Goal: Task Accomplishment & Management: Manage account settings

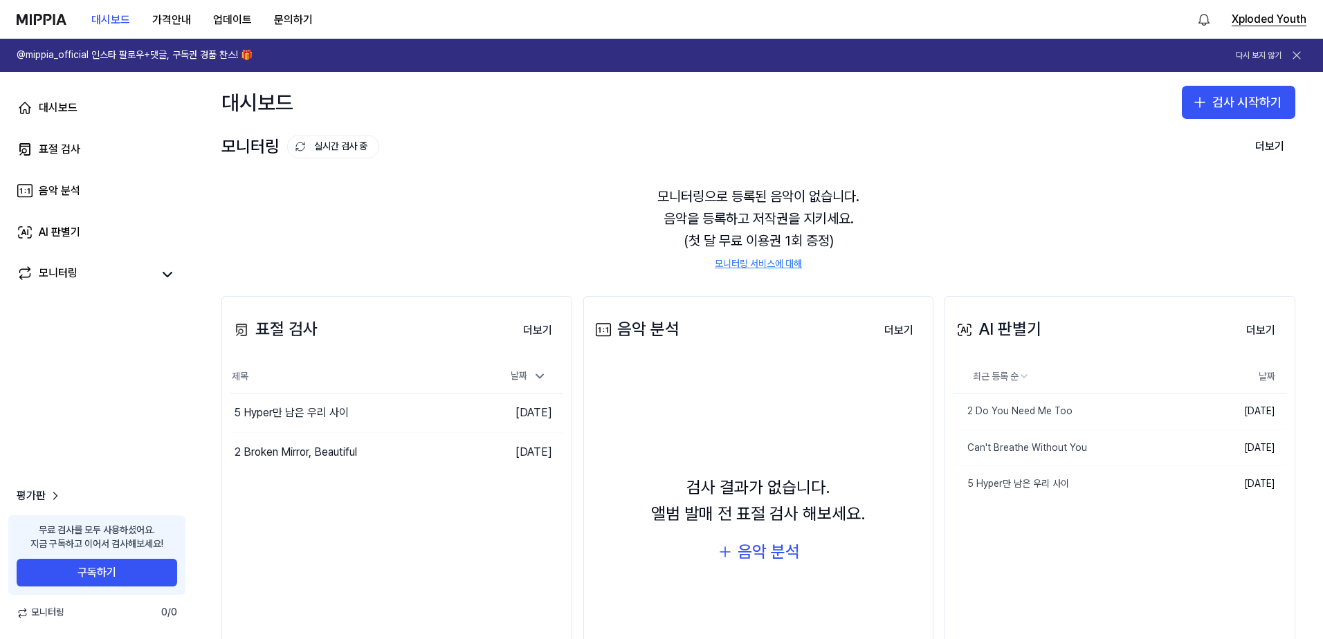
click at [1272, 24] on button "Xploded Youth" at bounding box center [1269, 19] width 75 height 17
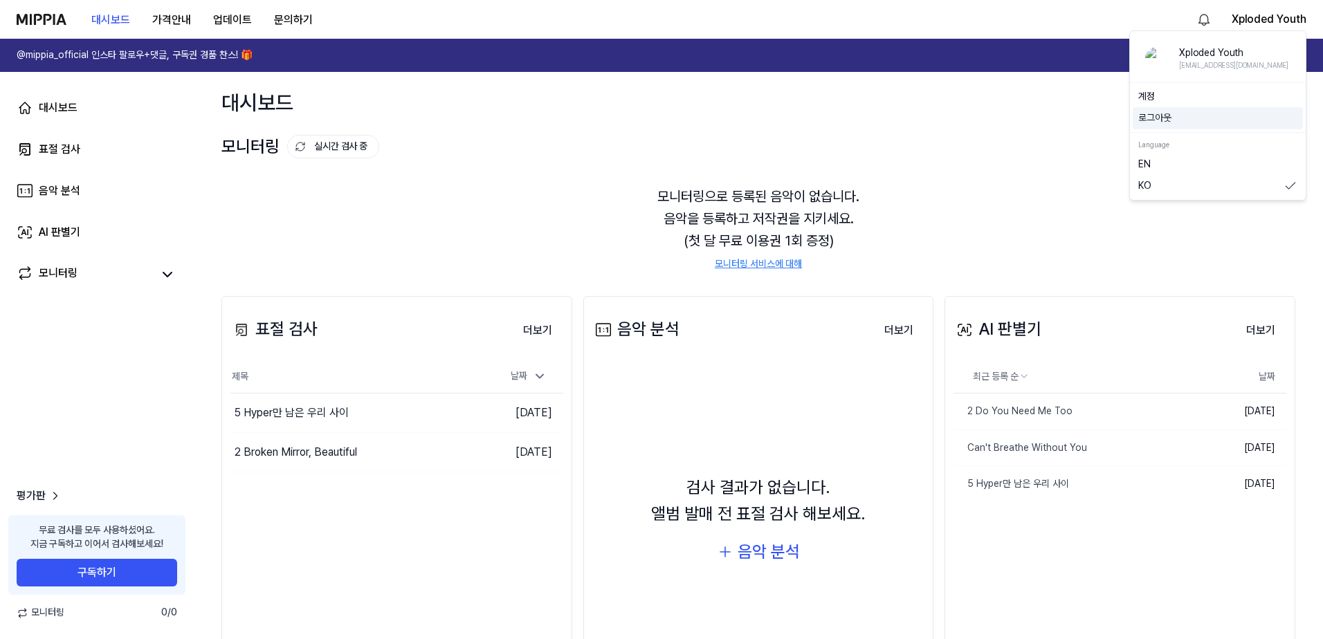
click at [1188, 115] on button "로그아웃" at bounding box center [1217, 118] width 159 height 14
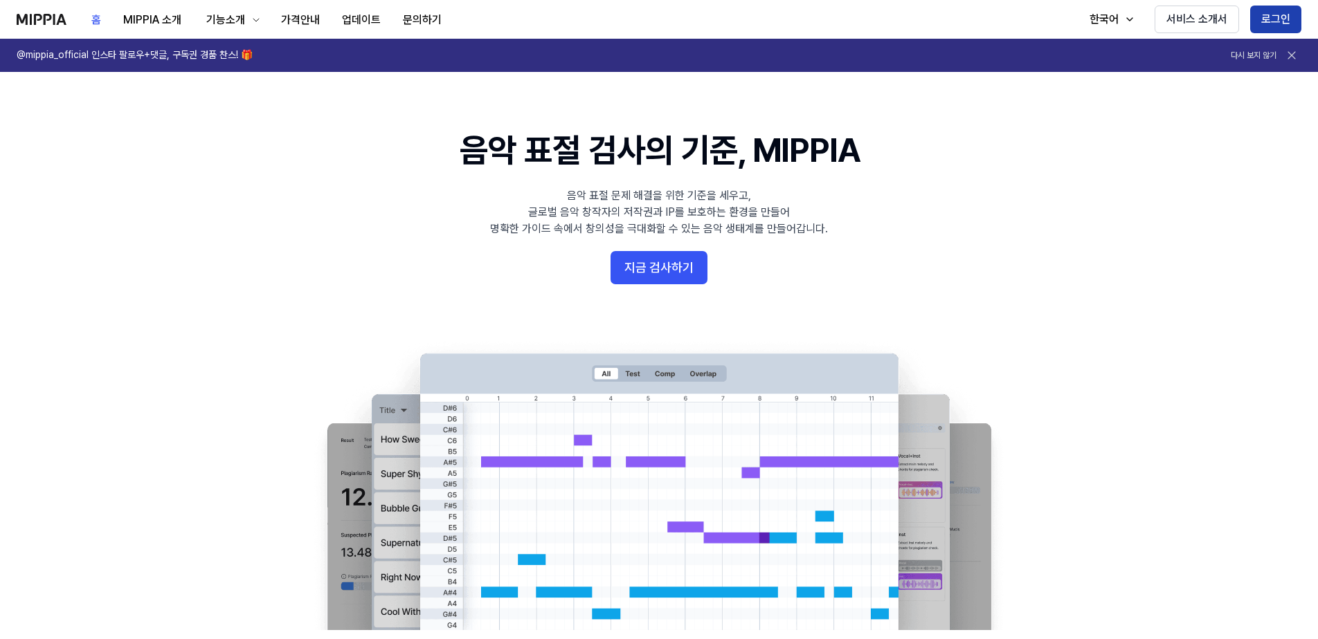
click at [1277, 20] on button "로그인" at bounding box center [1275, 20] width 51 height 28
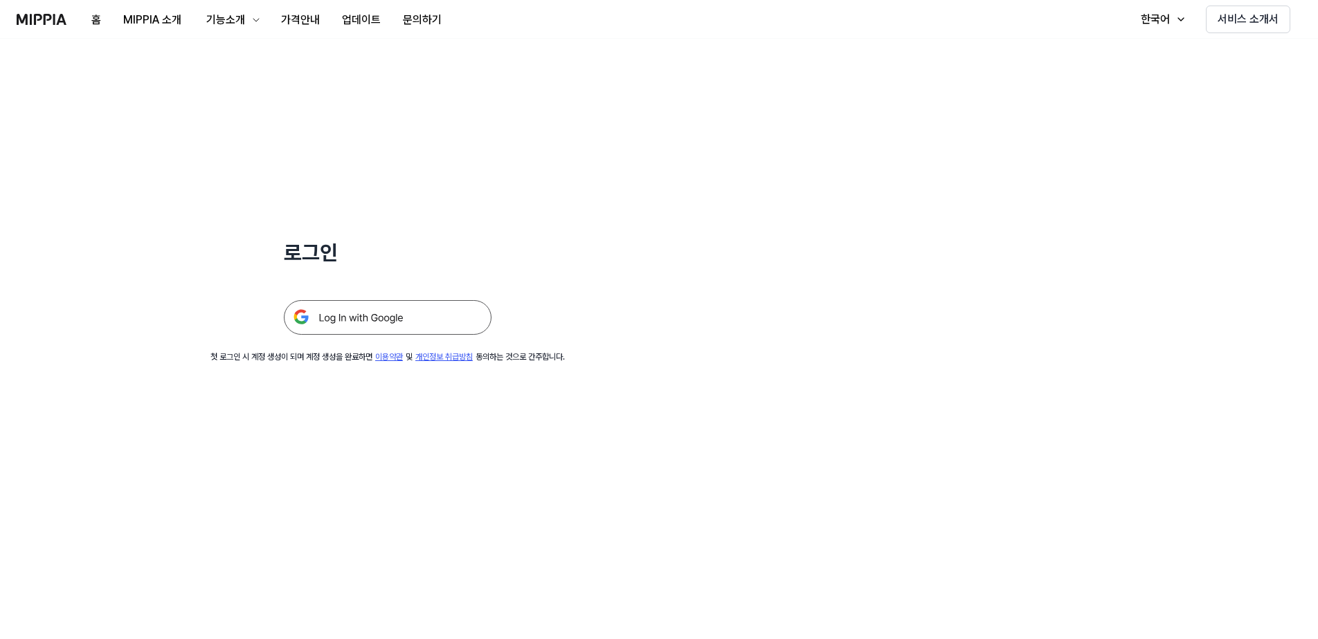
click at [410, 313] on img at bounding box center [388, 317] width 208 height 35
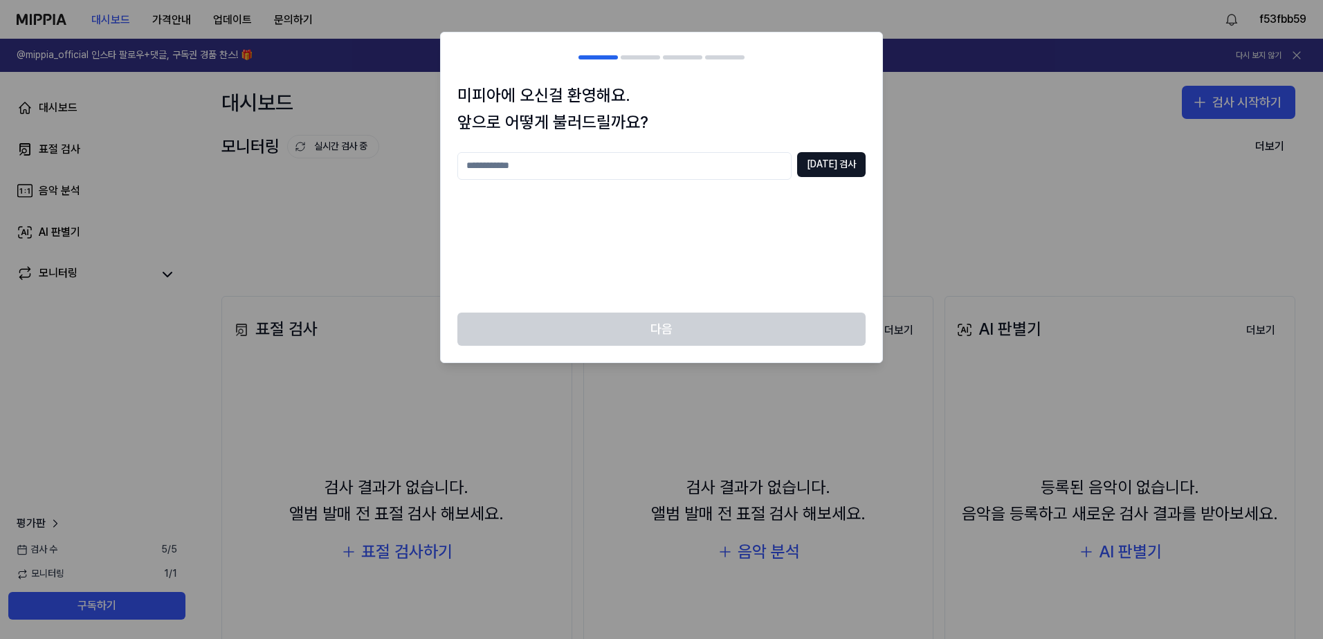
click at [611, 168] on input "text" at bounding box center [624, 166] width 334 height 28
type input "***"
click at [855, 157] on button "[DATE] 검사" at bounding box center [831, 164] width 69 height 25
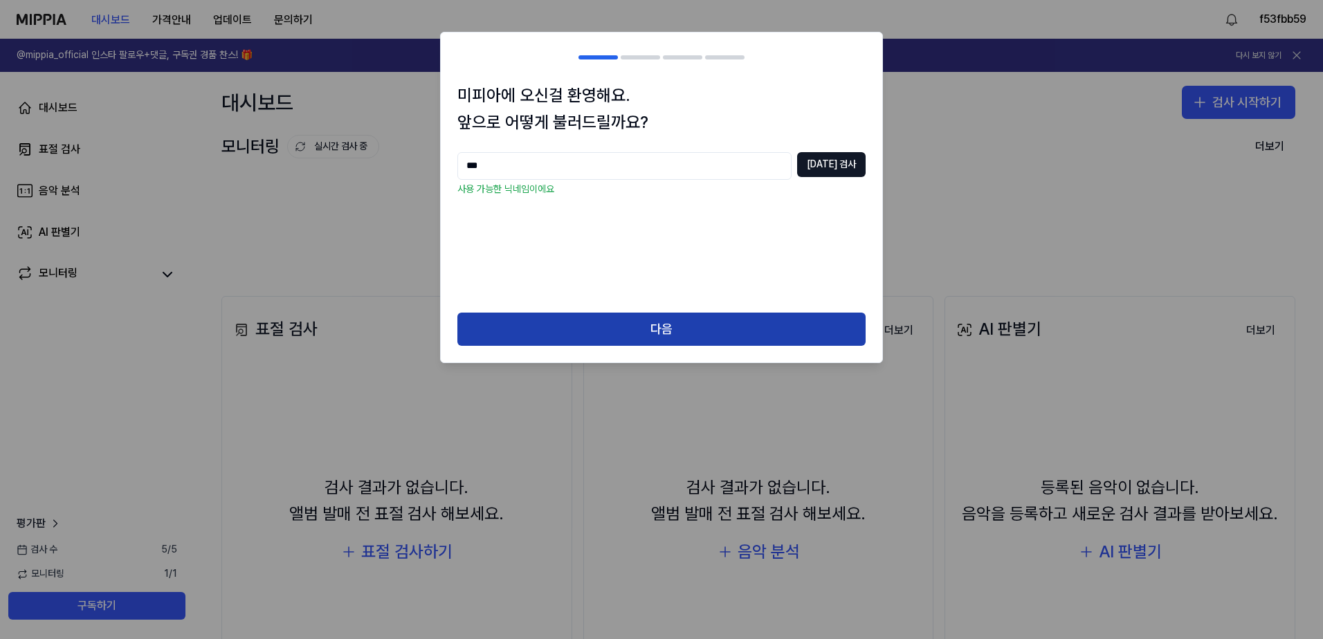
click at [696, 328] on button "다음" at bounding box center [661, 329] width 408 height 33
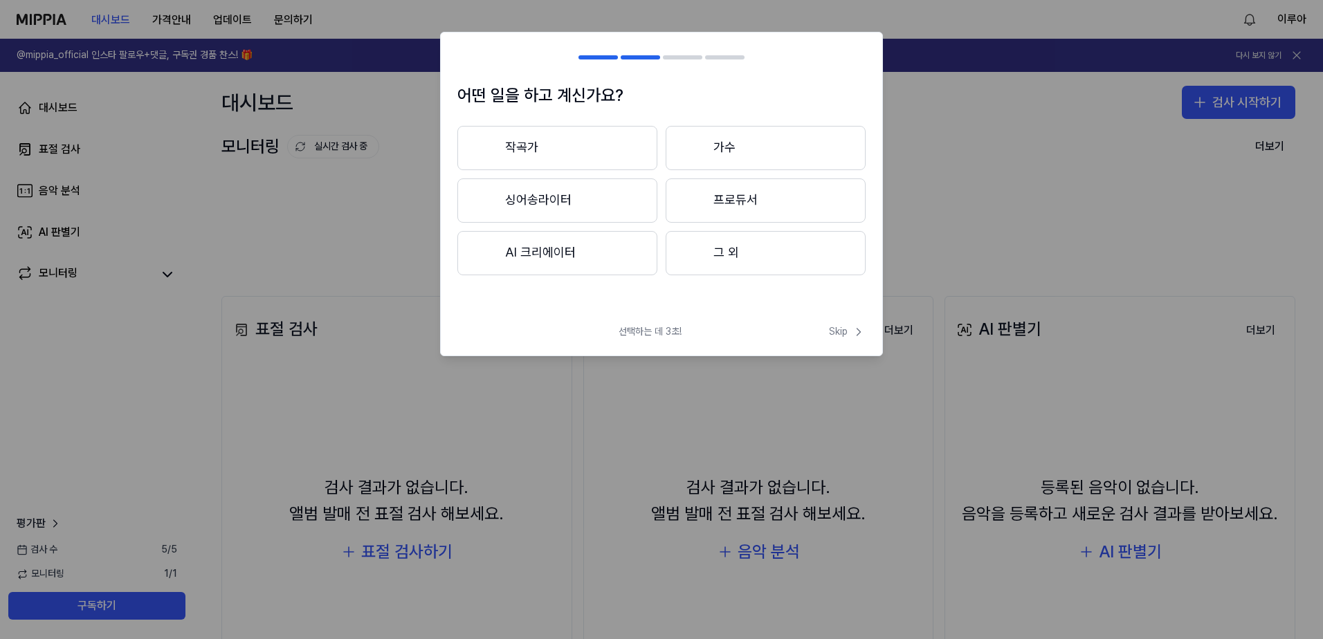
click at [603, 156] on button "작곡가" at bounding box center [557, 148] width 200 height 44
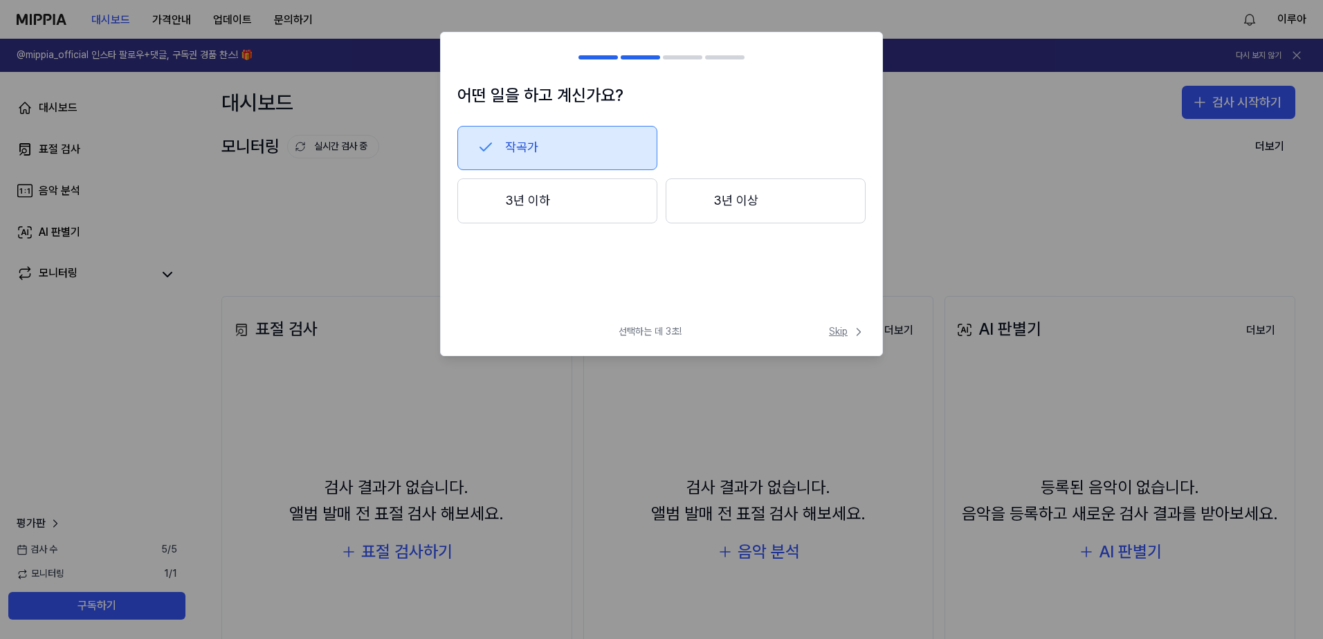
click at [839, 332] on span "Skip" at bounding box center [847, 332] width 37 height 14
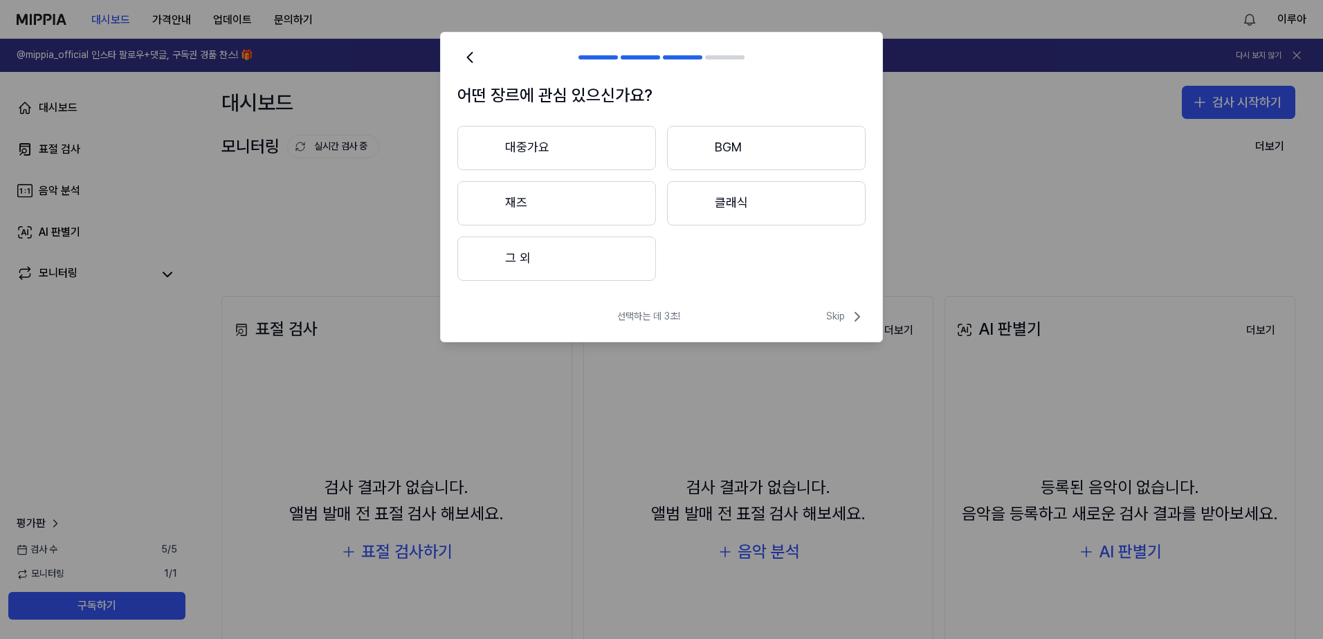
click at [608, 154] on button "대중가요" at bounding box center [556, 148] width 199 height 44
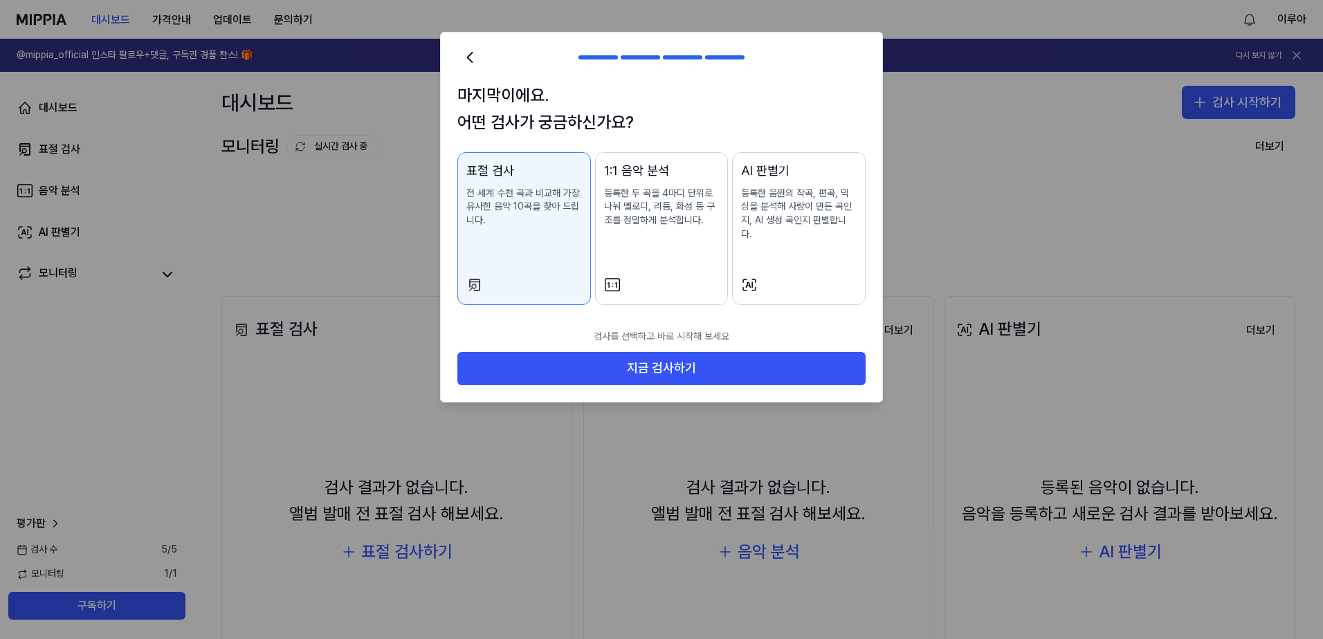
click at [780, 237] on div "AI 판별기 등록한 음원의 작곡, 편곡, 믹싱을 분석해 사람이 만든 곡인지, AI 생성 곡인지 판별합니다." at bounding box center [799, 214] width 116 height 107
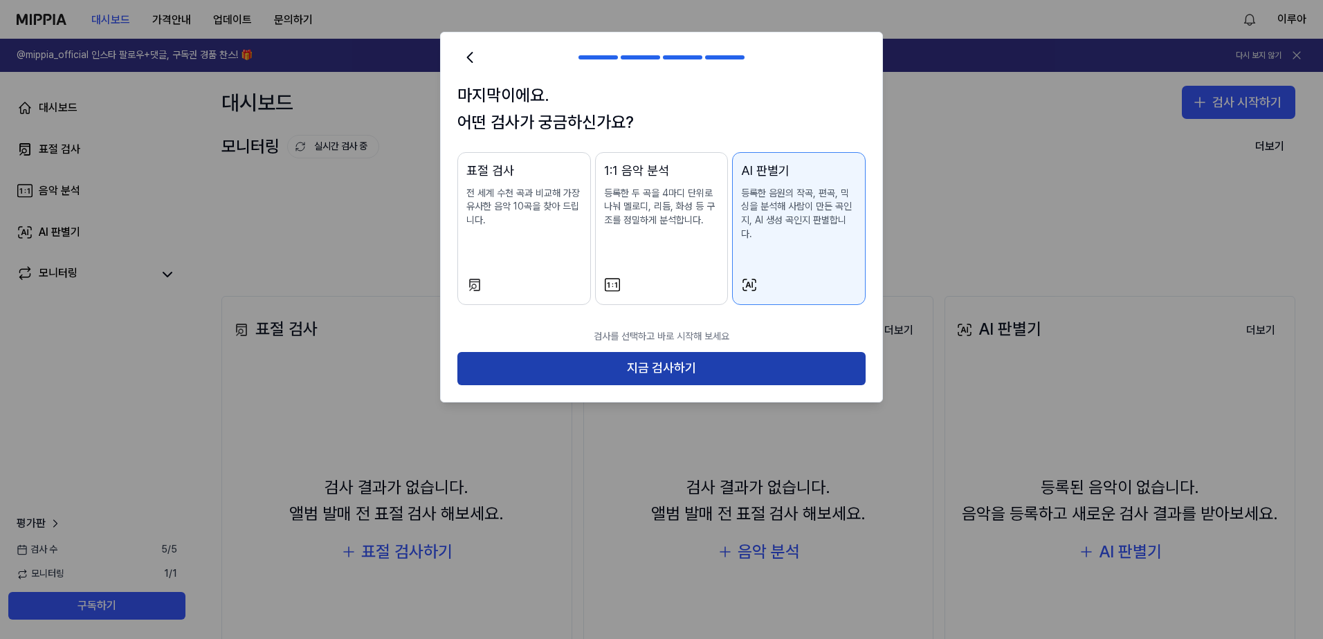
click at [696, 361] on button "지금 검사하기" at bounding box center [661, 368] width 408 height 33
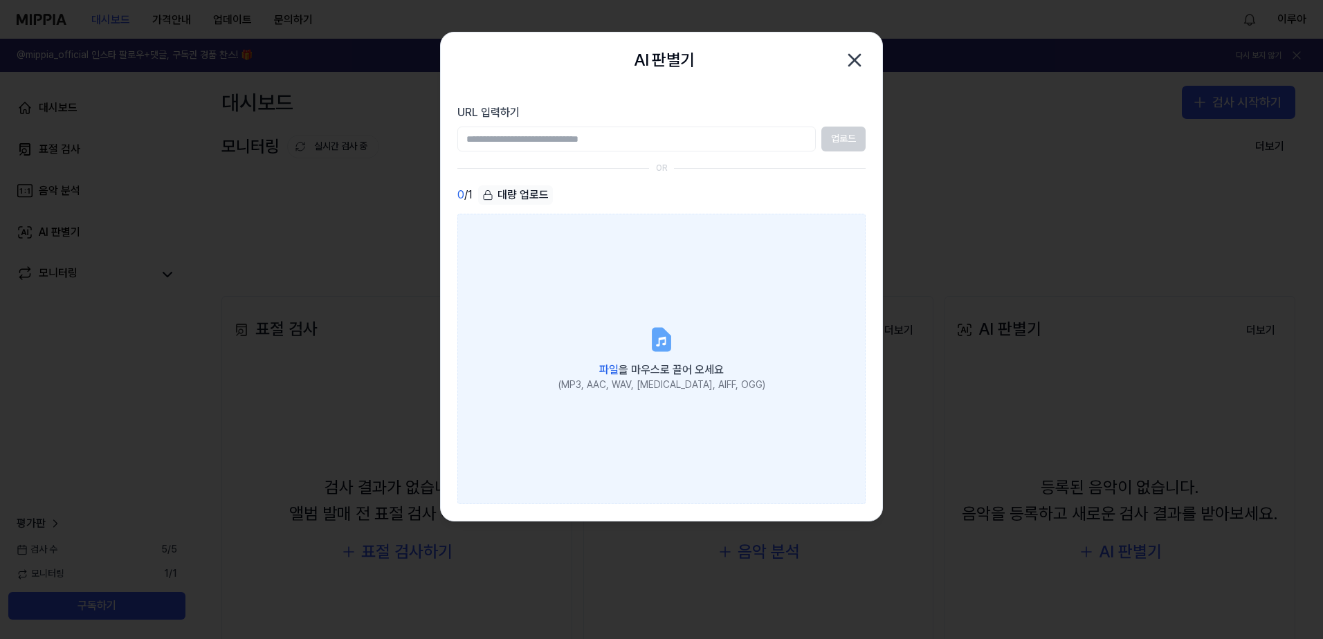
click at [666, 366] on span "파일 을 마우스로 끌어 오세요" at bounding box center [661, 369] width 125 height 13
click at [0, 0] on input "파일 을 마우스로 끌어 오세요 (MP3, AAC, WAV, [MEDICAL_DATA], AIFF, OGG)" at bounding box center [0, 0] width 0 height 0
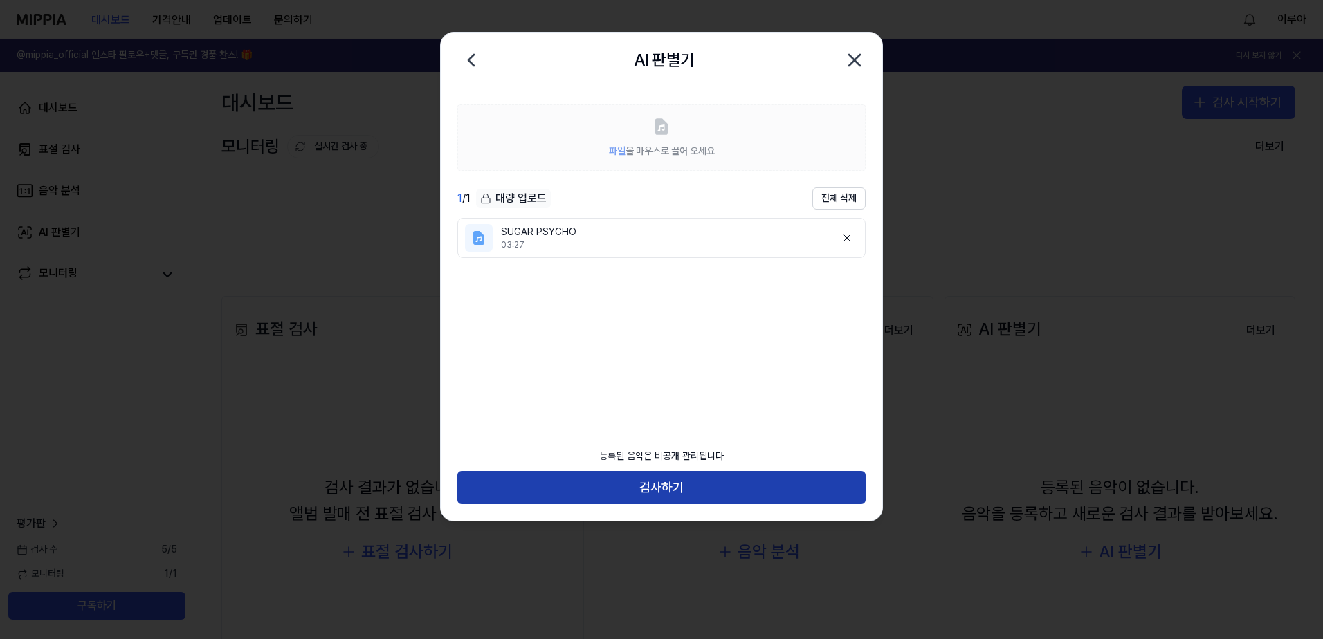
click at [679, 493] on button "검사하기" at bounding box center [661, 487] width 408 height 33
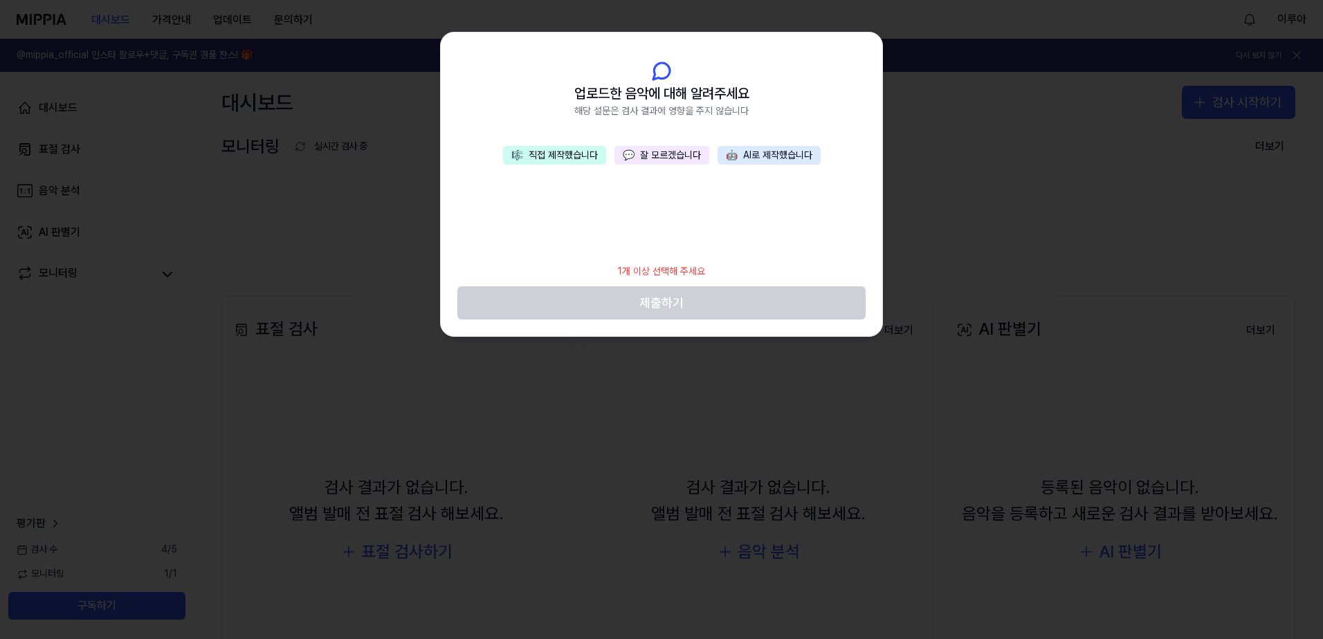
click at [542, 153] on button "🎼 직접 제작했습니다" at bounding box center [554, 155] width 103 height 19
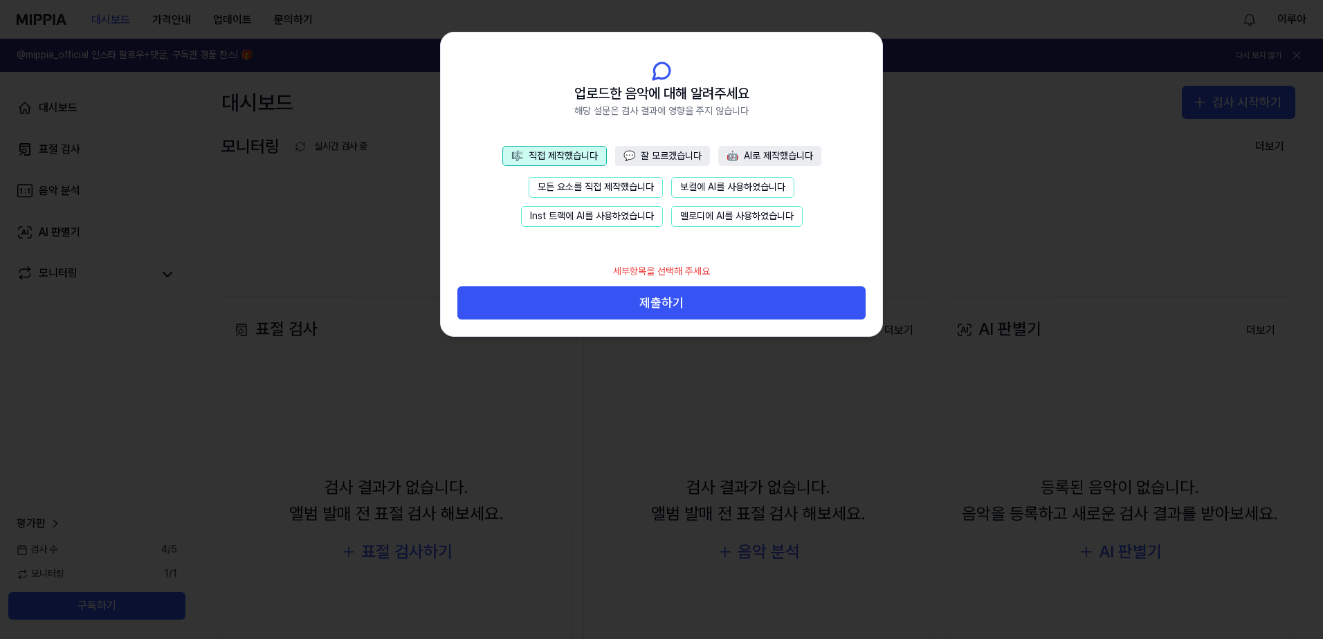
click at [623, 188] on button "모든 요소를 직접 제작했습니다" at bounding box center [596, 187] width 134 height 21
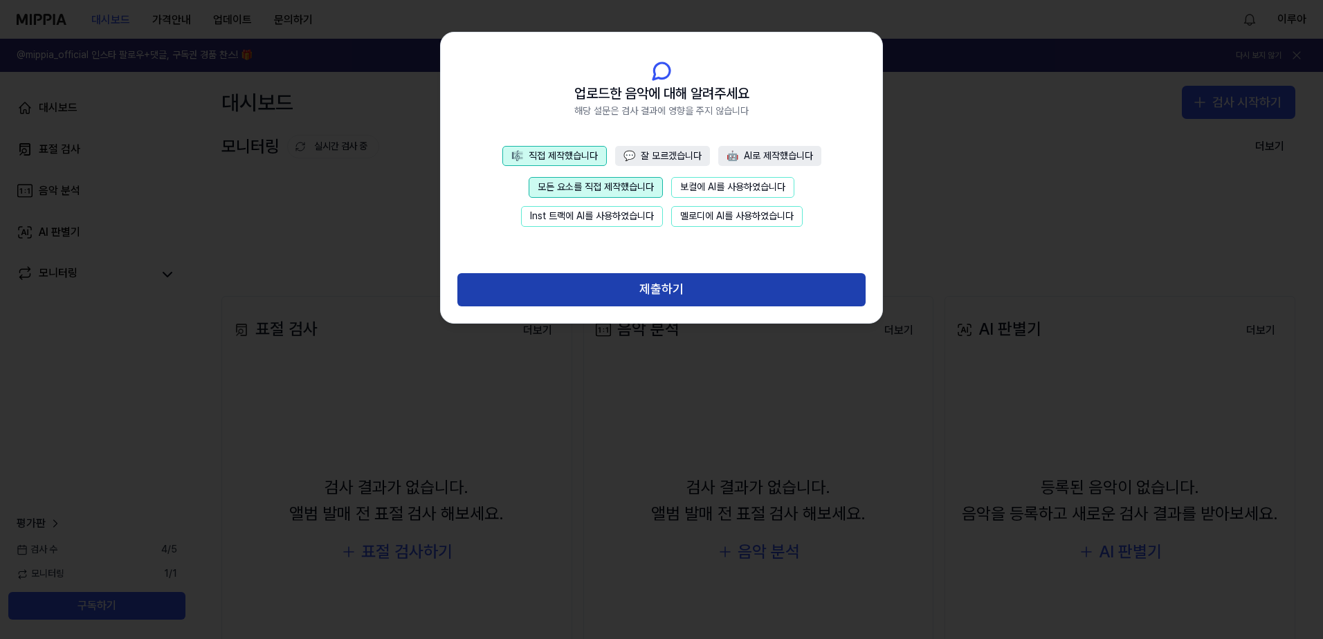
click at [655, 292] on button "제출하기" at bounding box center [661, 289] width 408 height 33
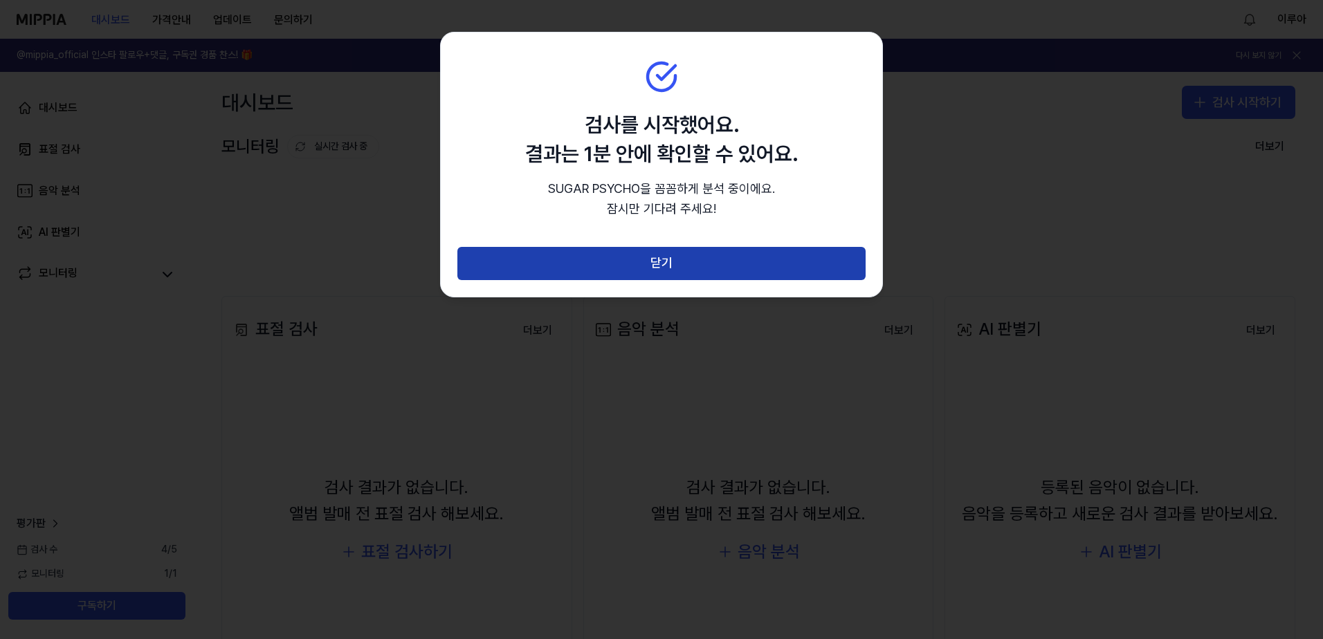
click at [655, 262] on button "닫기" at bounding box center [661, 263] width 408 height 33
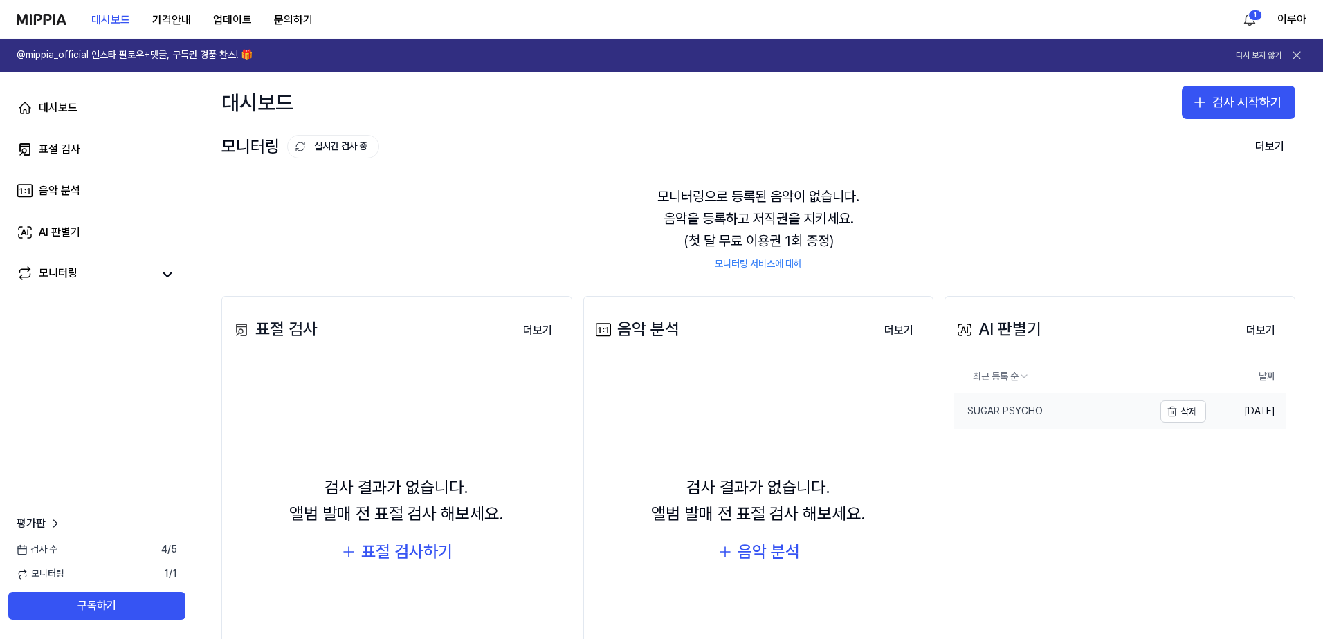
click at [1024, 408] on div "SUGAR PSYCHO" at bounding box center [998, 412] width 89 height 14
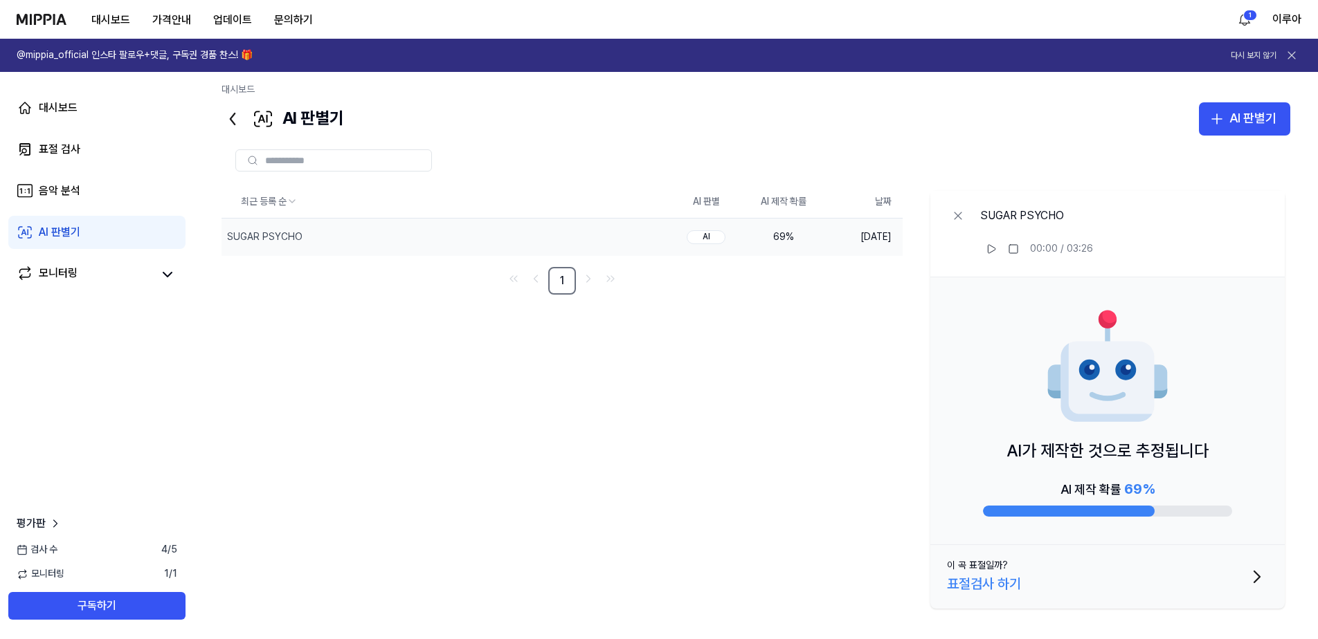
scroll to position [8, 0]
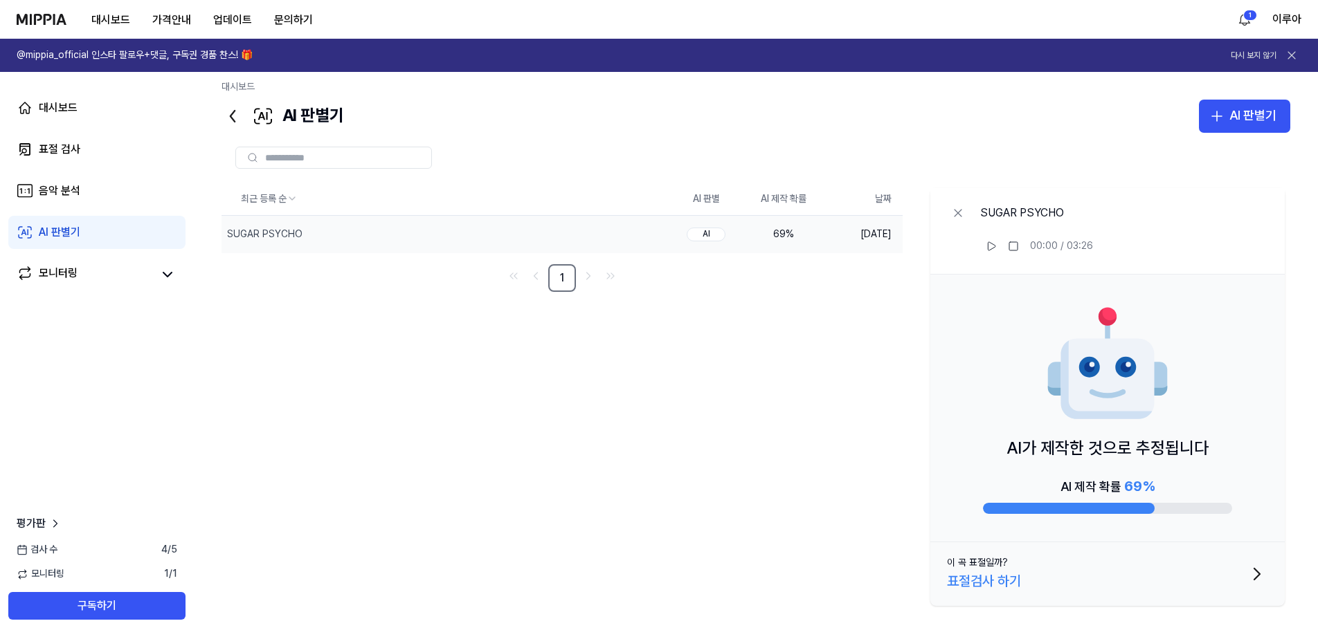
drag, startPoint x: 1177, startPoint y: 487, endPoint x: 1017, endPoint y: 487, distance: 159.9
click at [1017, 488] on div "AI 제작 확률 69 %" at bounding box center [1107, 494] width 249 height 39
click at [1010, 579] on div "표절검사 하기" at bounding box center [984, 581] width 74 height 22
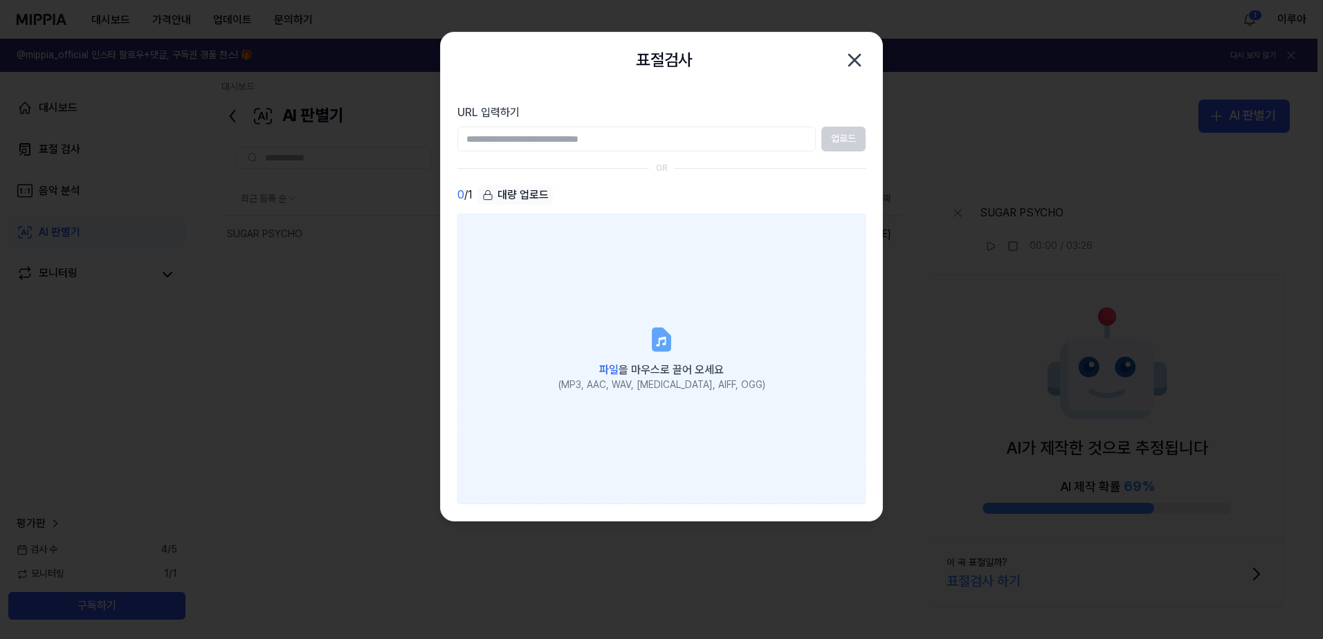
click at [675, 345] on icon at bounding box center [662, 340] width 28 height 28
click at [0, 0] on input "파일 을 마우스로 끌어 오세요 (MP3, AAC, WAV, [MEDICAL_DATA], AIFF, OGG)" at bounding box center [0, 0] width 0 height 0
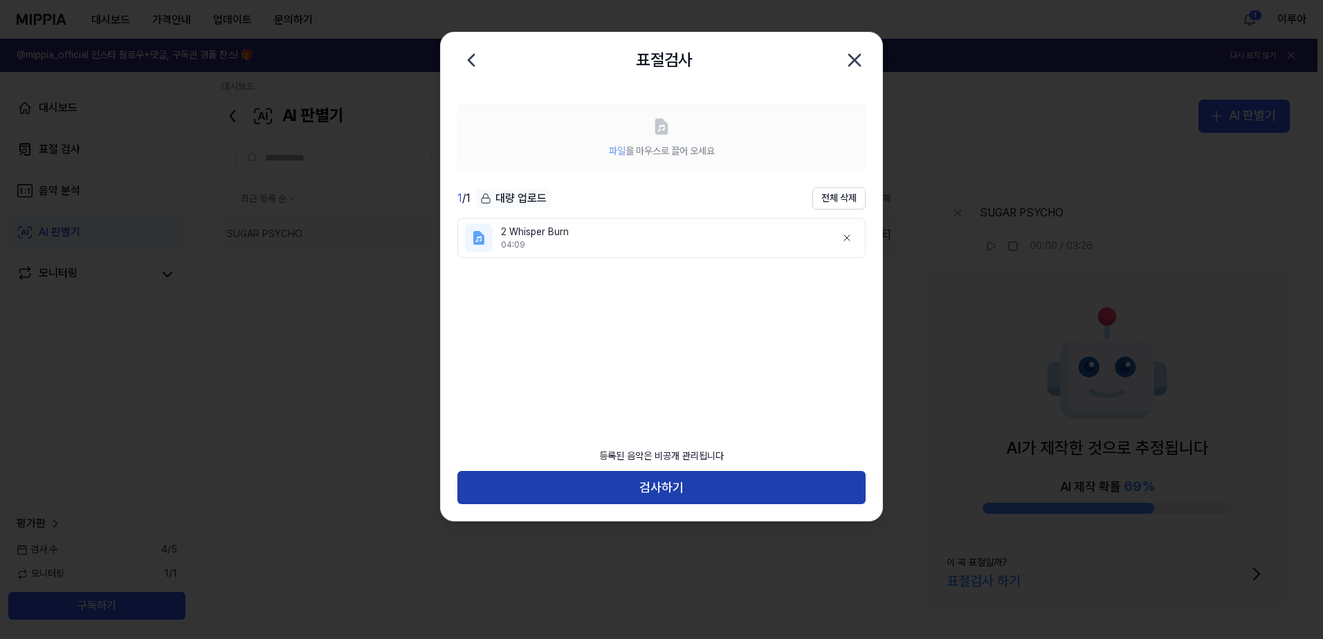
click at [734, 492] on button "검사하기" at bounding box center [661, 487] width 408 height 33
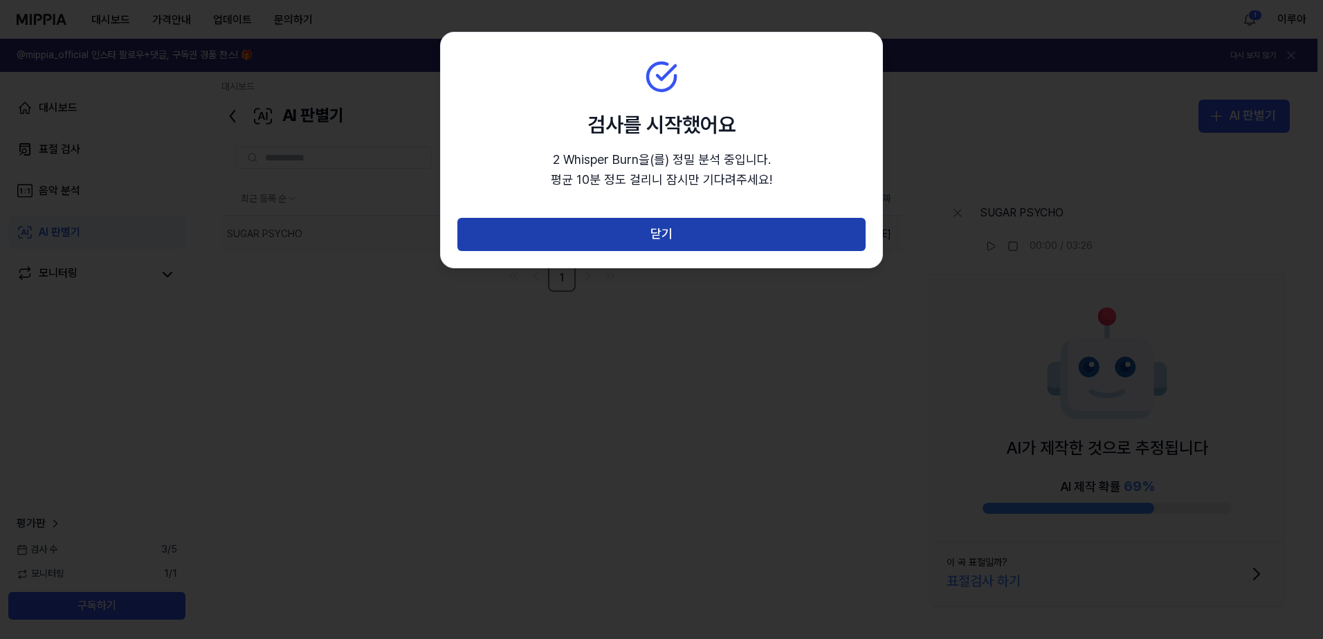
click at [708, 230] on button "닫기" at bounding box center [661, 234] width 408 height 33
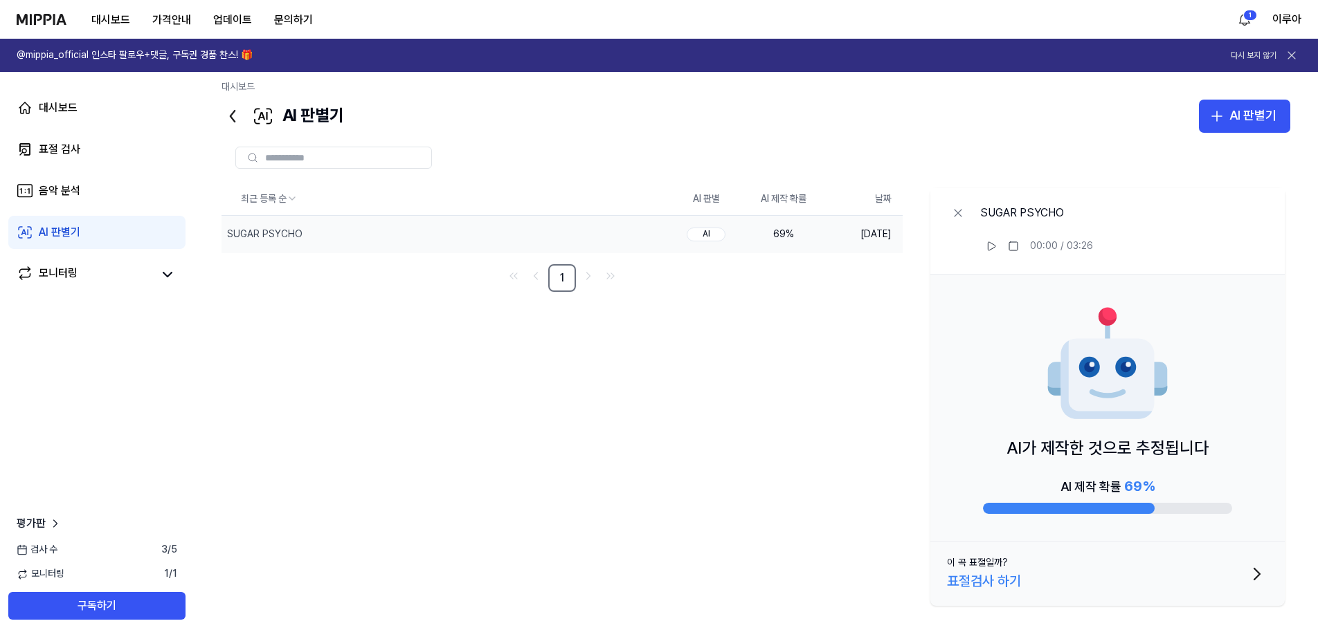
click at [46, 233] on div "AI 판별기" at bounding box center [60, 232] width 42 height 17
click at [47, 277] on div "모니터링" at bounding box center [58, 274] width 39 height 19
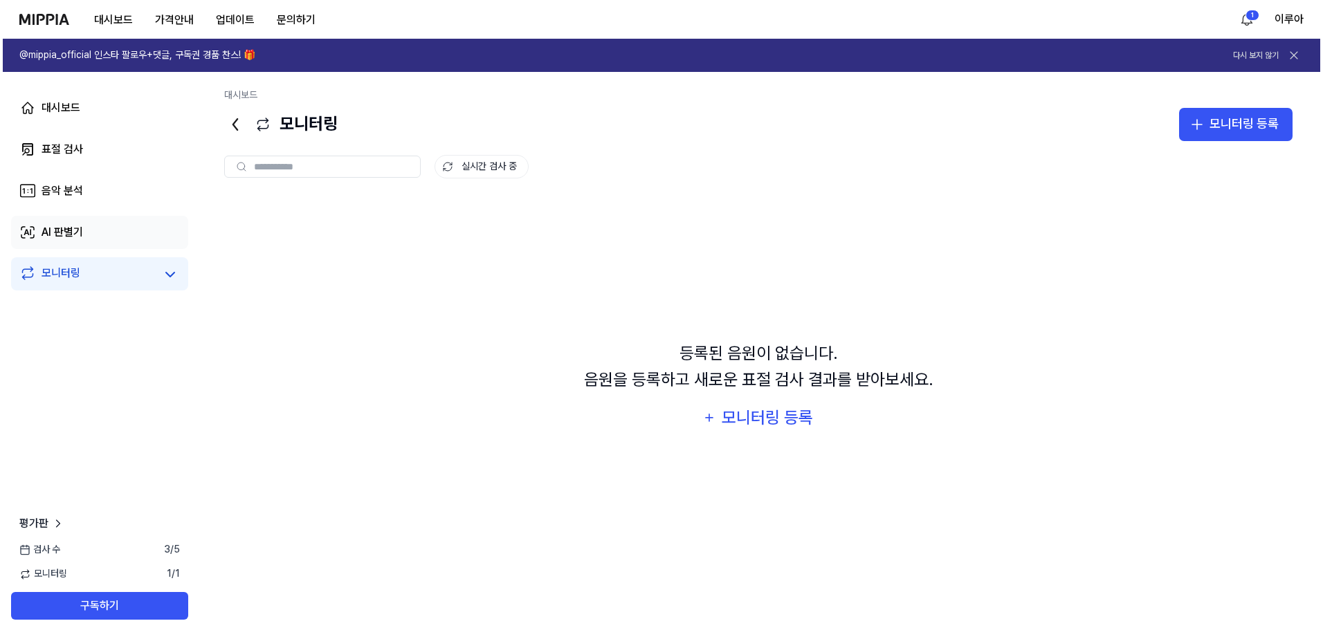
scroll to position [0, 0]
click at [66, 231] on div "AI 판별기" at bounding box center [60, 232] width 42 height 17
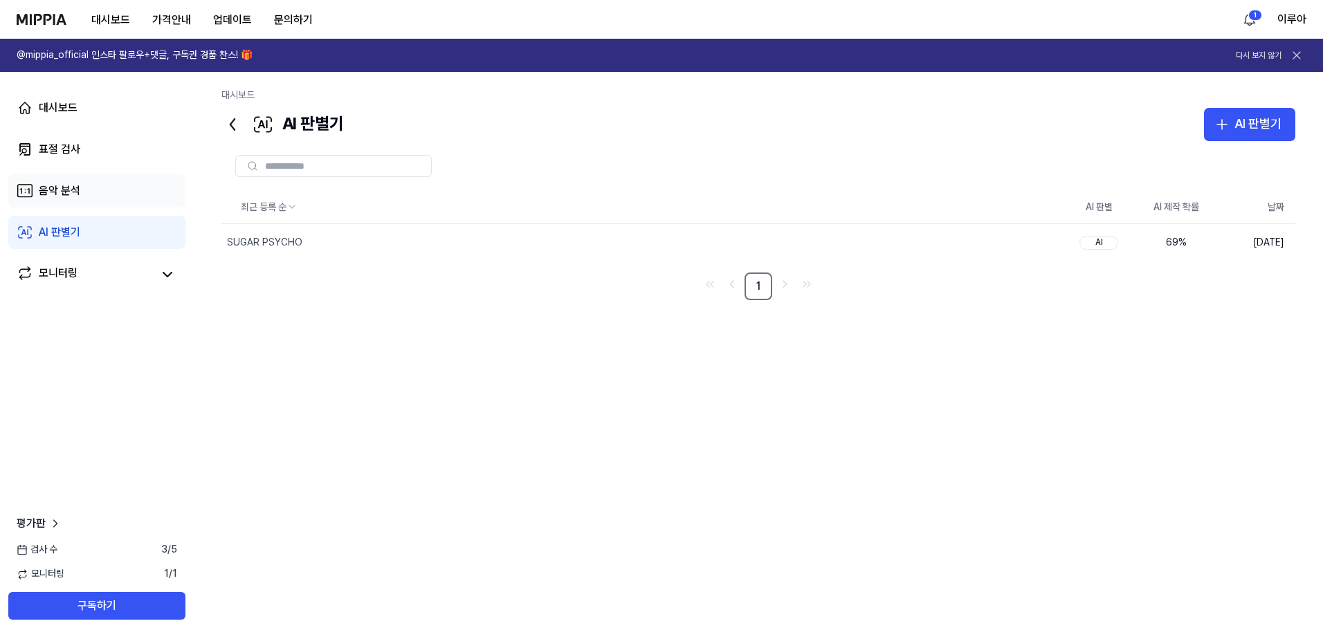
click at [84, 199] on link "음악 분석" at bounding box center [96, 190] width 177 height 33
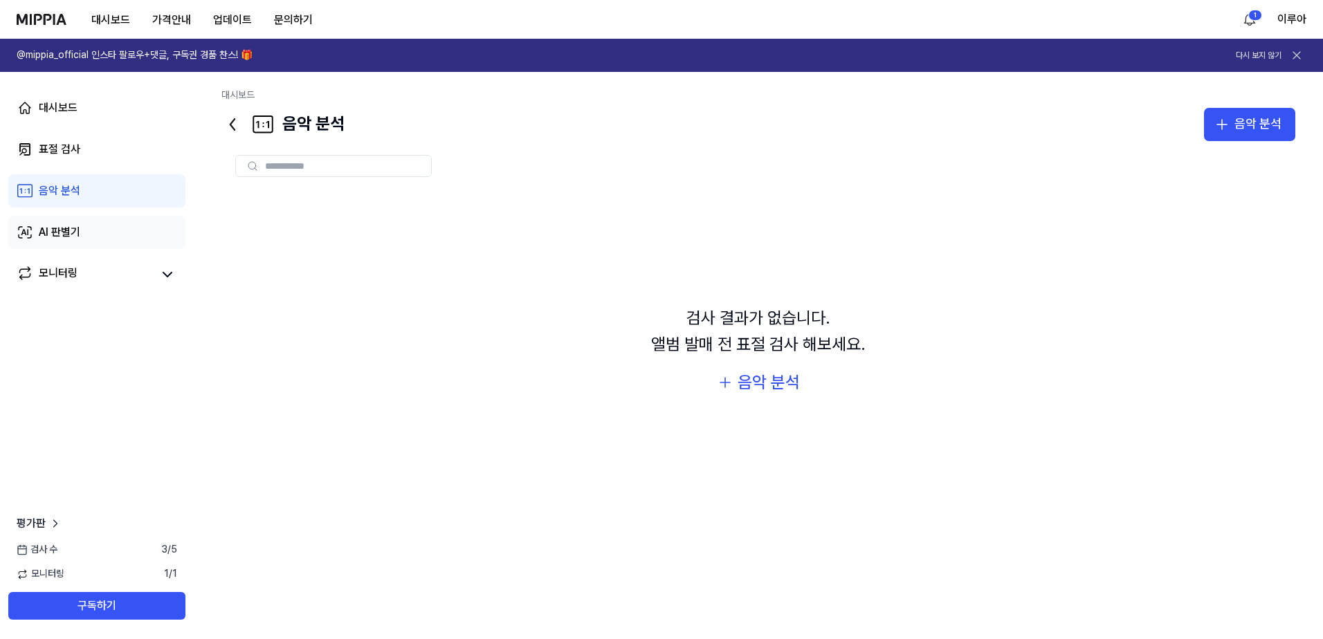
click at [87, 225] on link "AI 판별기" at bounding box center [96, 232] width 177 height 33
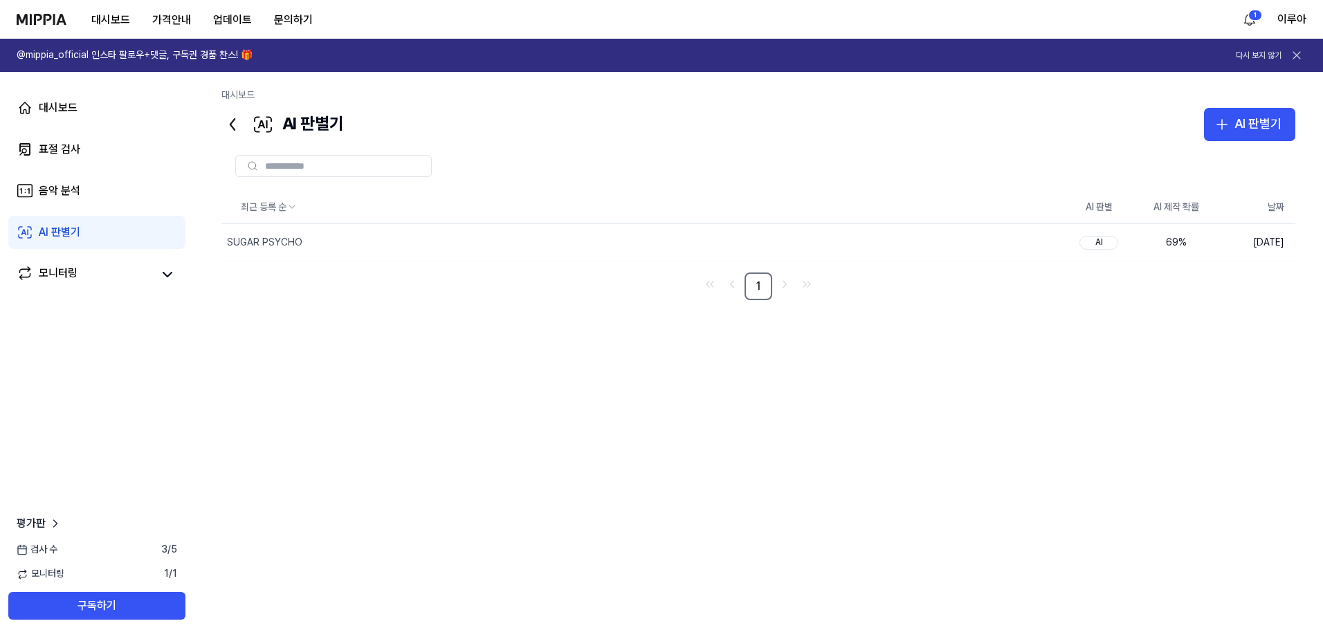
click at [49, 19] on img at bounding box center [42, 19] width 50 height 11
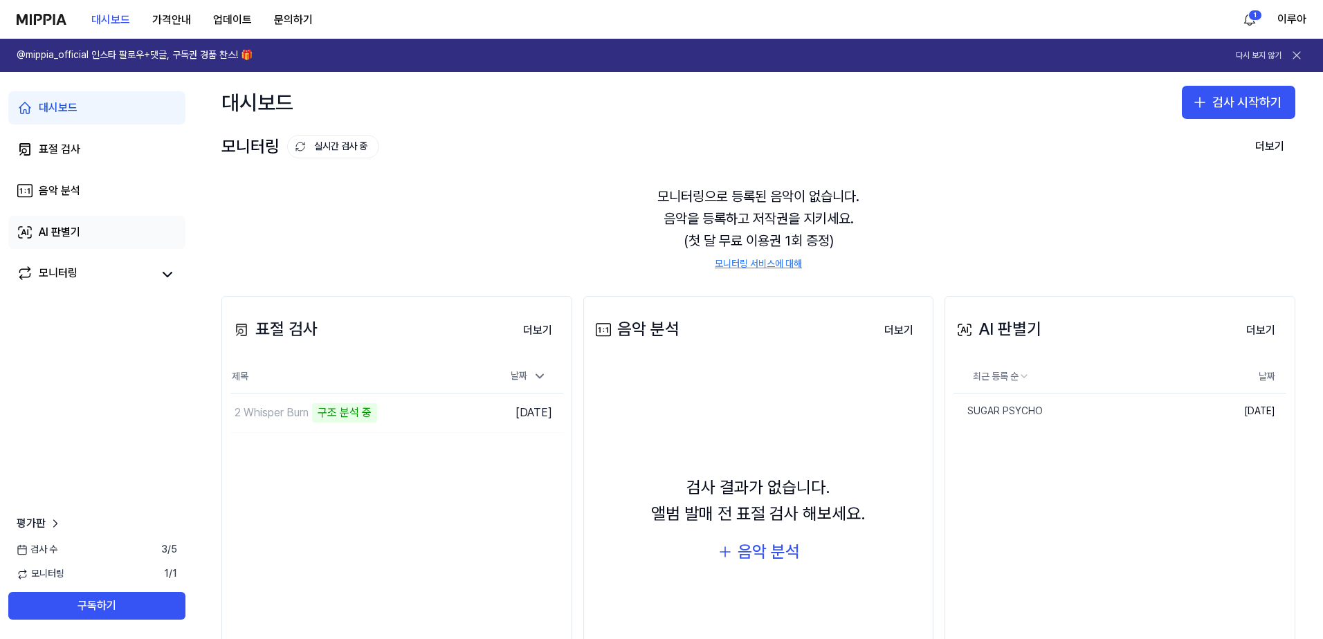
click at [95, 219] on link "AI 판별기" at bounding box center [96, 232] width 177 height 33
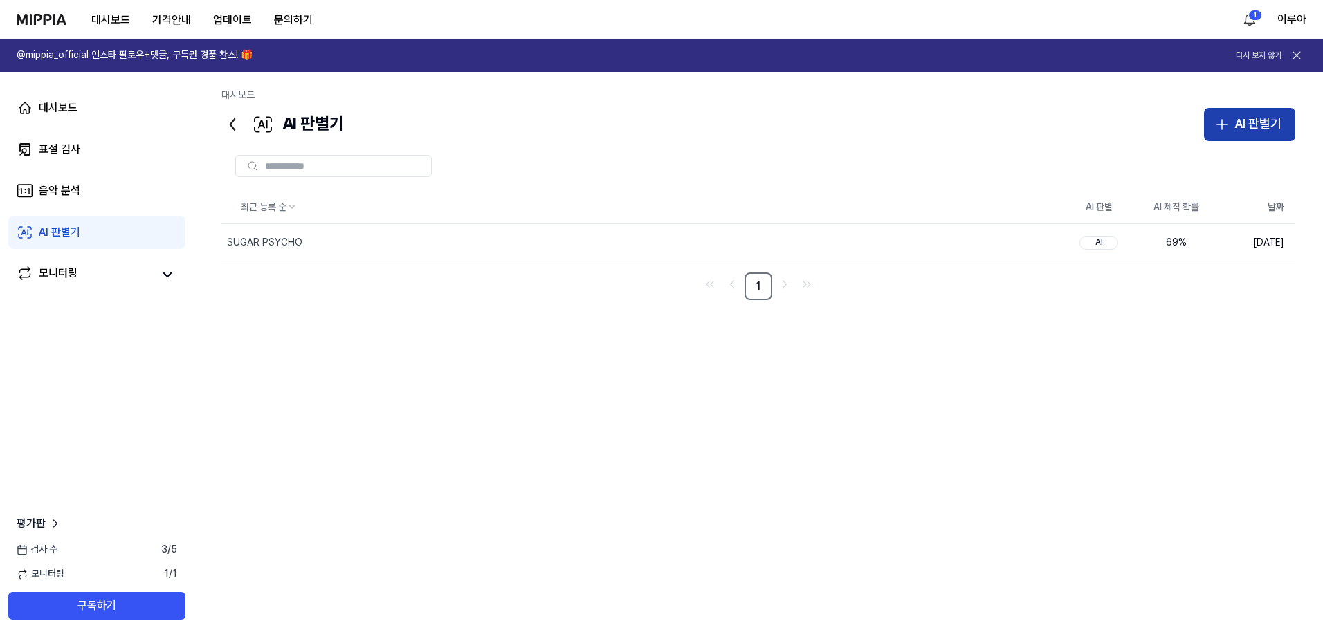
click at [1244, 115] on div "AI 판별기" at bounding box center [1258, 124] width 47 height 20
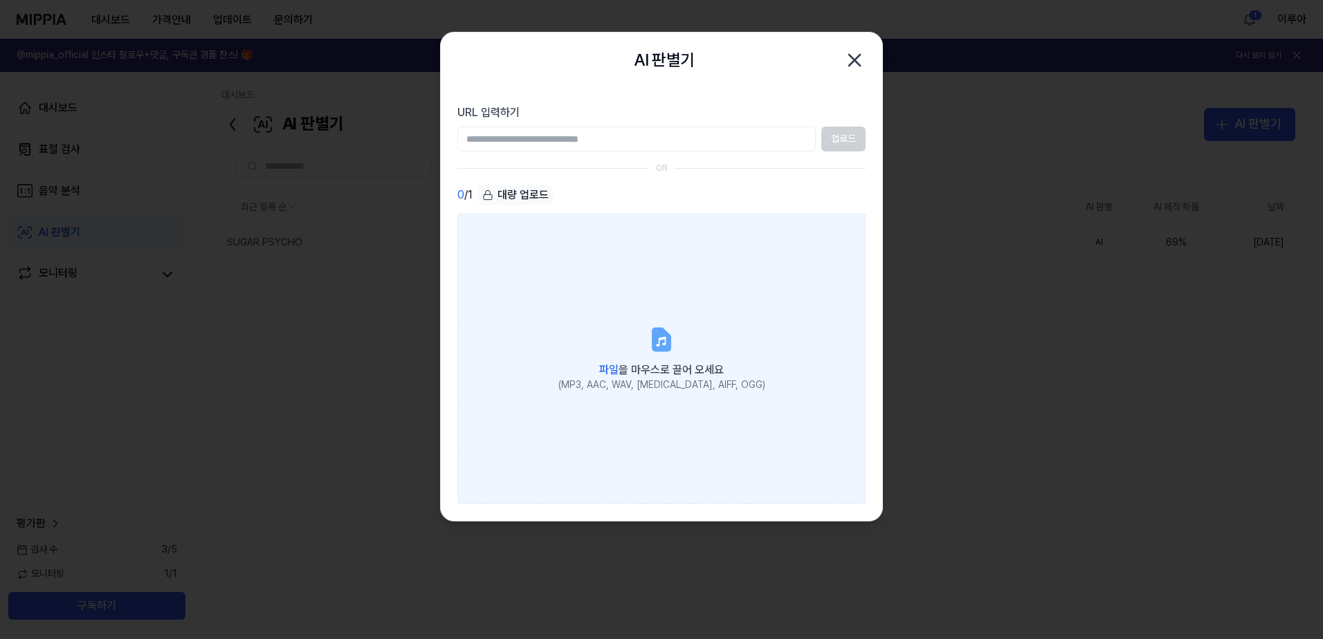
click at [680, 320] on label "파일 을 마우스로 끌어 오세요 (MP3, AAC, WAV, [MEDICAL_DATA], AIFF, OGG)" at bounding box center [661, 359] width 408 height 291
click at [0, 0] on input "파일 을 마우스로 끌어 오세요 (MP3, AAC, WAV, [MEDICAL_DATA], AIFF, OGG)" at bounding box center [0, 0] width 0 height 0
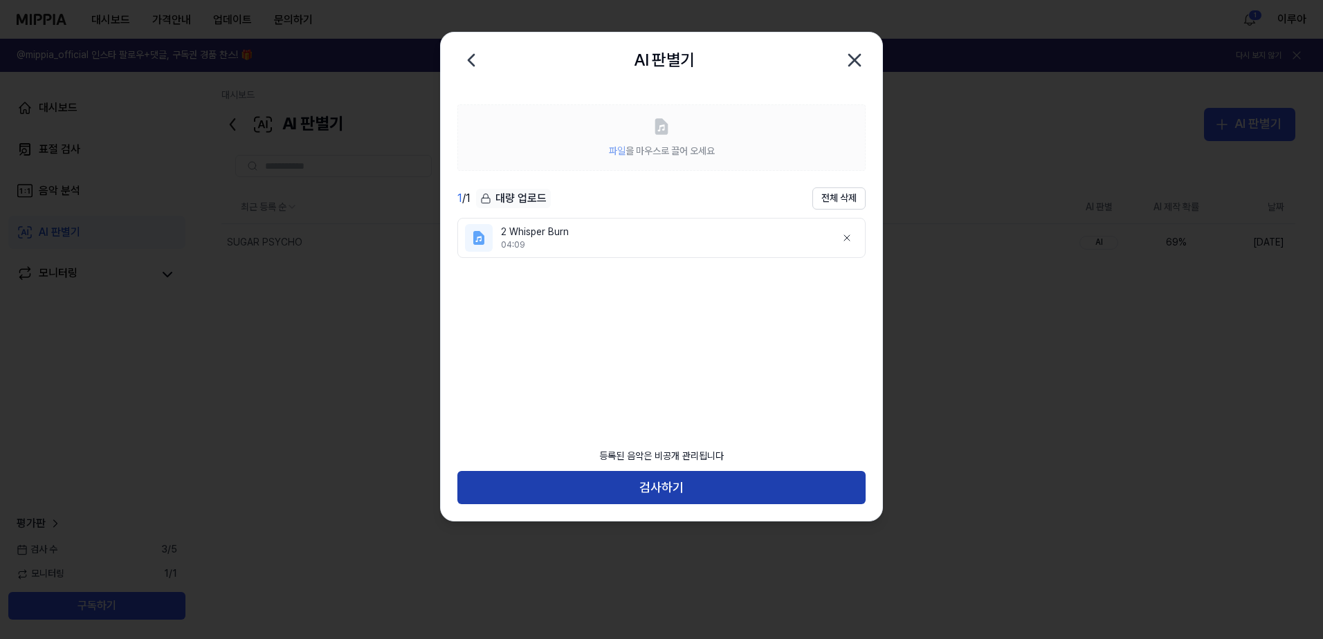
click at [698, 494] on button "검사하기" at bounding box center [661, 487] width 408 height 33
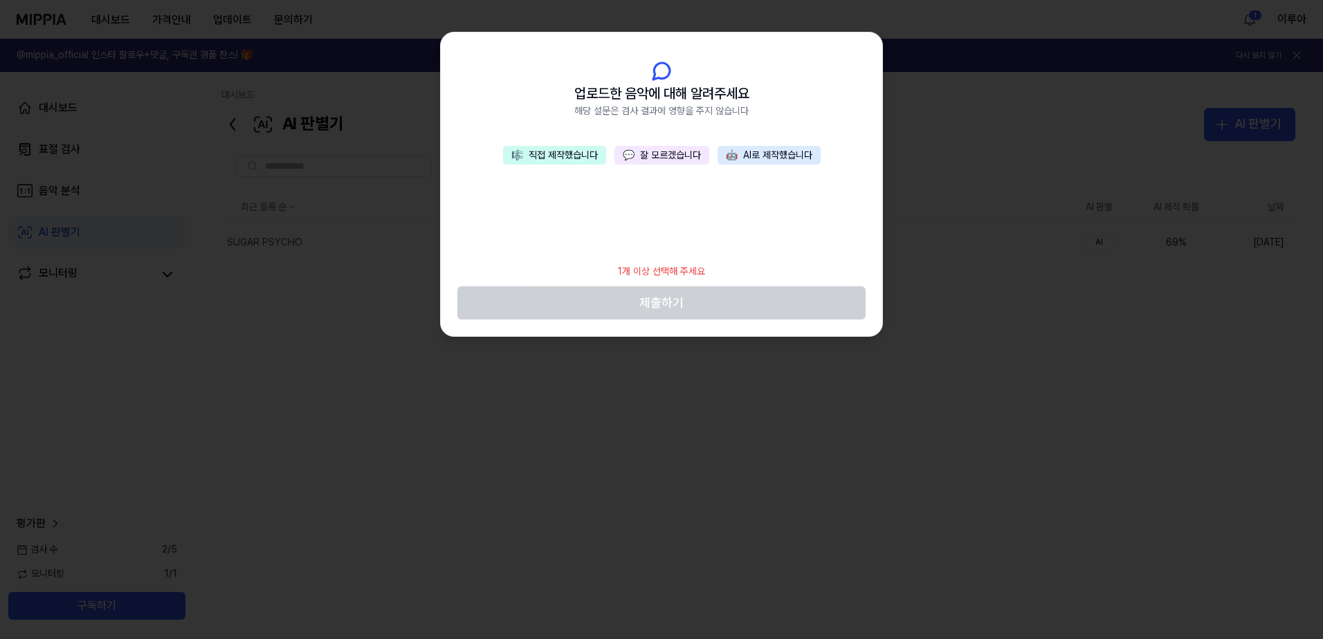
click at [569, 154] on button "🎼 직접 제작했습니다" at bounding box center [554, 155] width 103 height 19
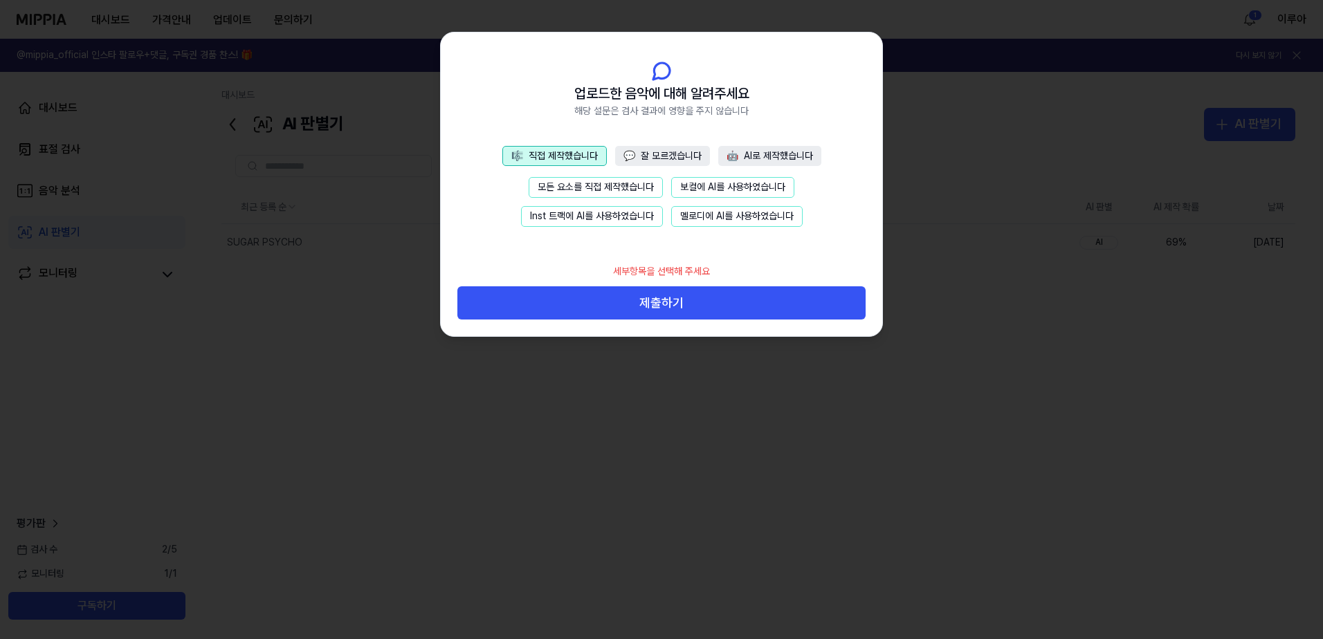
click at [627, 182] on button "모든 요소를 직접 제작했습니다" at bounding box center [596, 187] width 134 height 21
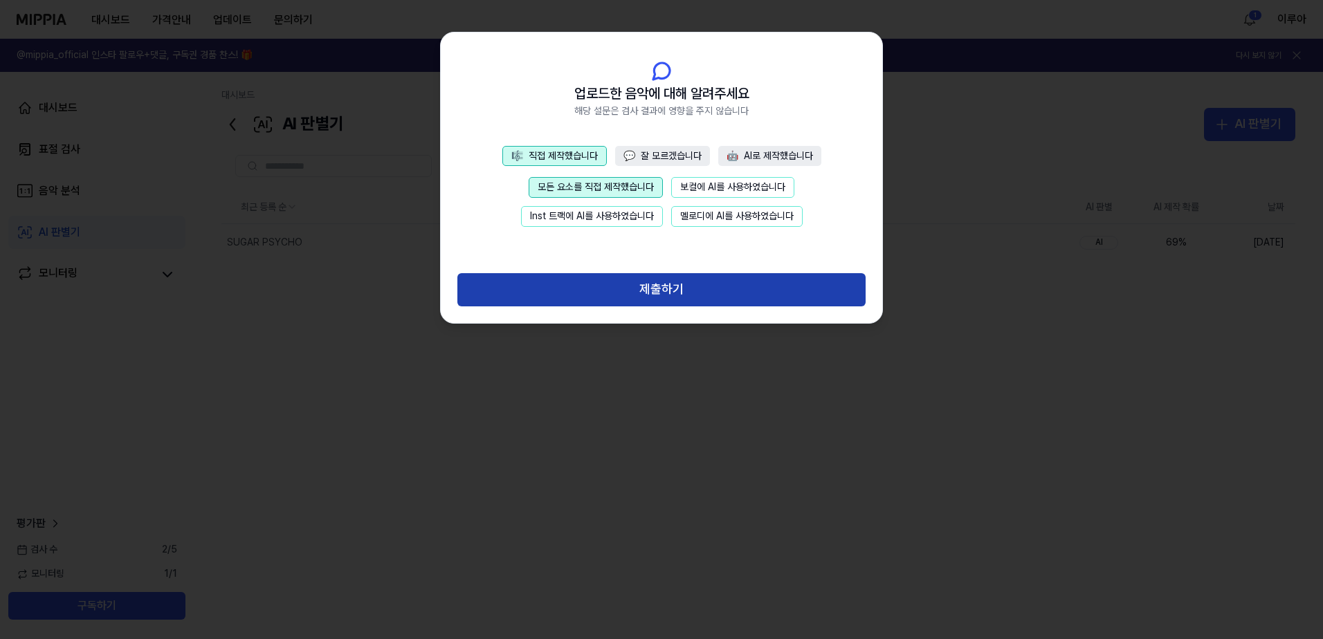
click at [662, 289] on button "제출하기" at bounding box center [661, 289] width 408 height 33
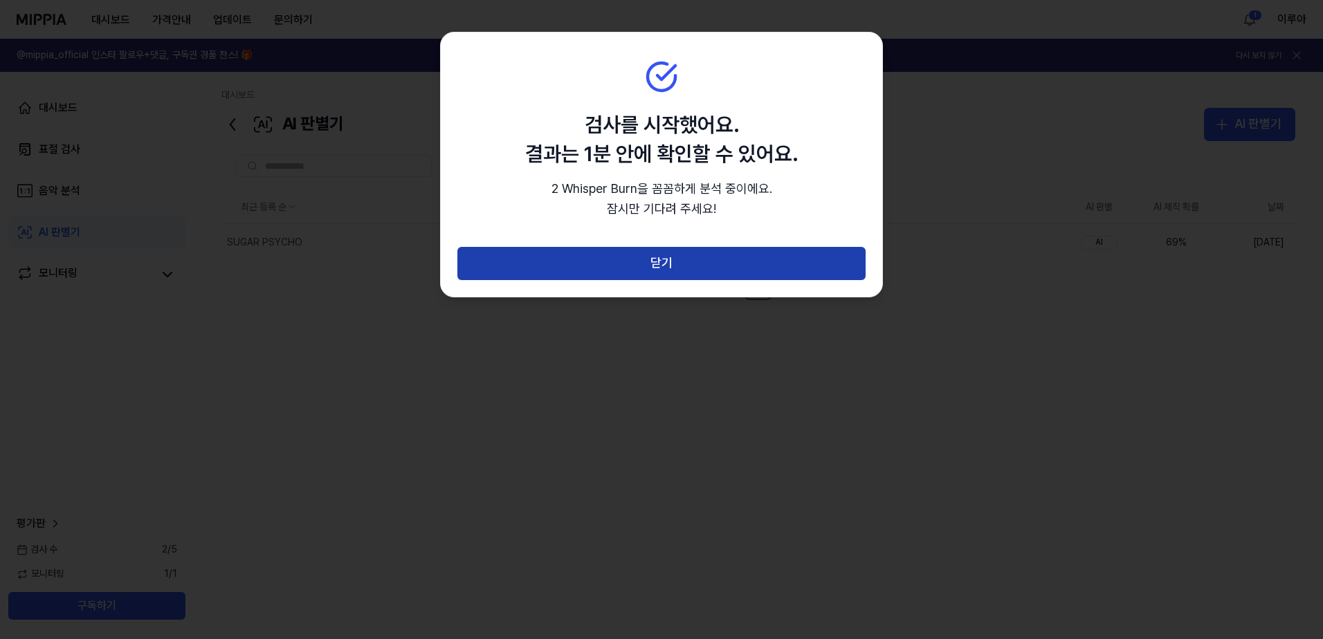
click at [668, 260] on button "닫기" at bounding box center [661, 263] width 408 height 33
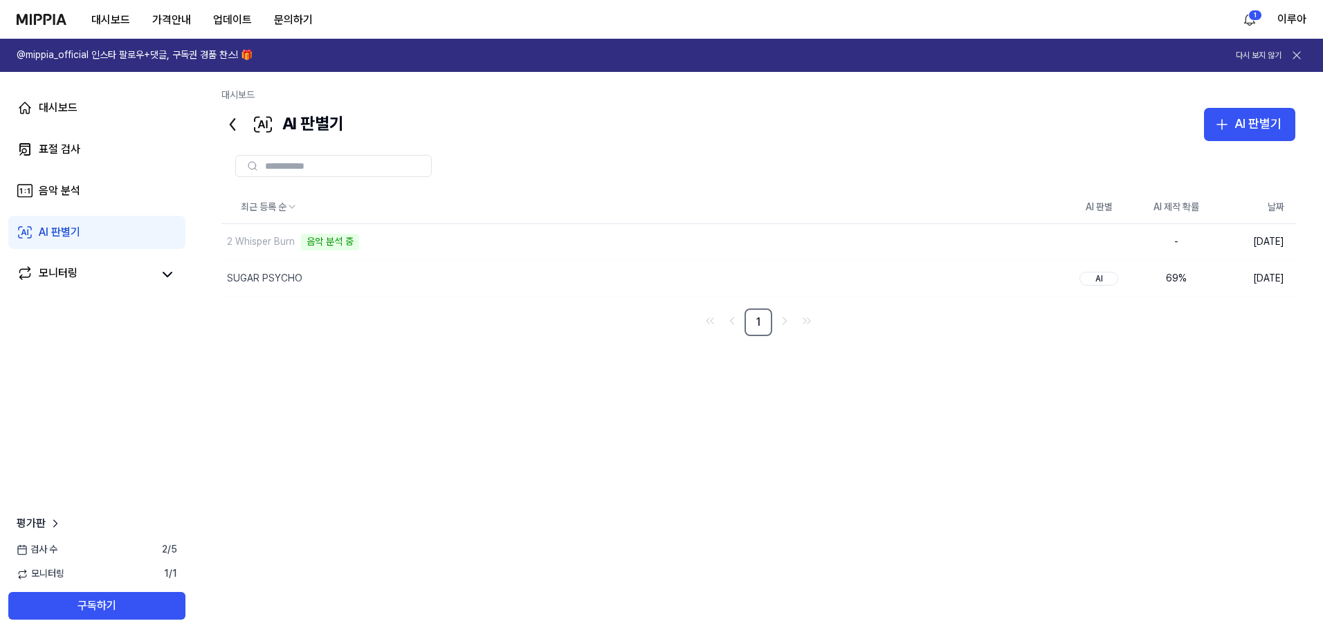
click at [58, 24] on img at bounding box center [42, 19] width 50 height 11
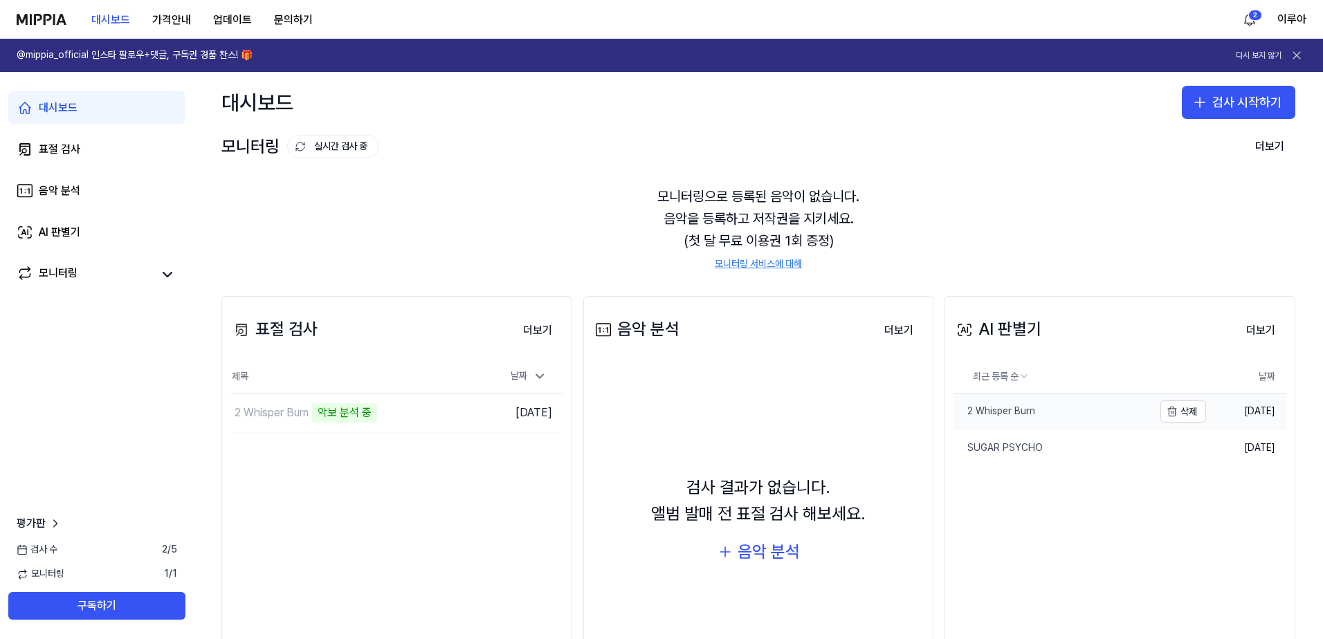
click at [1035, 408] on link "2 Whisper Burn" at bounding box center [1054, 412] width 200 height 36
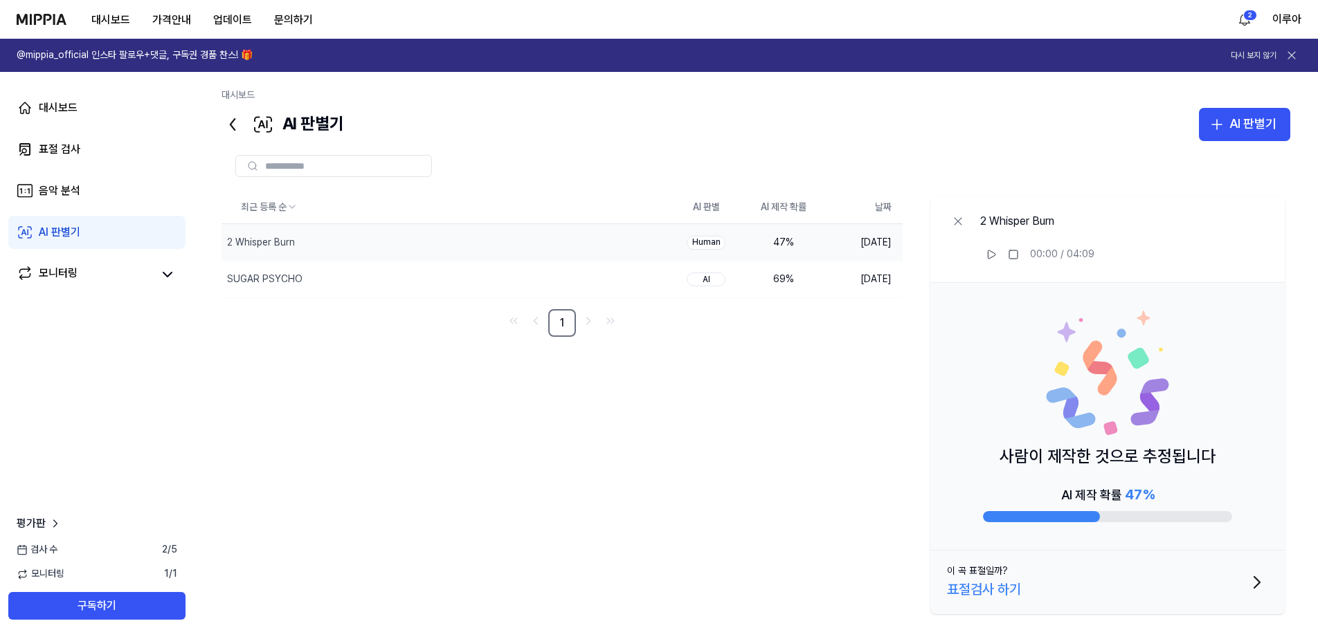
click at [86, 230] on link "AI 판별기" at bounding box center [96, 232] width 177 height 33
click at [418, 368] on div "최근 등록 순 AI 판별 AI 제작 확률 날짜 2 Whisper Burn 삭제 Human 47 % [DATE] SUGAR PSYCHO 삭제 A…" at bounding box center [755, 405] width 1069 height 429
click at [1260, 125] on div "AI 판별기" at bounding box center [1252, 124] width 47 height 20
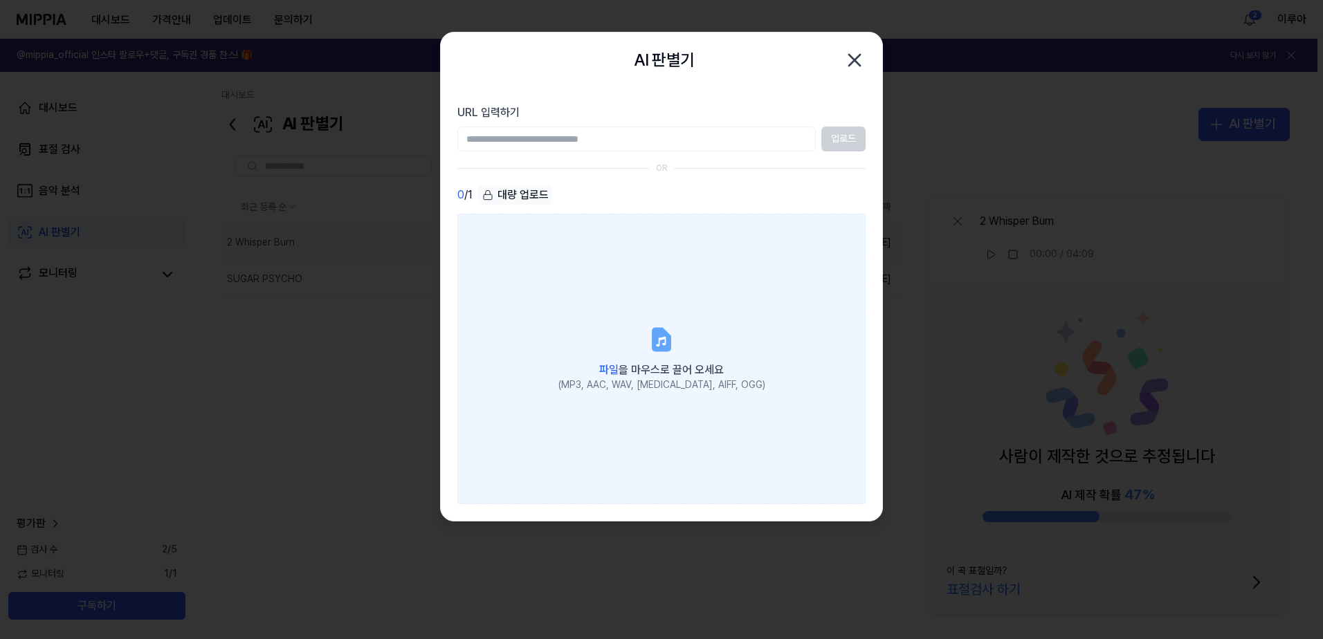
click at [685, 318] on label "파일 을 마우스로 끌어 오세요 (MP3, AAC, WAV, [MEDICAL_DATA], AIFF, OGG)" at bounding box center [661, 359] width 408 height 291
click at [0, 0] on input "파일 을 마우스로 끌어 오세요 (MP3, AAC, WAV, [MEDICAL_DATA], AIFF, OGG)" at bounding box center [0, 0] width 0 height 0
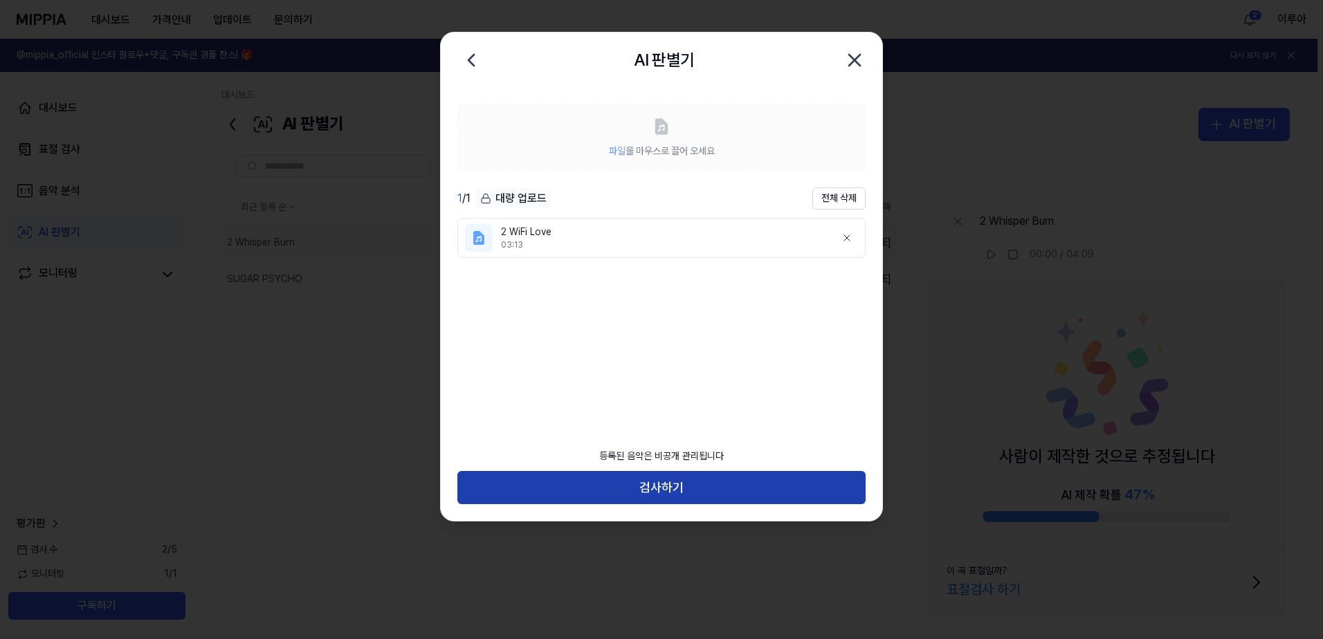
click at [743, 487] on button "검사하기" at bounding box center [661, 487] width 408 height 33
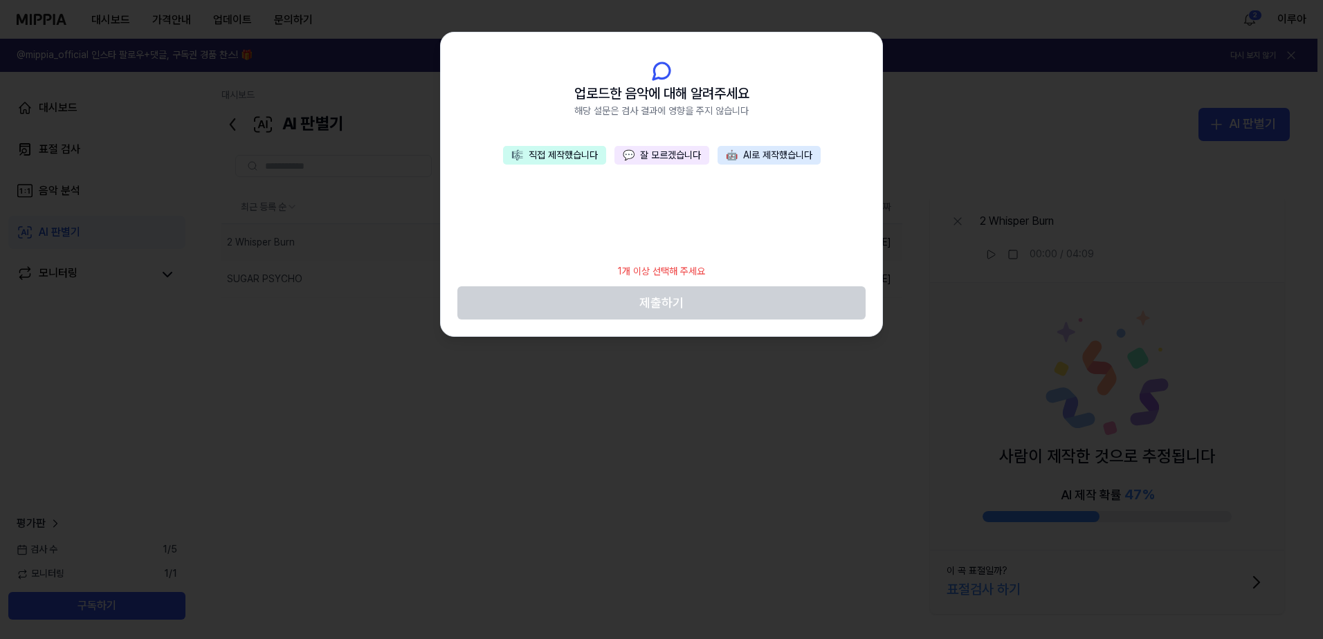
click at [576, 157] on button "🎼 직접 제작했습니다" at bounding box center [554, 155] width 103 height 19
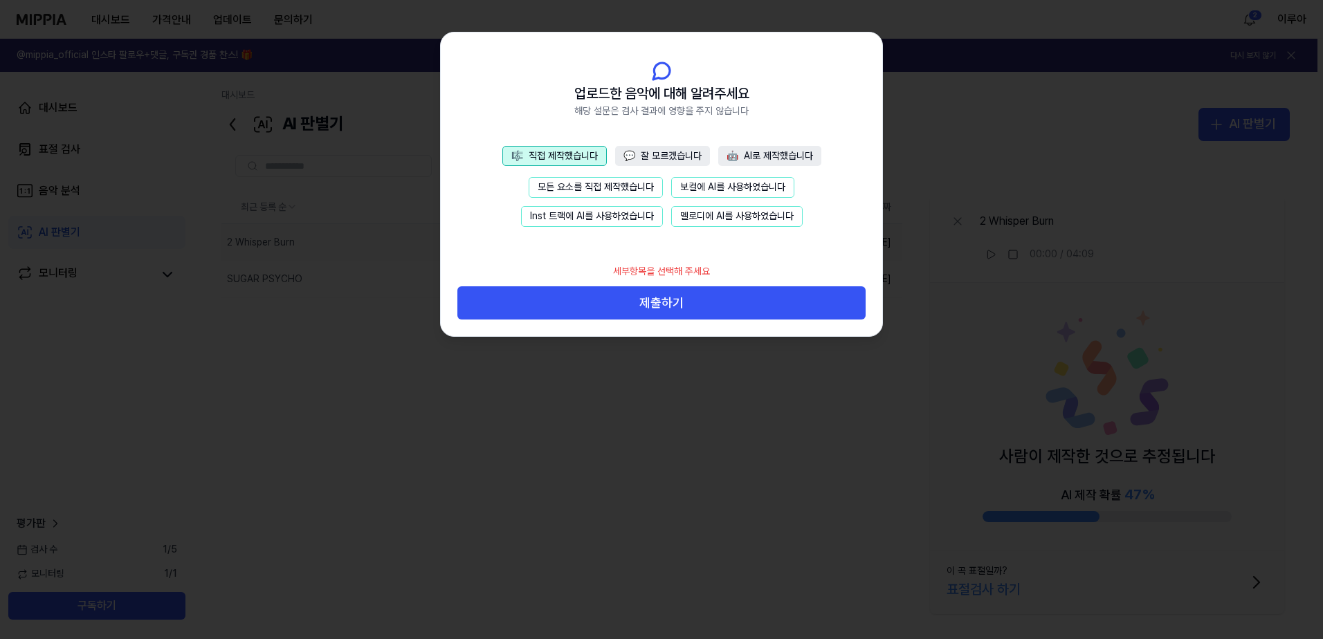
click at [583, 185] on button "모든 요소를 직접 제작했습니다" at bounding box center [596, 187] width 134 height 21
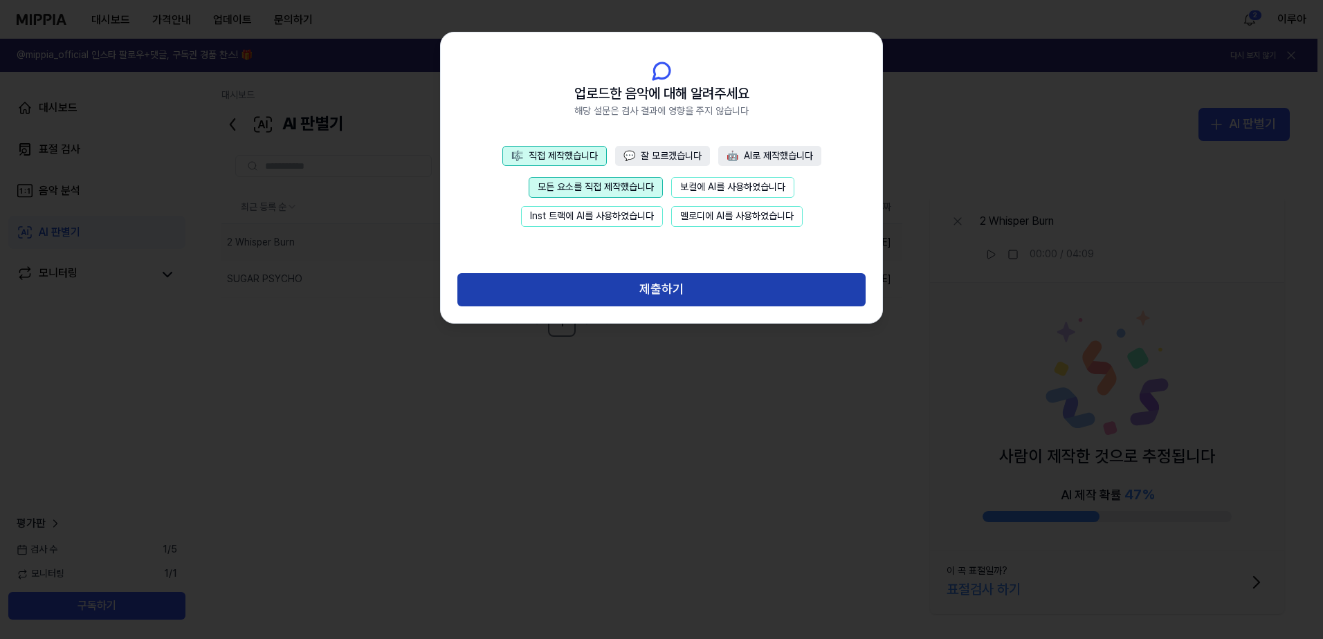
click at [659, 292] on button "제출하기" at bounding box center [661, 289] width 408 height 33
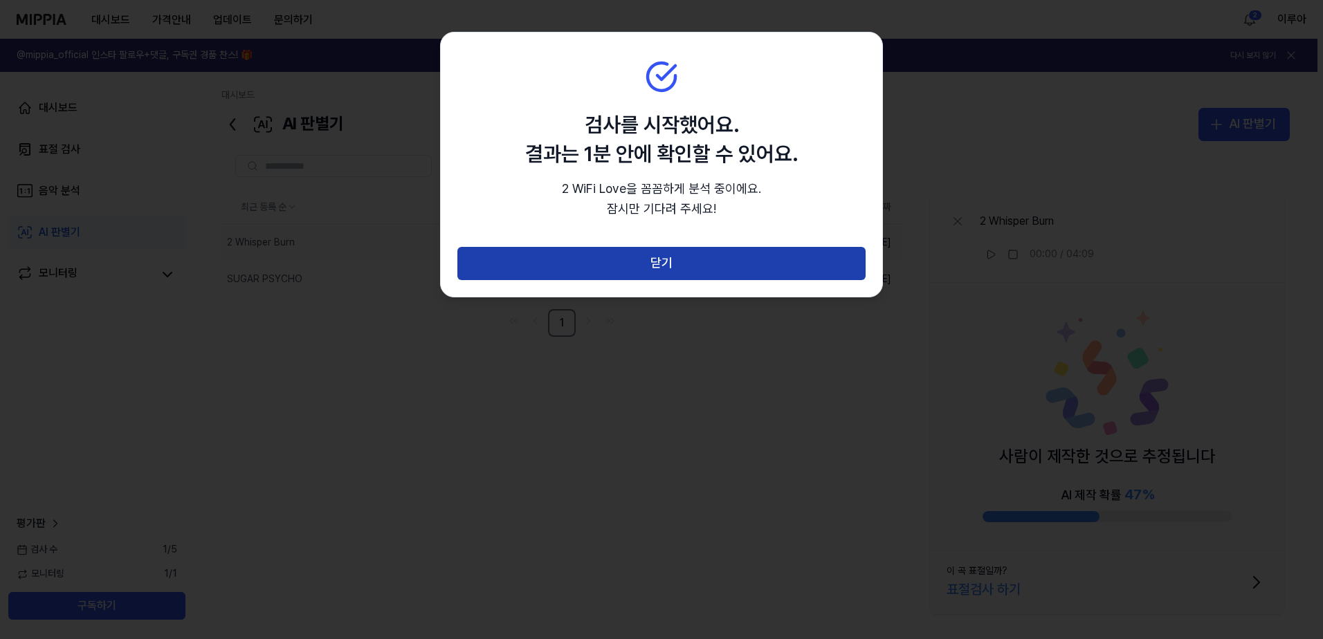
click at [671, 267] on button "닫기" at bounding box center [661, 263] width 408 height 33
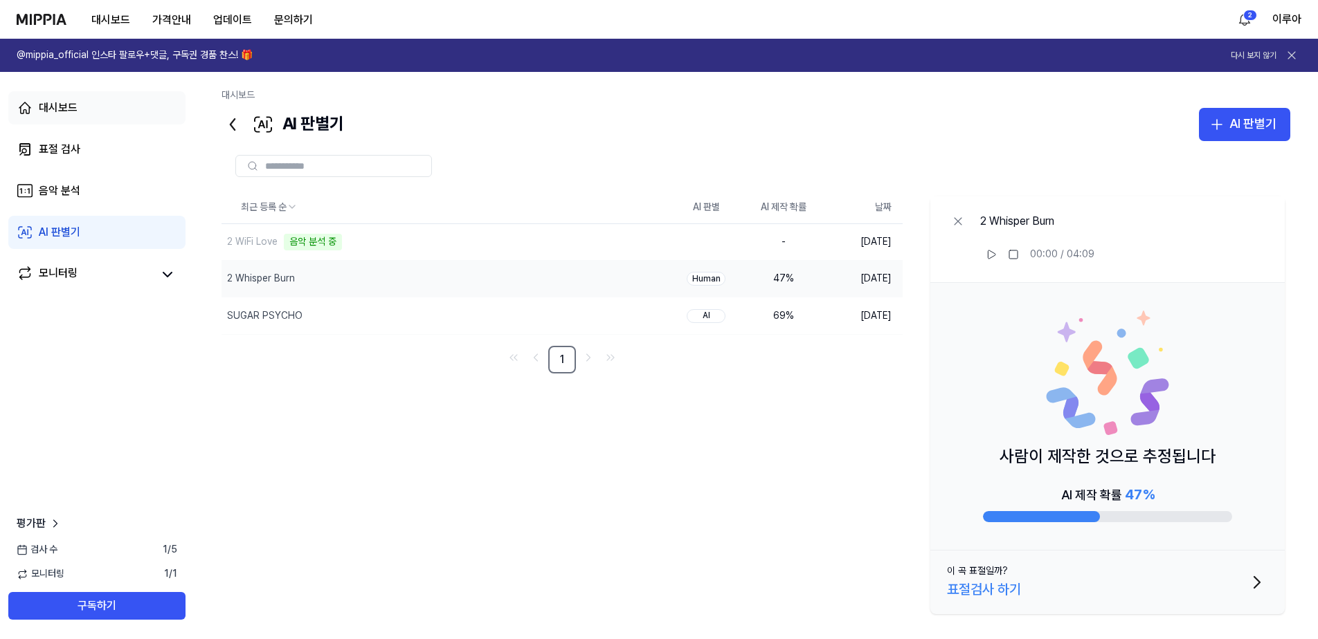
click at [53, 107] on div "대시보드" at bounding box center [58, 108] width 39 height 17
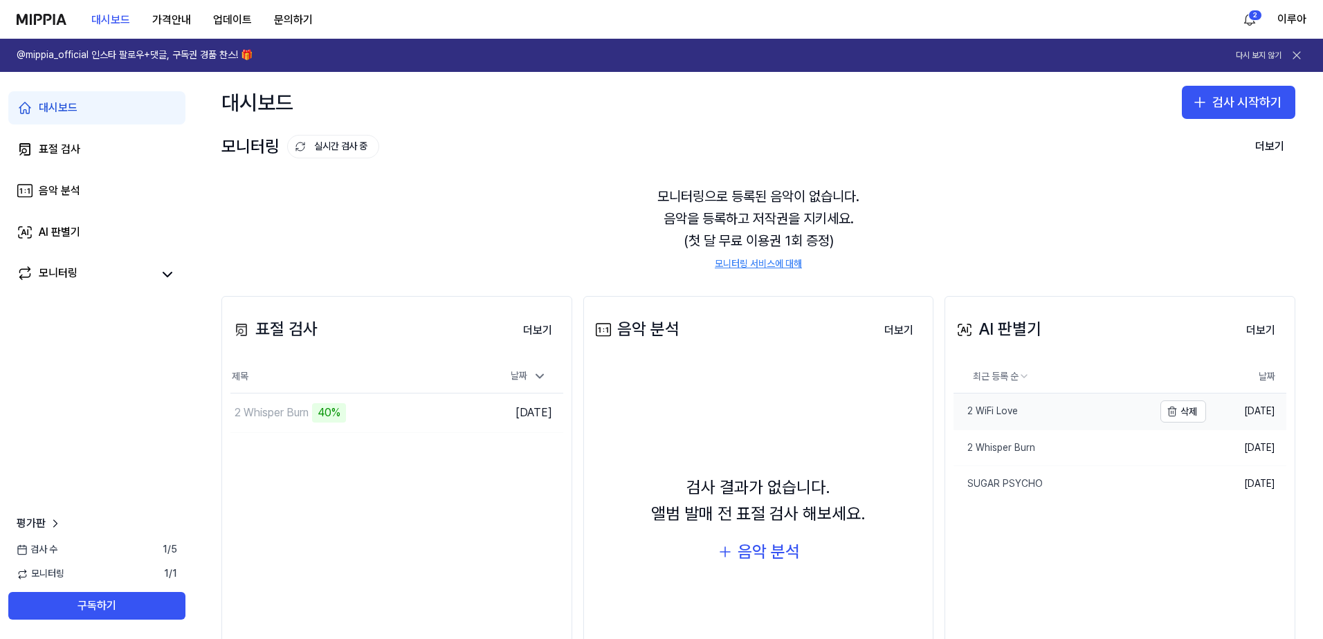
click at [1008, 412] on div "2 WiFi Love" at bounding box center [986, 412] width 64 height 14
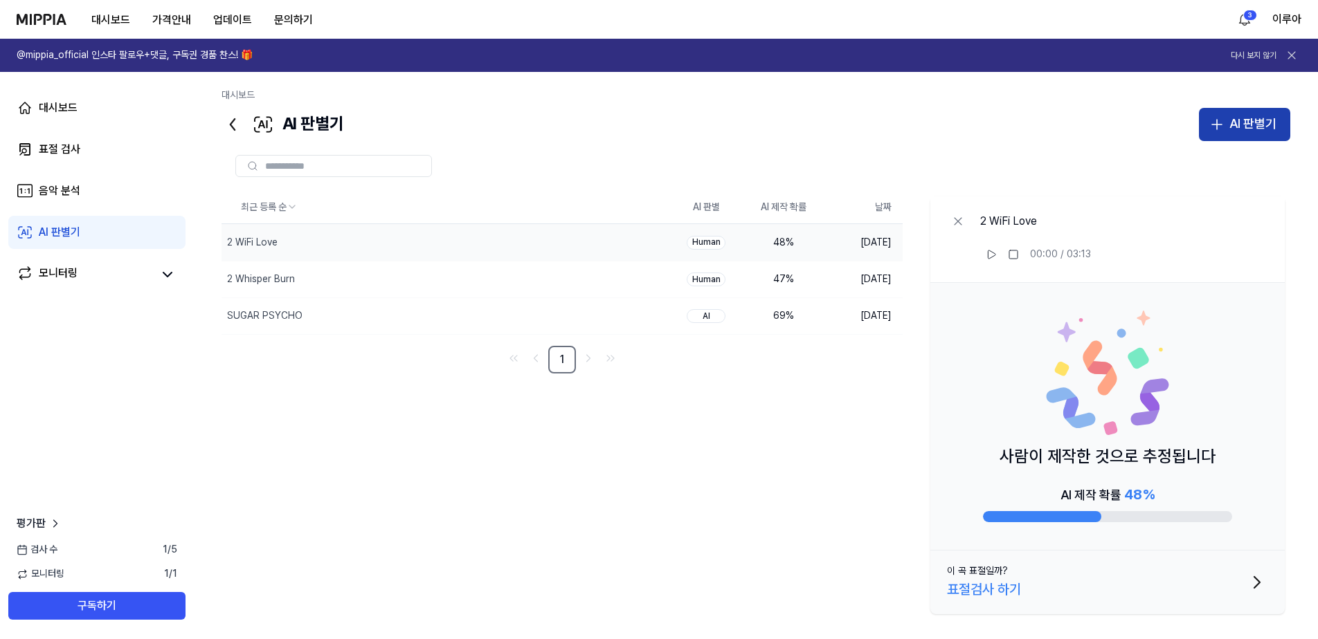
click at [1242, 125] on div "AI 판별기" at bounding box center [1252, 124] width 47 height 20
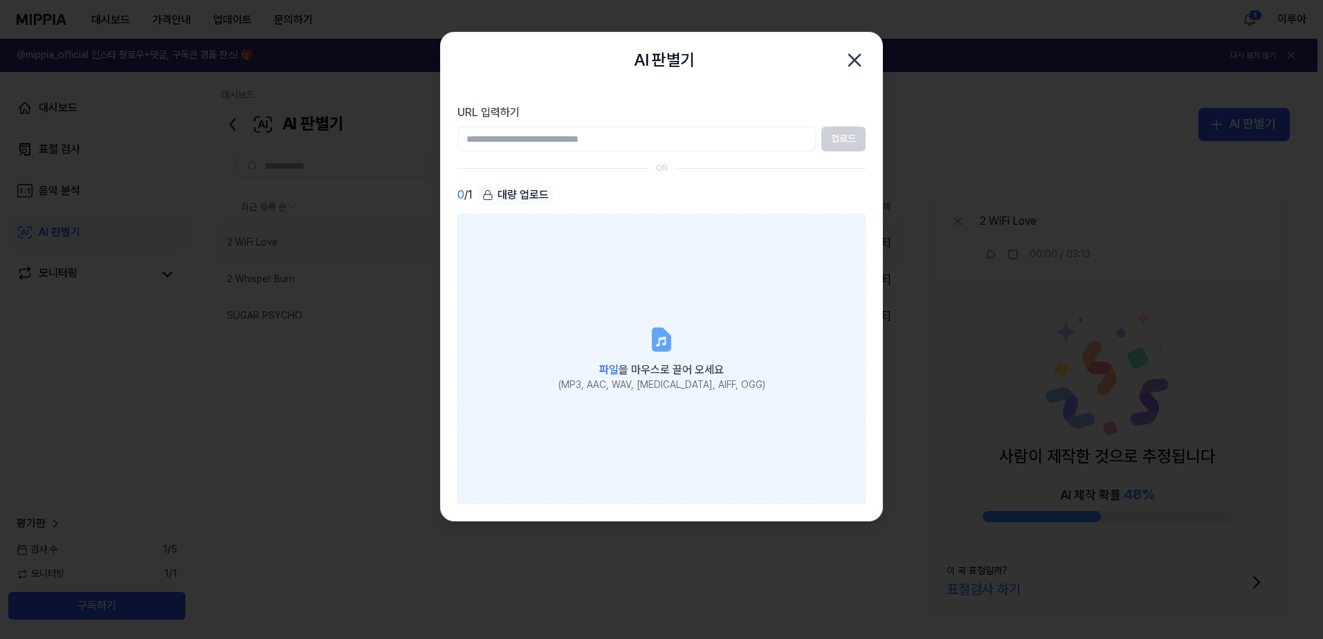
click at [636, 318] on label "파일 을 마우스로 끌어 오세요 (MP3, AAC, WAV, [MEDICAL_DATA], AIFF, OGG)" at bounding box center [661, 359] width 408 height 291
click at [0, 0] on input "파일 을 마우스로 끌어 오세요 (MP3, AAC, WAV, [MEDICAL_DATA], AIFF, OGG)" at bounding box center [0, 0] width 0 height 0
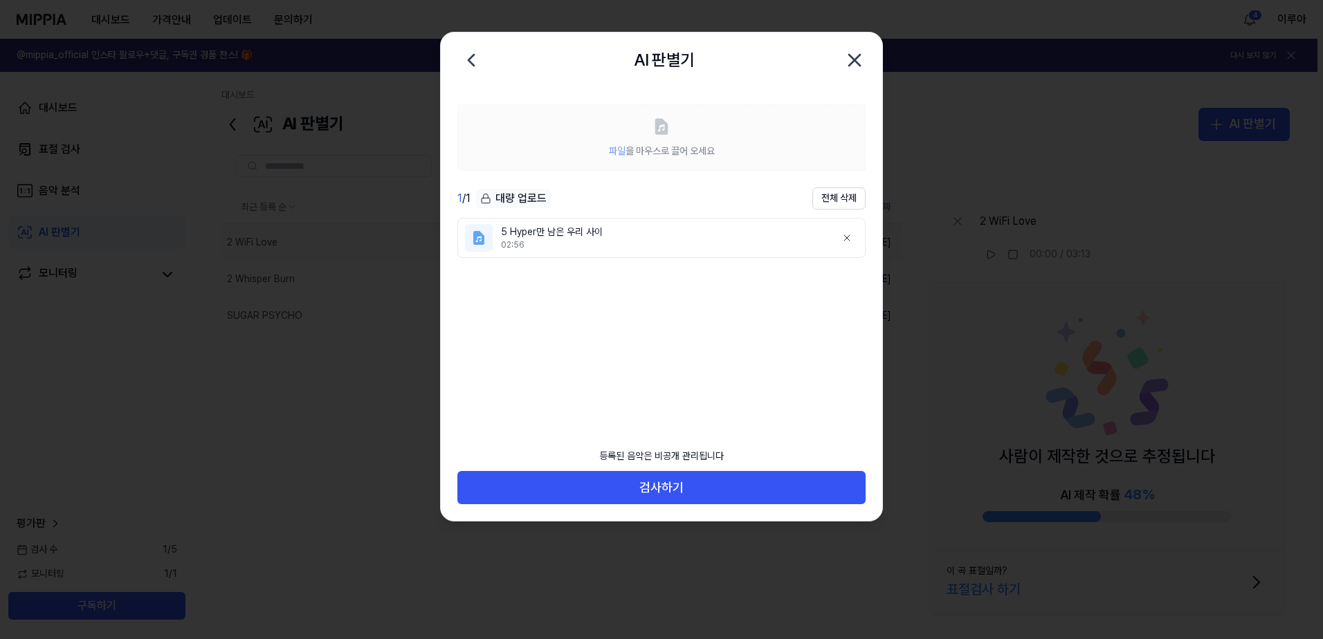
click at [857, 55] on icon "button" at bounding box center [855, 60] width 22 height 22
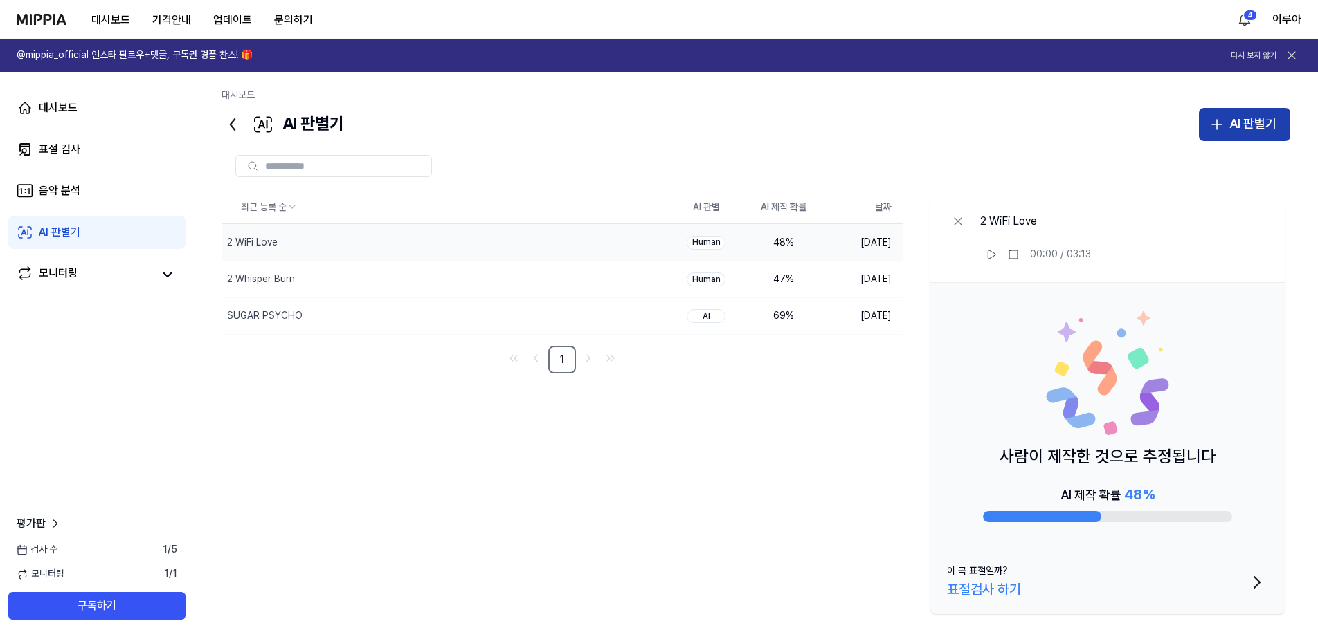
click at [1251, 122] on div "AI 판별기" at bounding box center [1252, 124] width 47 height 20
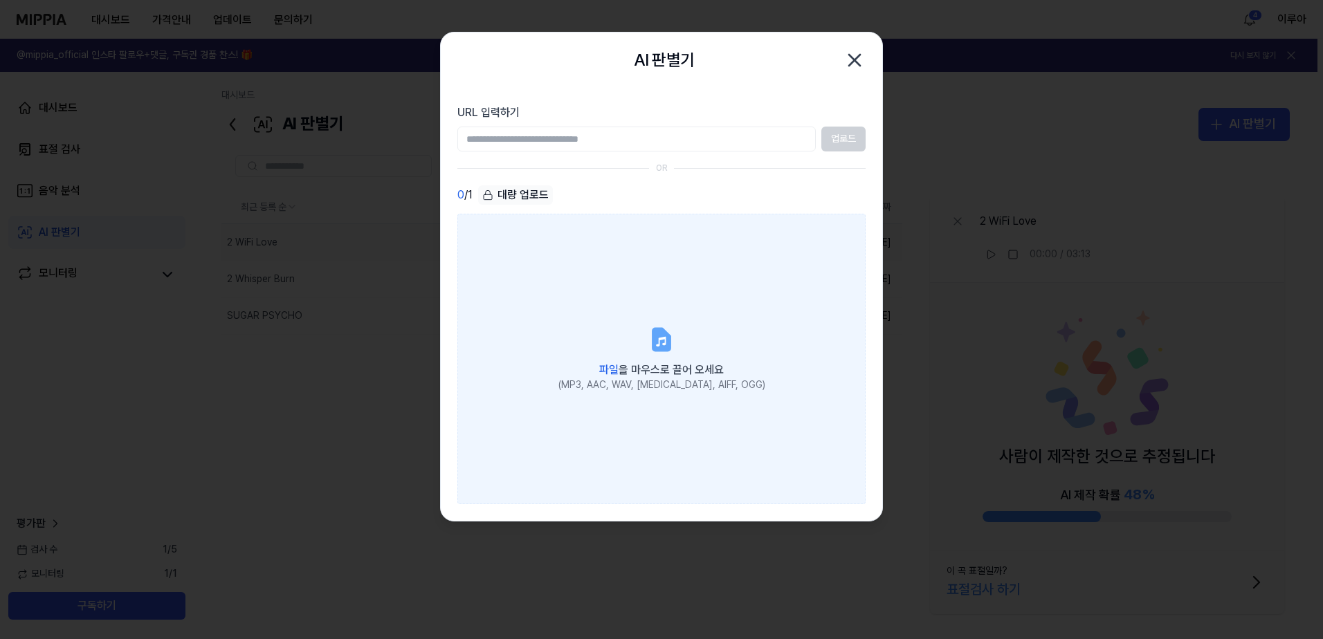
click at [611, 340] on label "파일 을 마우스로 끌어 오세요 (MP3, AAC, WAV, [MEDICAL_DATA], AIFF, OGG)" at bounding box center [661, 359] width 408 height 291
click at [0, 0] on input "파일 을 마우스로 끌어 오세요 (MP3, AAC, WAV, [MEDICAL_DATA], AIFF, OGG)" at bounding box center [0, 0] width 0 height 0
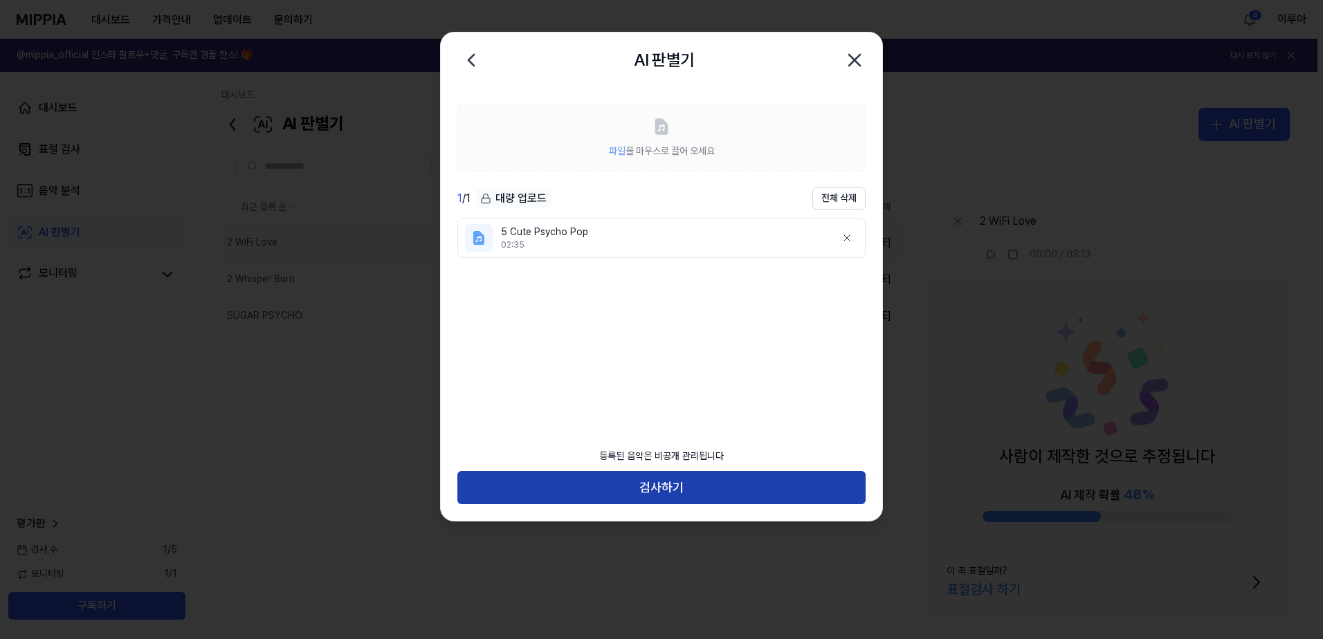
click at [694, 484] on button "검사하기" at bounding box center [661, 487] width 408 height 33
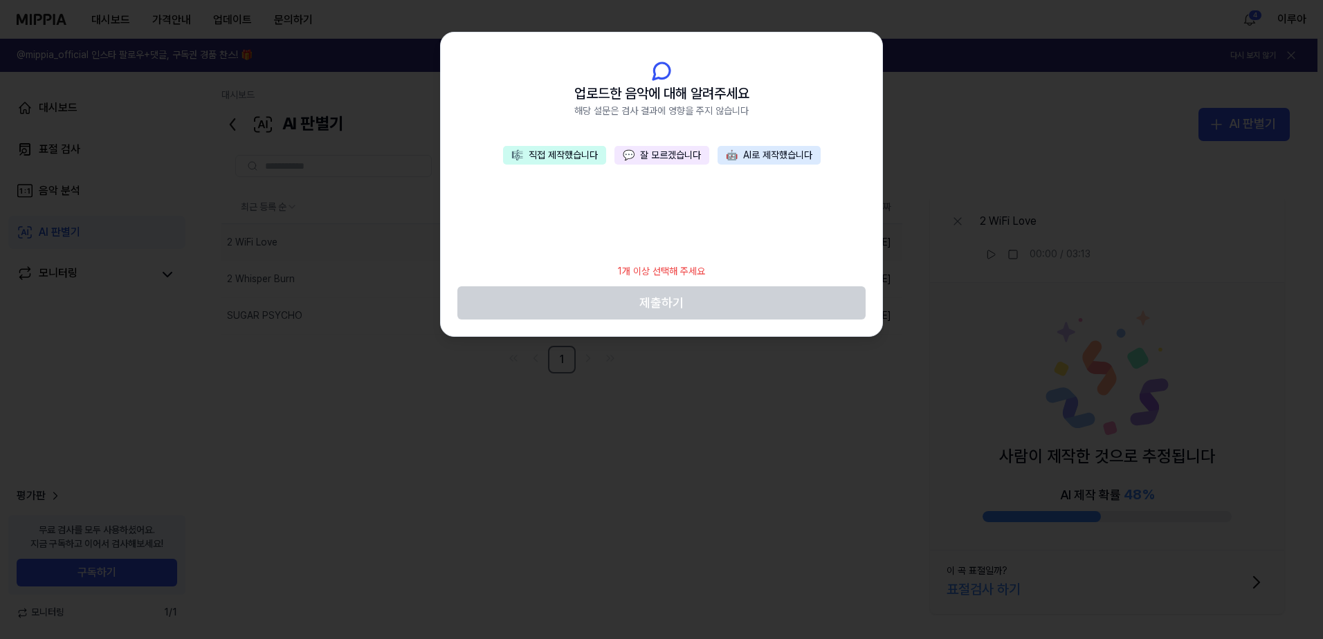
click at [581, 150] on button "🎼 직접 제작했습니다" at bounding box center [554, 155] width 103 height 19
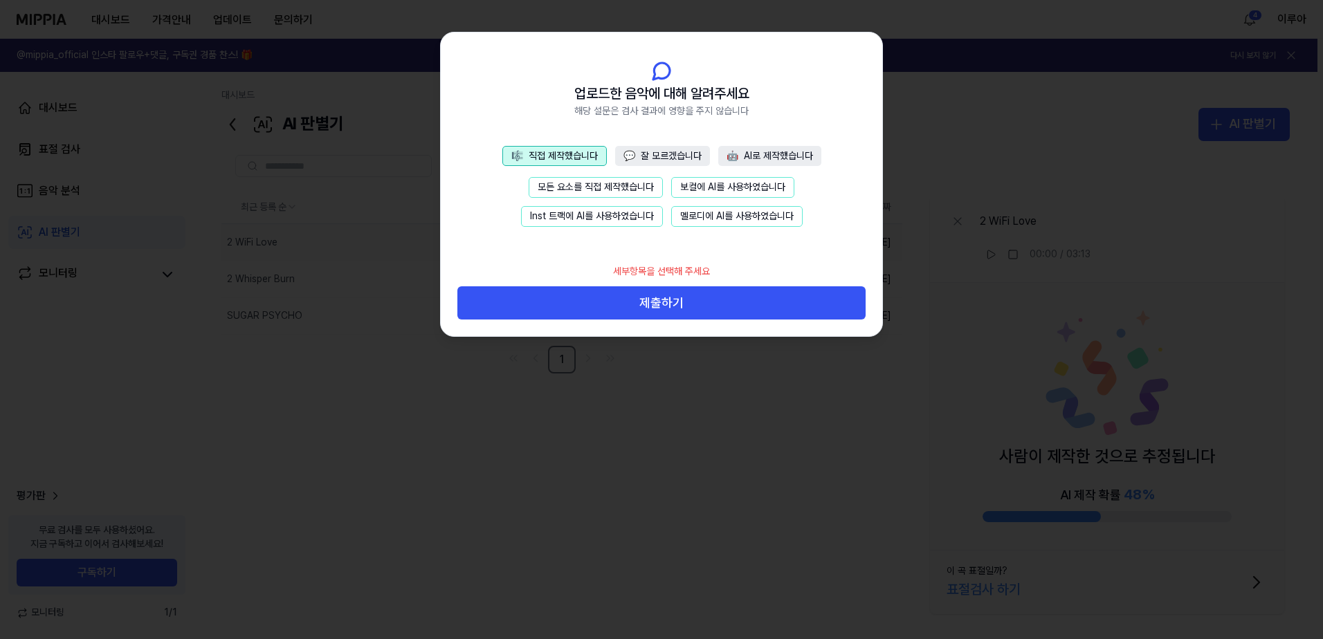
click at [579, 183] on button "모든 요소를 직접 제작했습니다" at bounding box center [596, 187] width 134 height 21
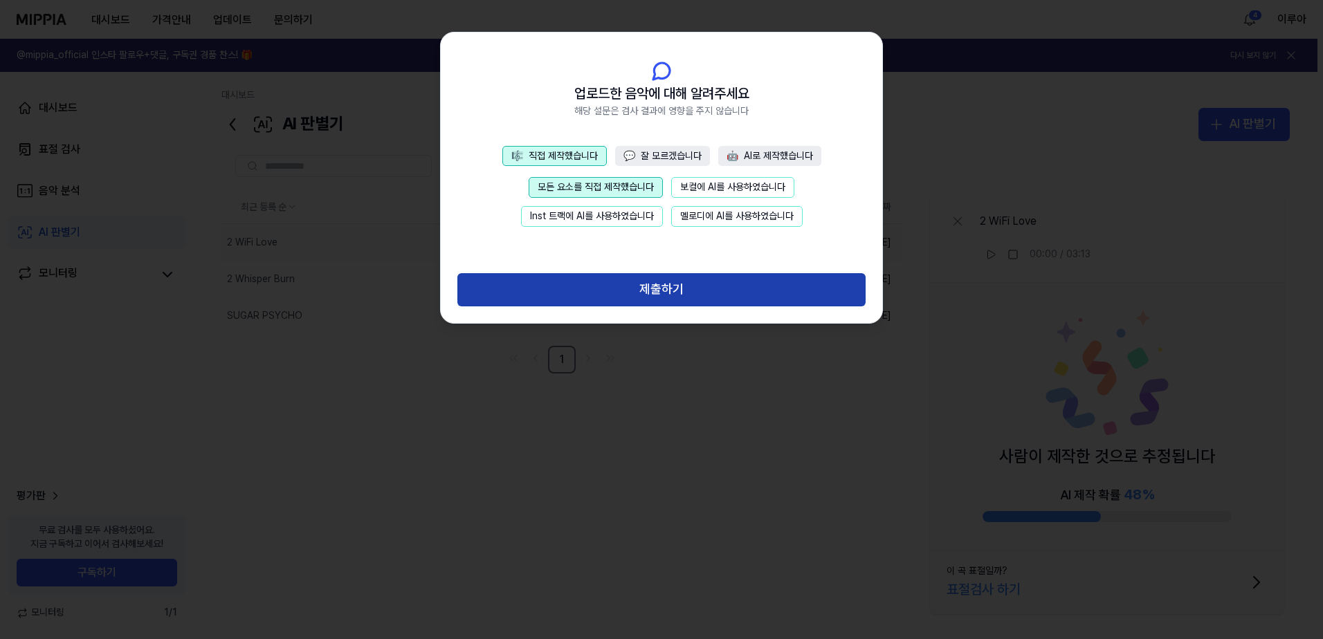
click at [687, 291] on button "제출하기" at bounding box center [661, 289] width 408 height 33
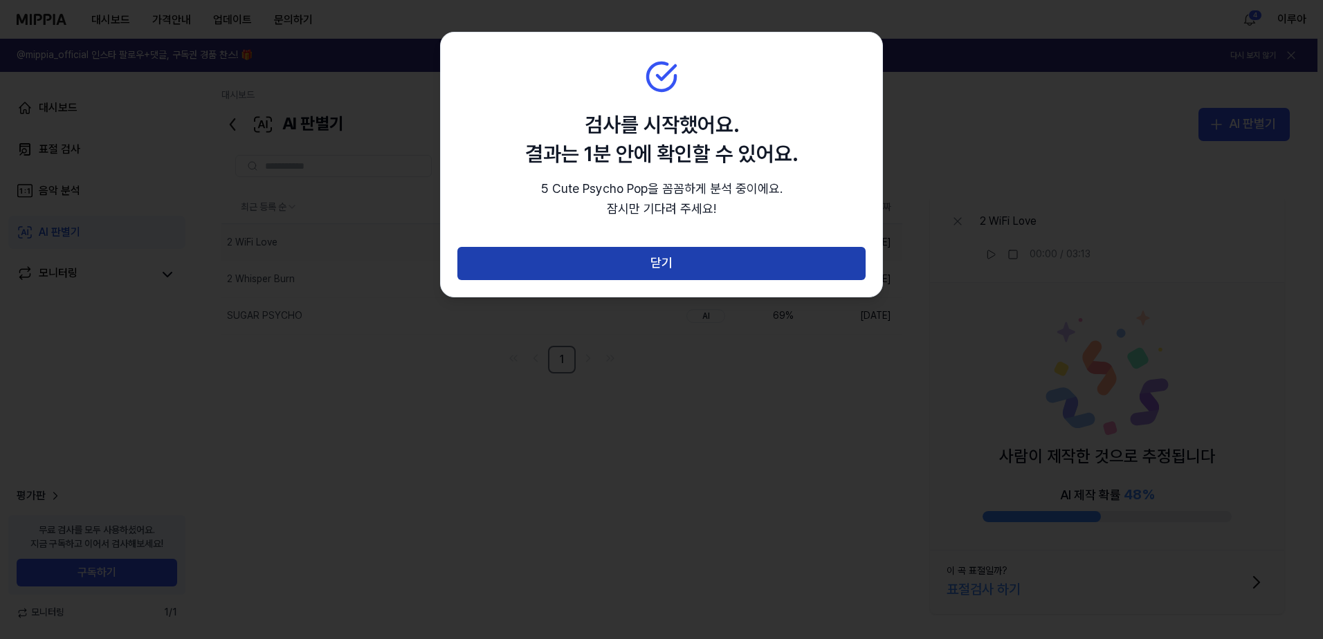
click at [691, 265] on button "닫기" at bounding box center [661, 263] width 408 height 33
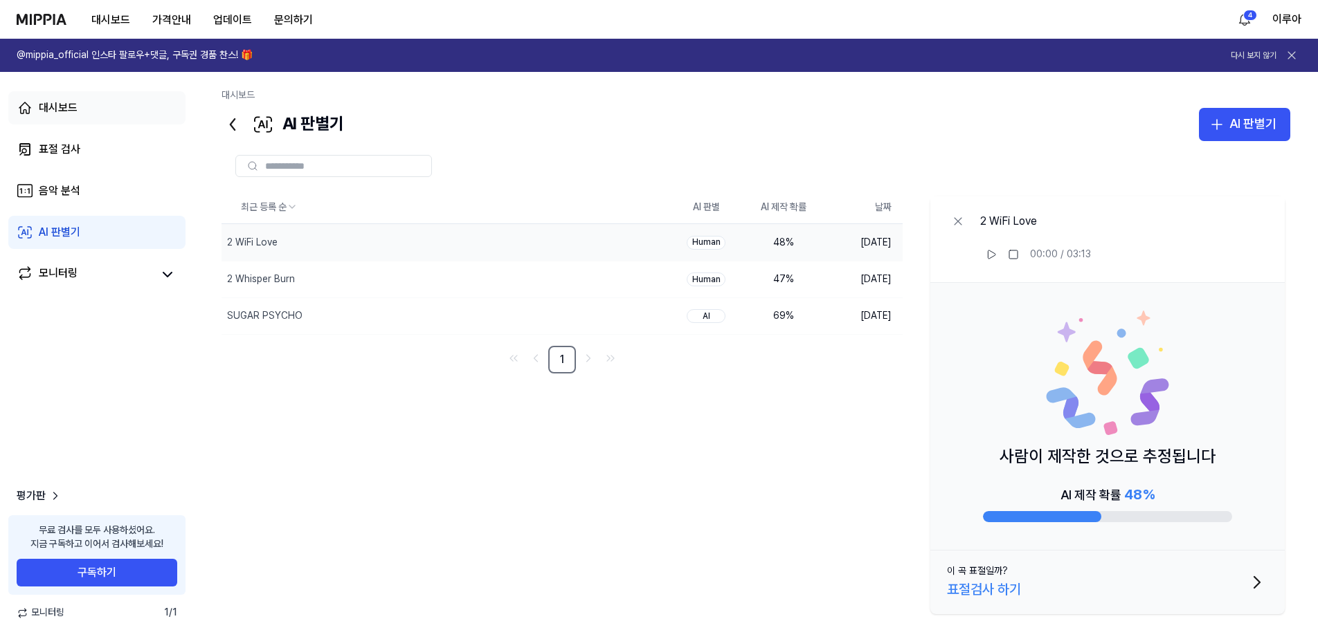
click at [60, 106] on div "대시보드" at bounding box center [58, 108] width 39 height 17
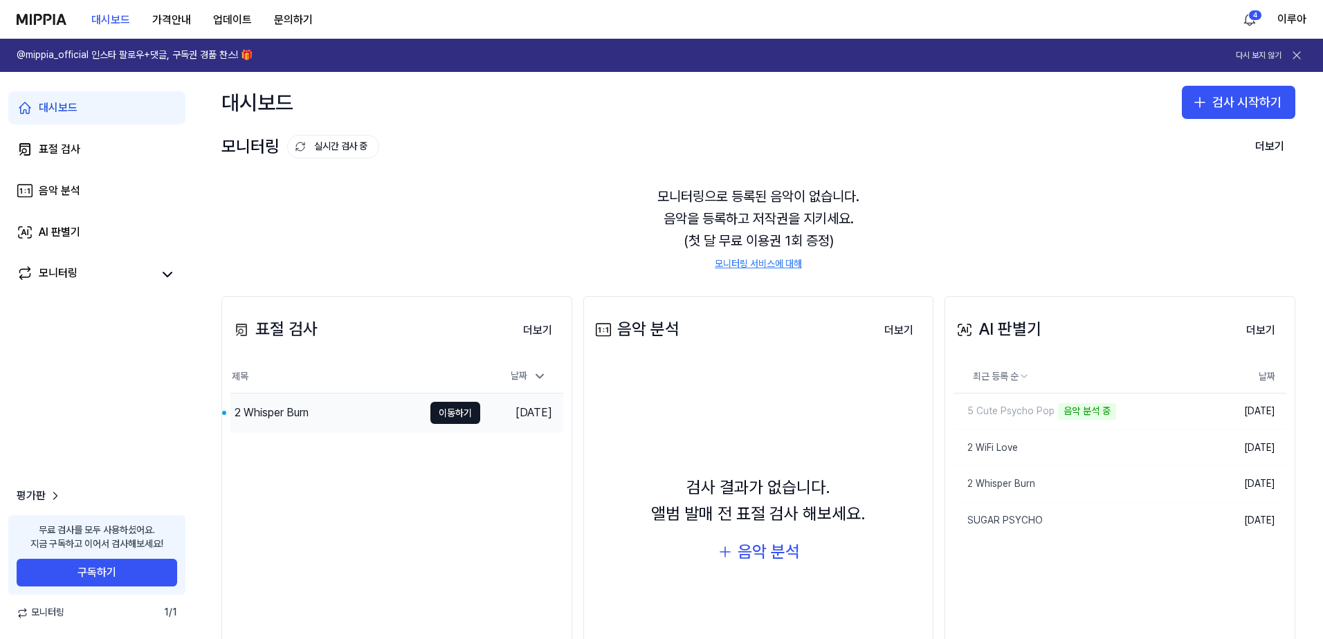
click at [316, 419] on div "2 Whisper Burn" at bounding box center [326, 413] width 193 height 39
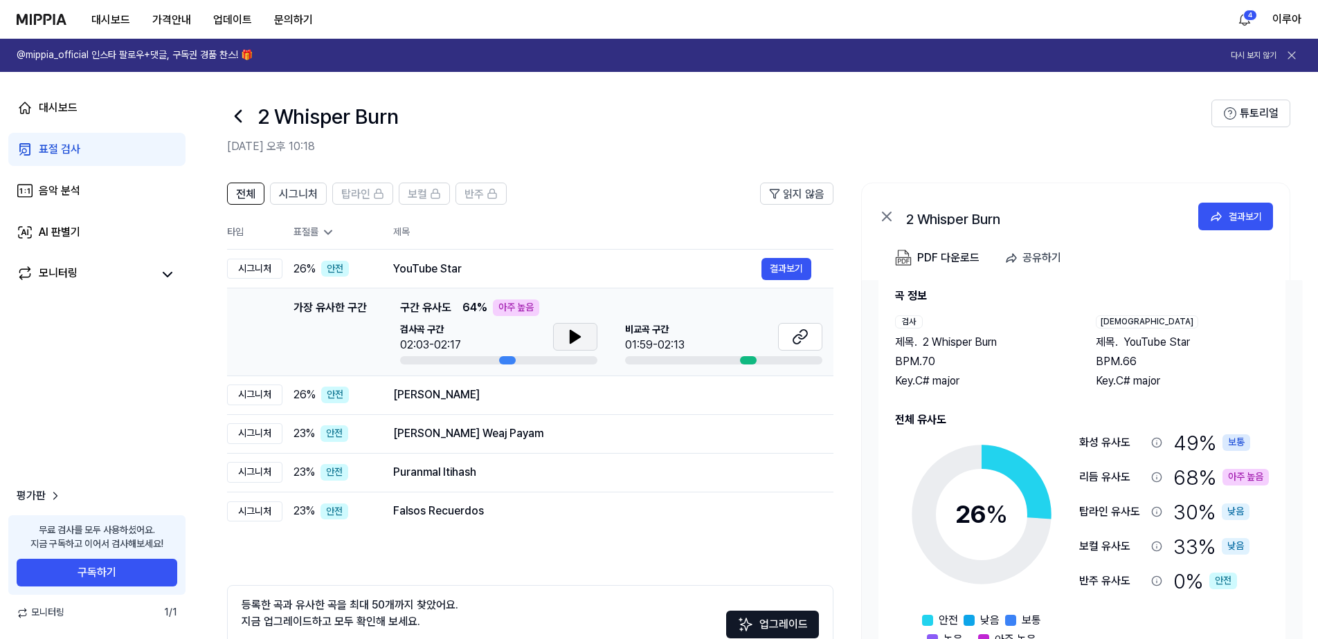
click at [571, 339] on icon at bounding box center [575, 337] width 10 height 12
click at [793, 264] on button "결과보기" at bounding box center [786, 269] width 50 height 22
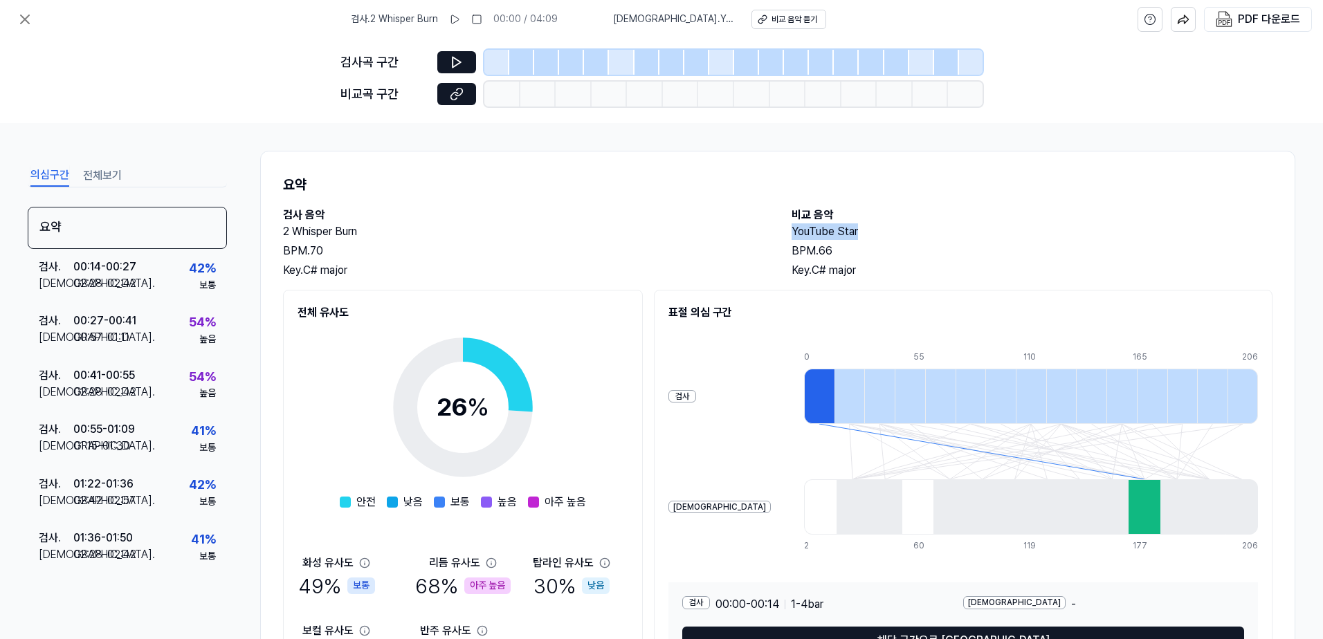
drag, startPoint x: 857, startPoint y: 231, endPoint x: 783, endPoint y: 232, distance: 74.7
click at [783, 232] on div "검사 음악 2 Whisper Burn BPM. 70 Key. C# major 비교 음악 YouTube Star BPM. 66 Key. C# m…" at bounding box center [778, 243] width 990 height 72
copy h2 "YouTube Star"
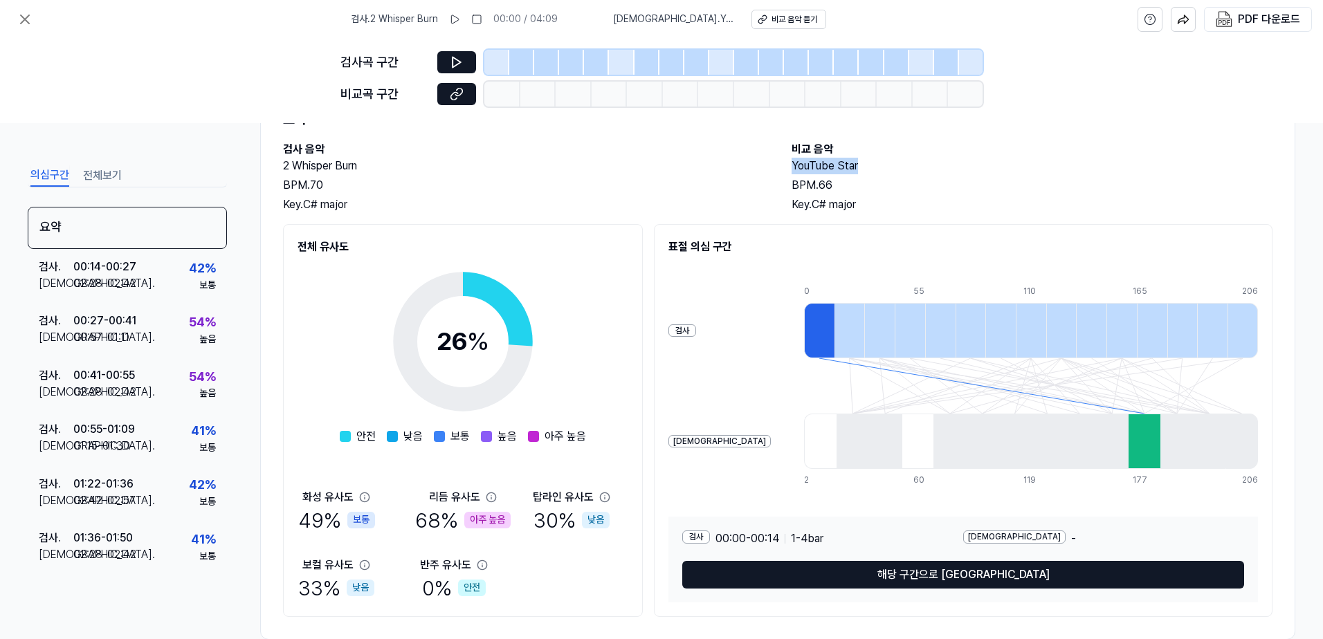
scroll to position [94, 0]
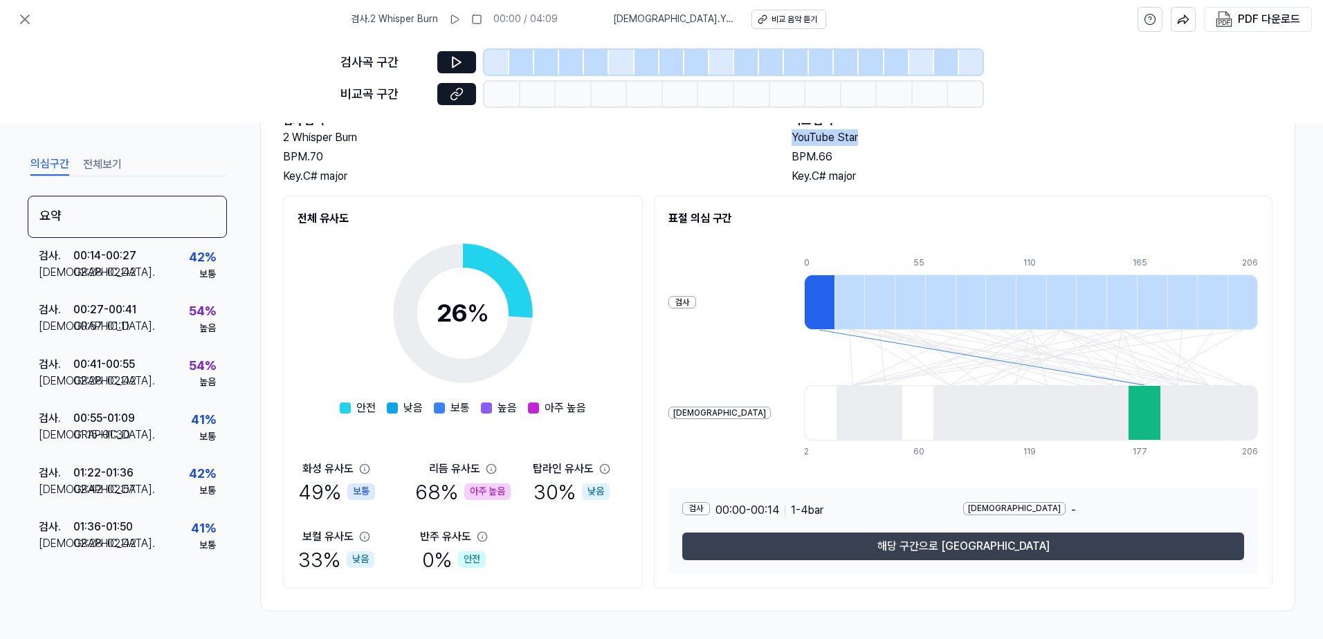
click at [900, 544] on button "해당 구간으로 [GEOGRAPHIC_DATA]" at bounding box center [963, 547] width 562 height 28
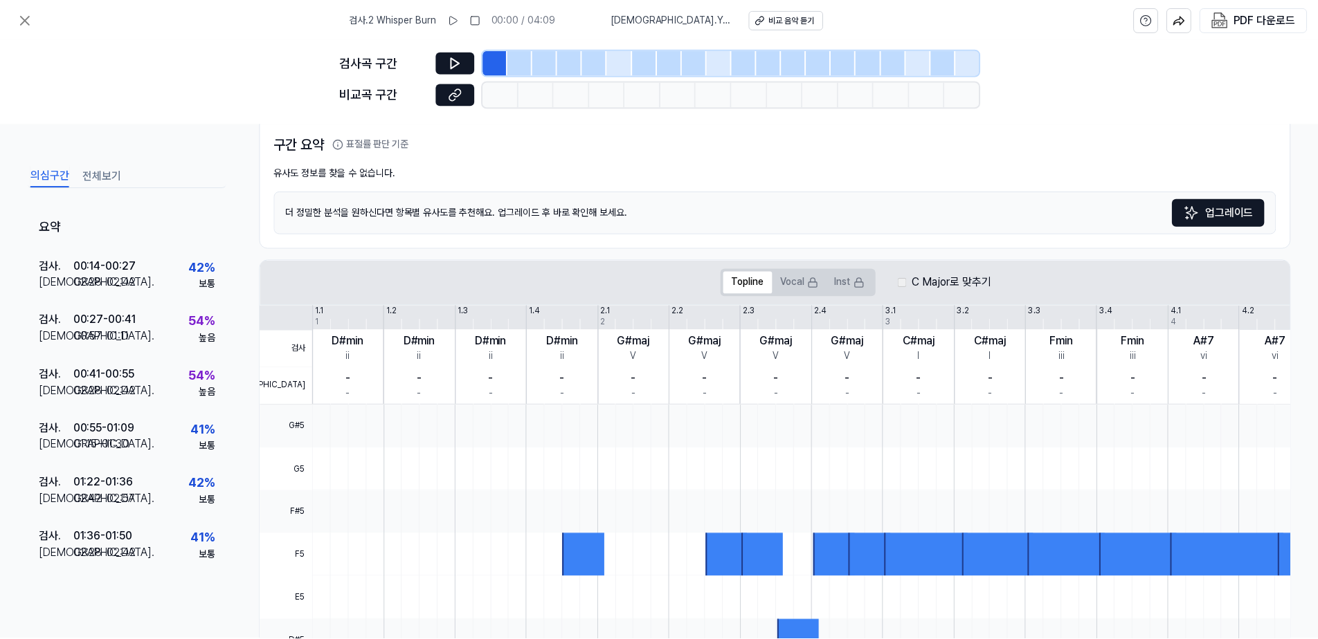
scroll to position [0, 0]
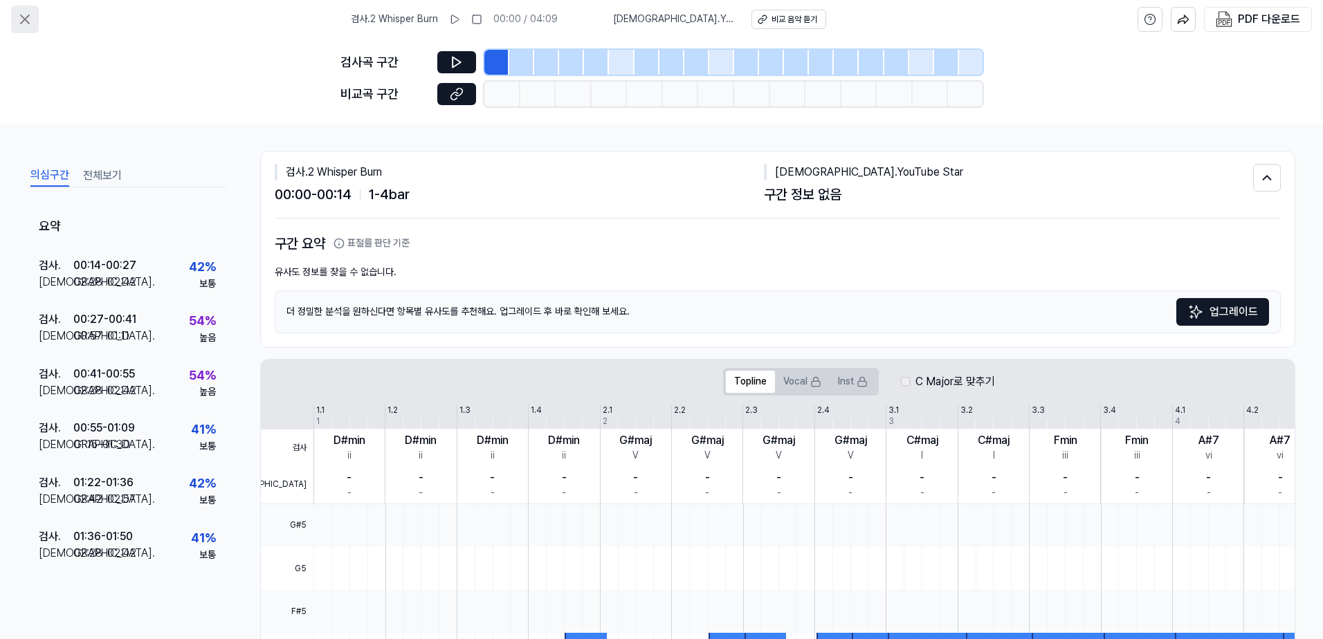
click at [20, 21] on icon at bounding box center [25, 19] width 17 height 17
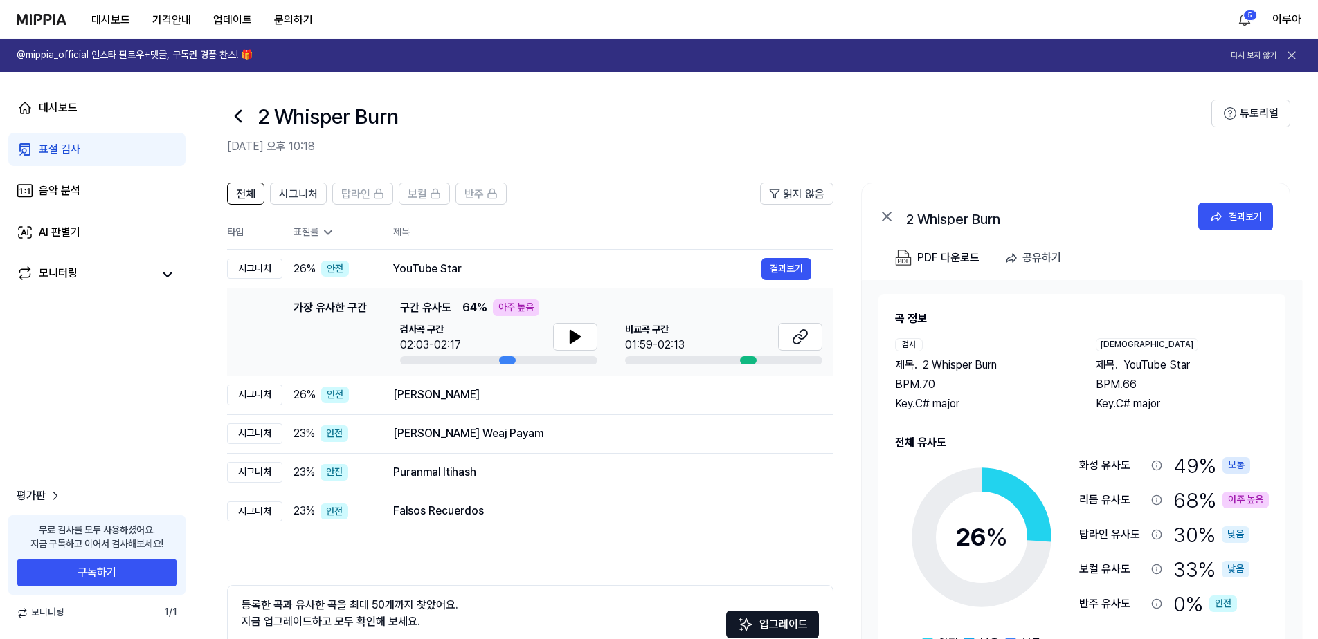
click at [54, 16] on img at bounding box center [42, 19] width 50 height 11
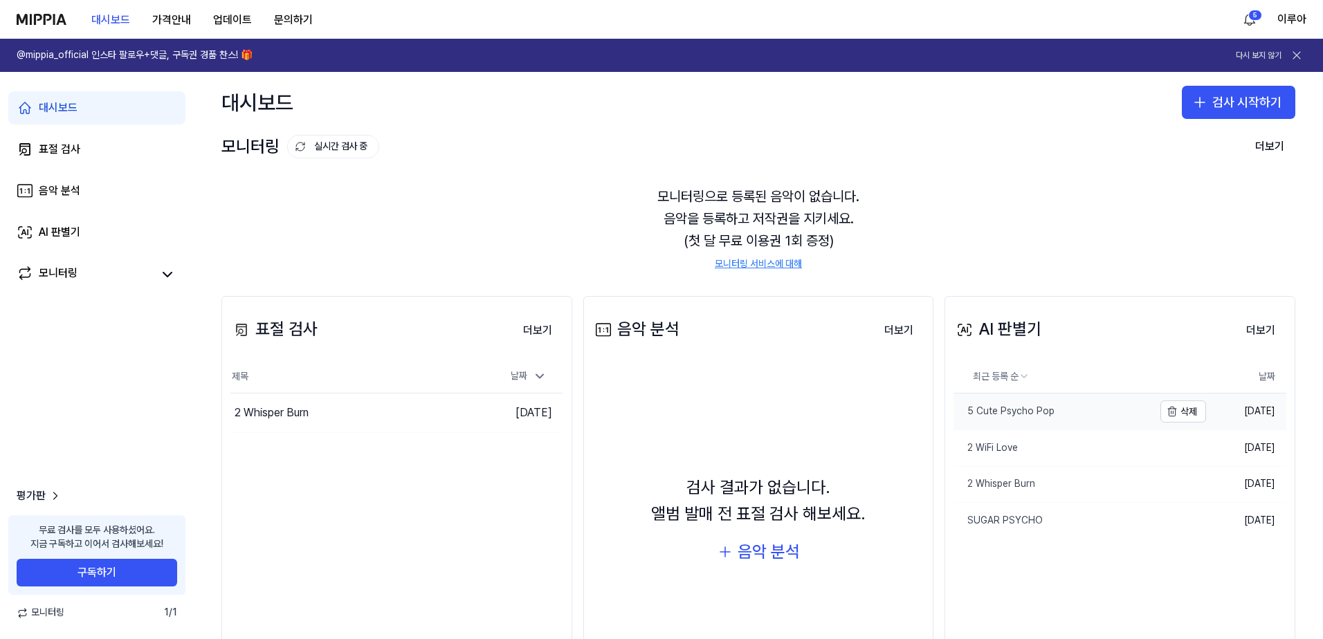
click at [1033, 413] on div "5 Cute Psycho Pop" at bounding box center [1004, 412] width 101 height 14
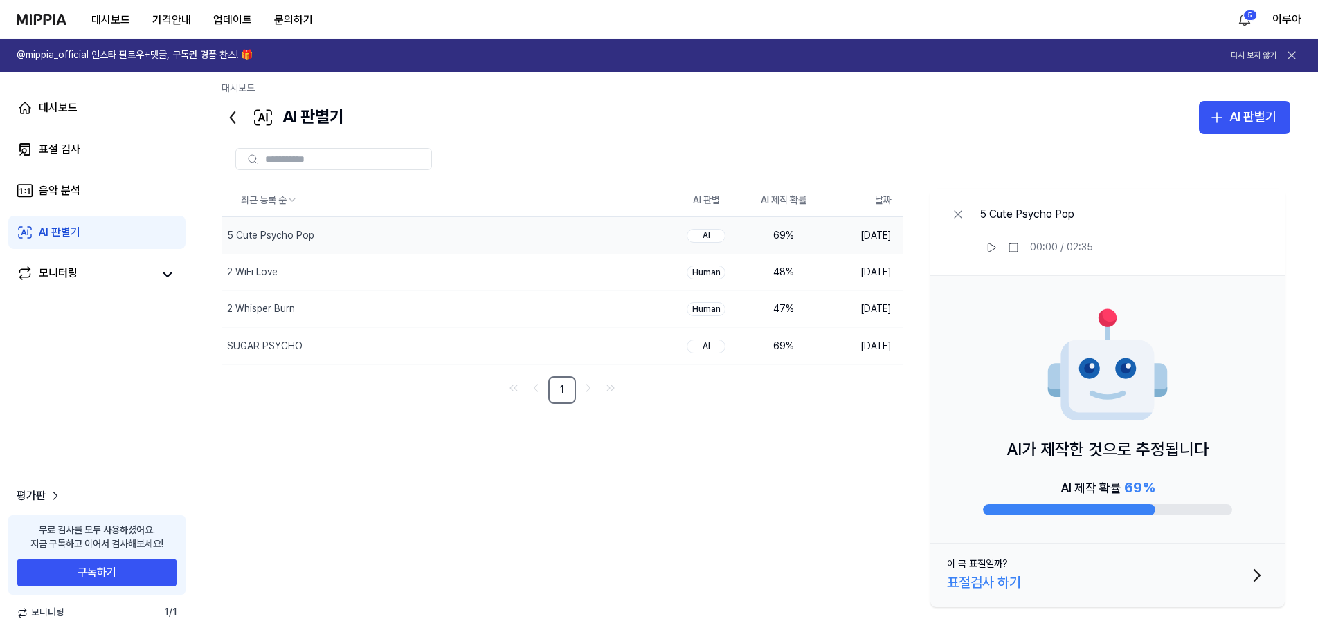
scroll to position [8, 0]
click at [491, 238] on div "5 Cute Psycho Pop" at bounding box center [418, 234] width 394 height 36
click at [1176, 365] on div "AI가 제작한 것으로 추정됩니다 AI 제작 확률 69 %" at bounding box center [1107, 409] width 354 height 268
click at [997, 242] on button at bounding box center [991, 246] width 22 height 22
click at [986, 245] on icon at bounding box center [991, 246] width 11 height 11
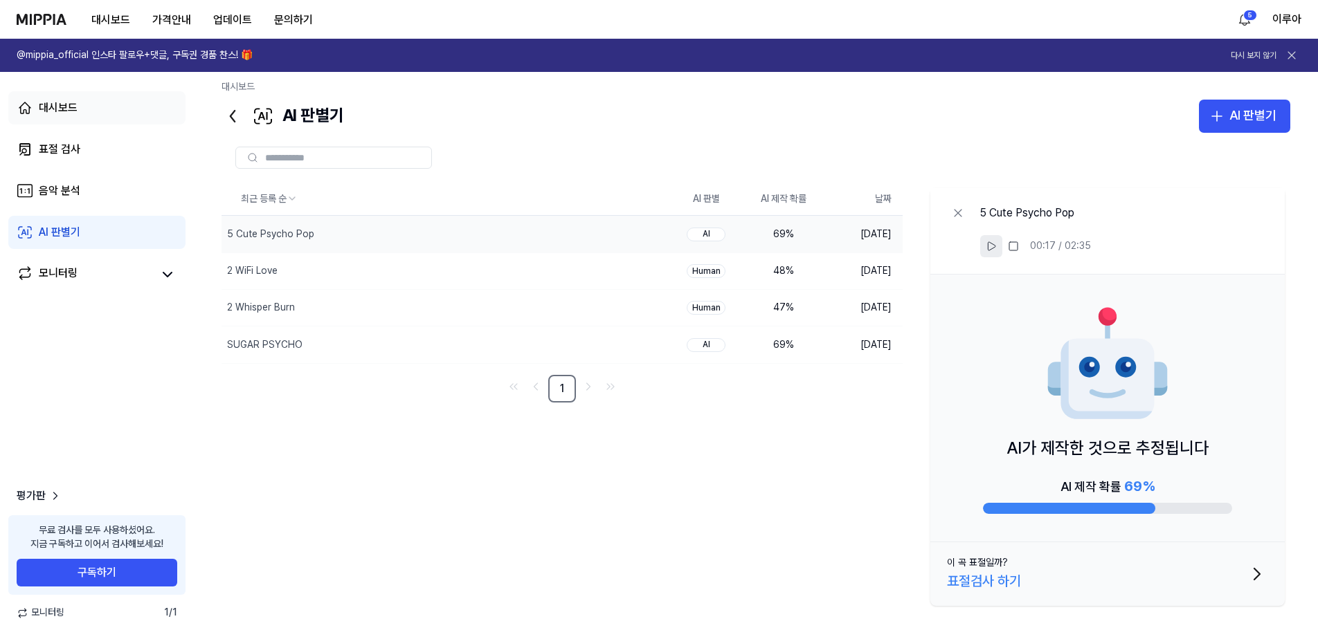
click at [80, 113] on link "대시보드" at bounding box center [96, 107] width 177 height 33
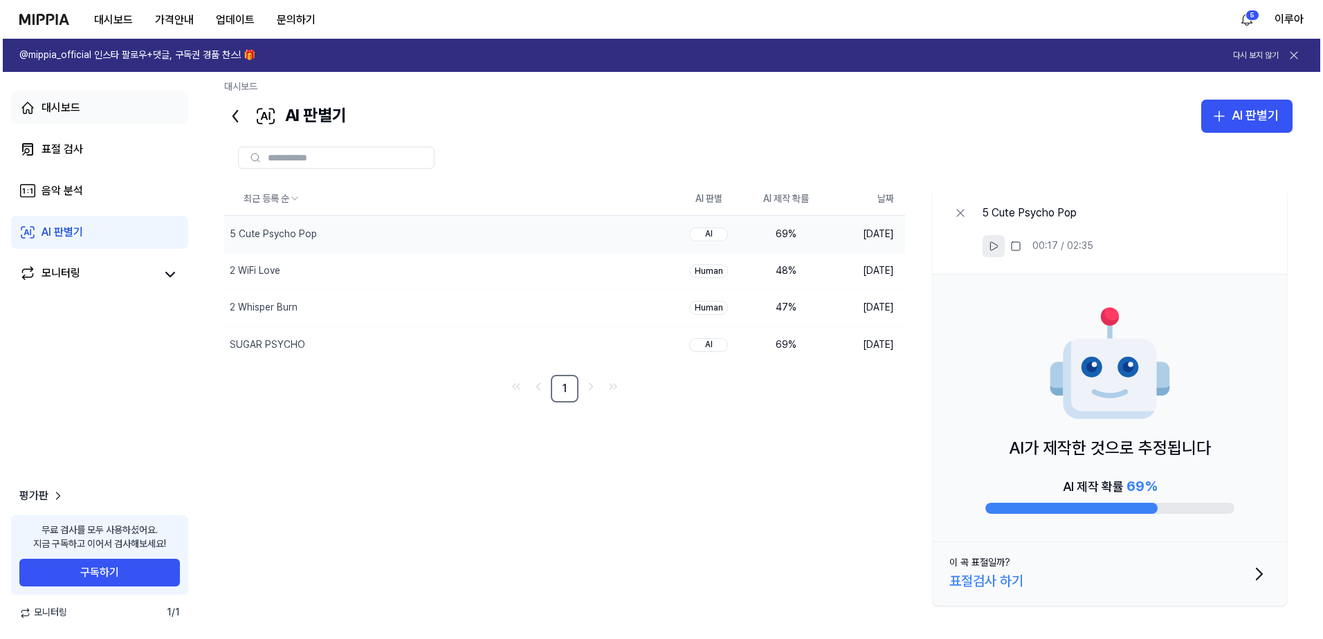
scroll to position [0, 0]
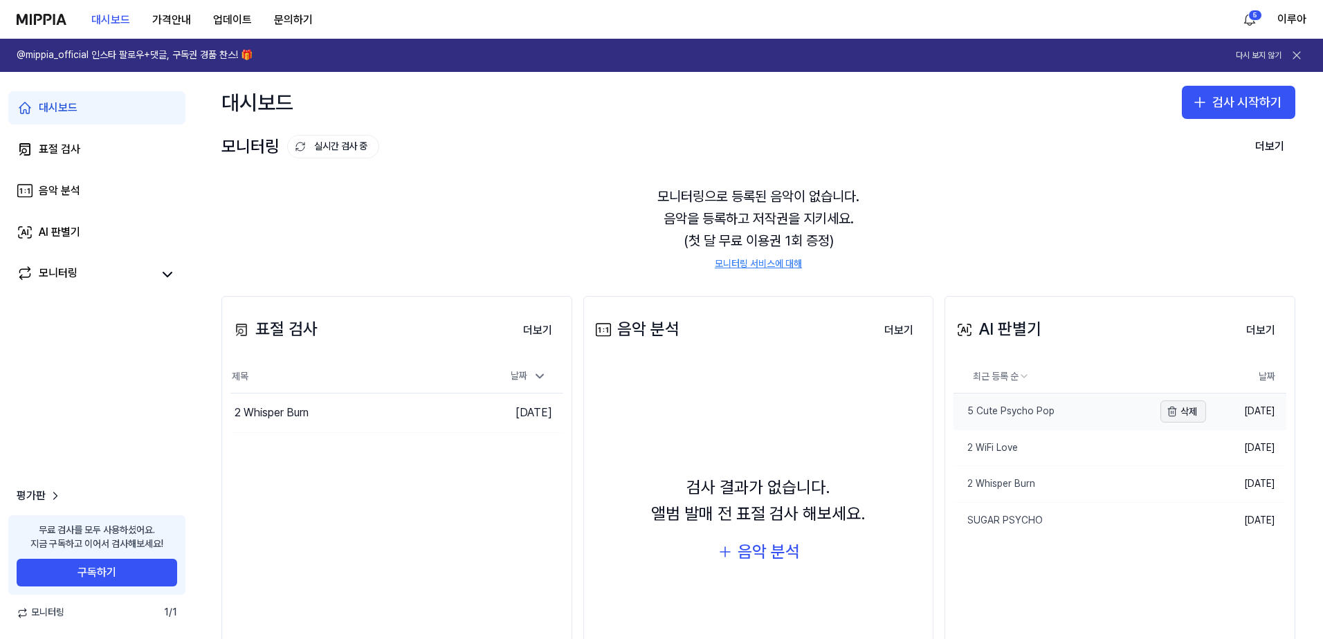
click at [1186, 411] on button "삭제" at bounding box center [1184, 412] width 46 height 22
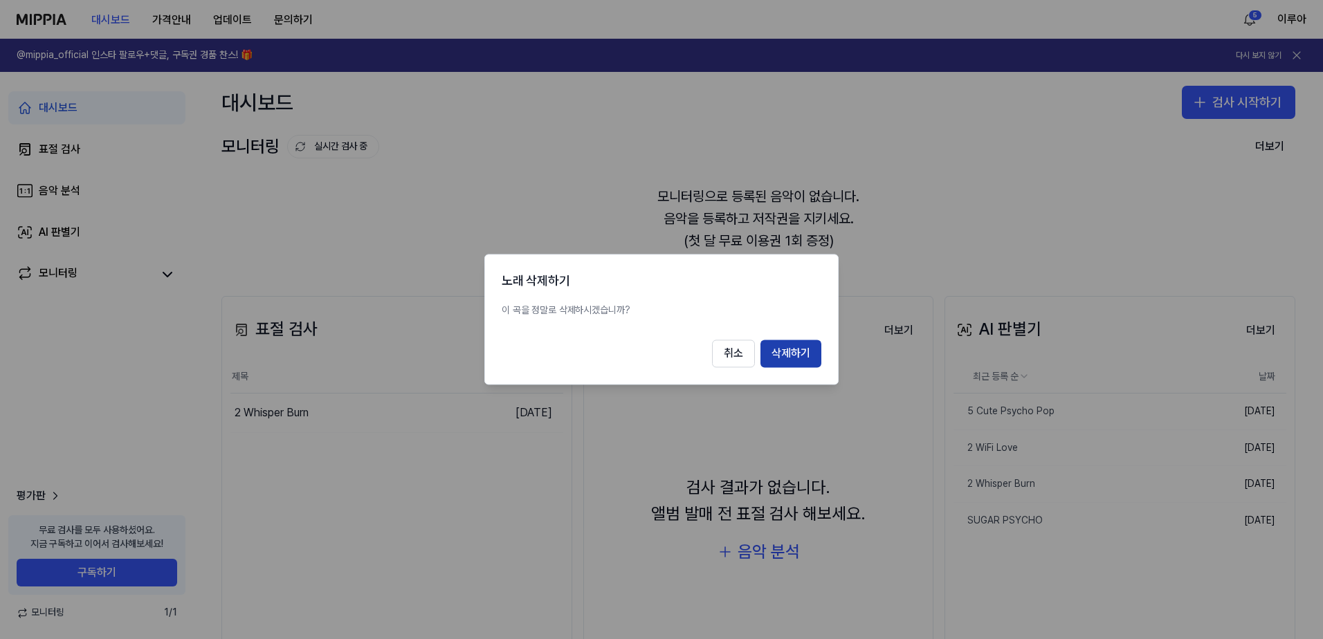
click at [801, 349] on button "삭제하기" at bounding box center [791, 354] width 61 height 28
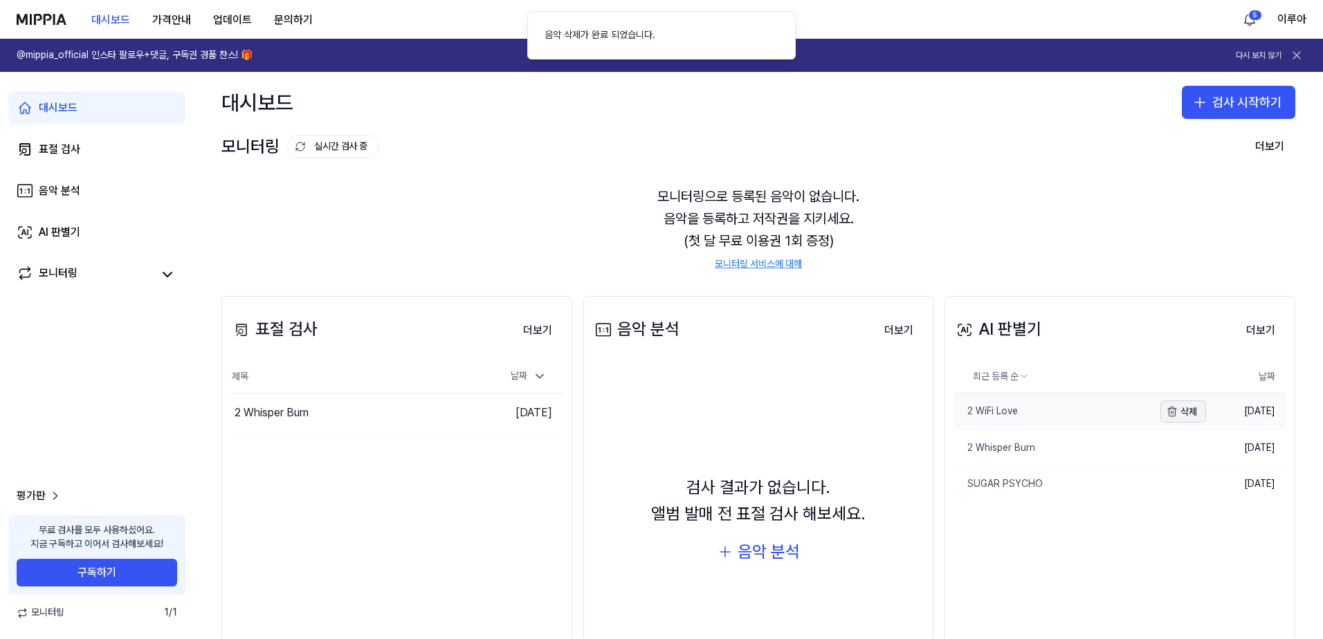
click at [1184, 411] on button "삭제" at bounding box center [1184, 412] width 46 height 22
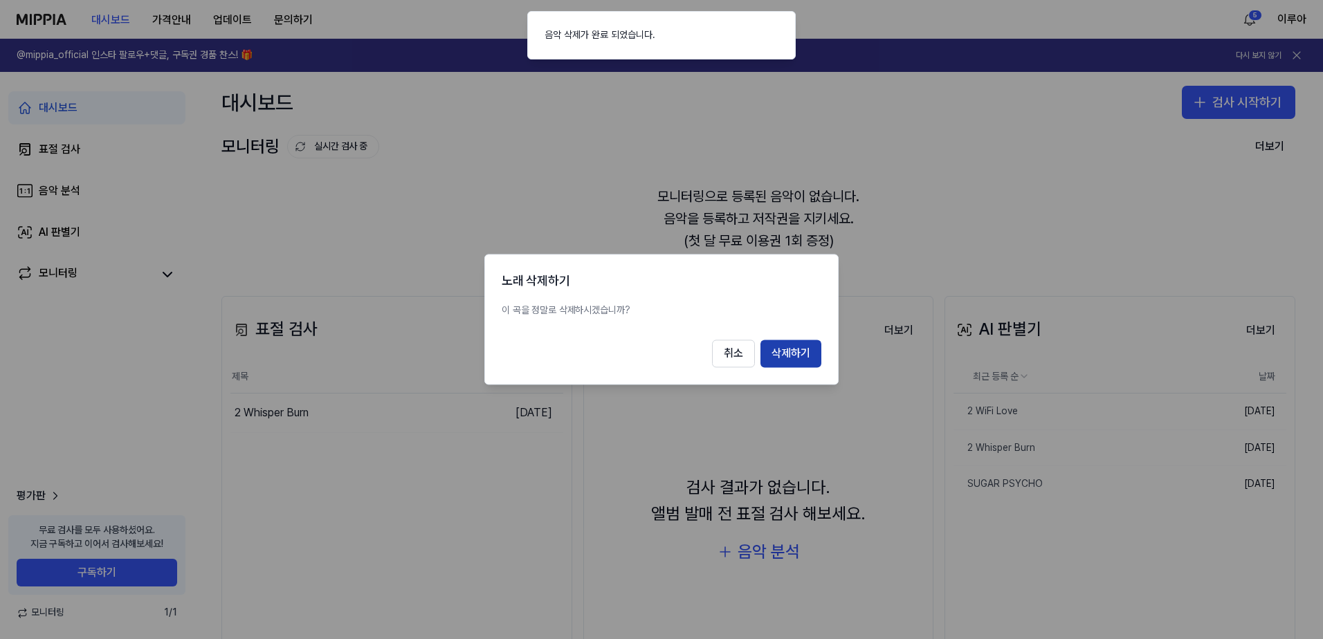
click at [806, 354] on button "삭제하기" at bounding box center [791, 354] width 61 height 28
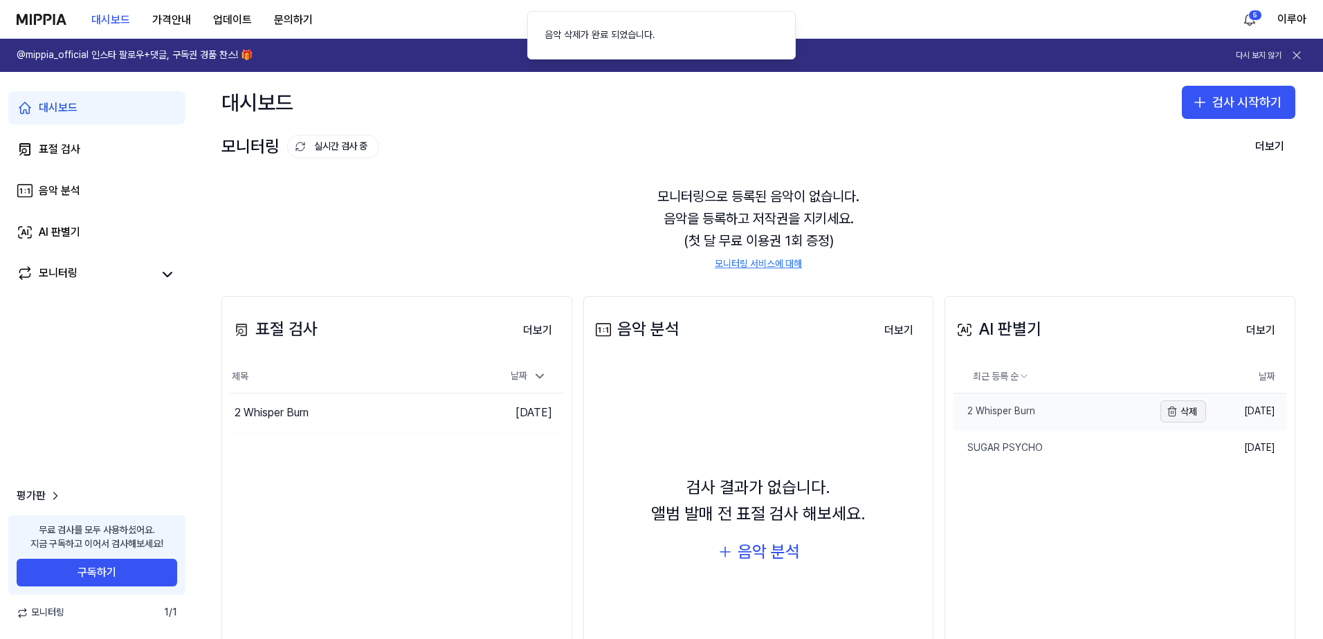
click at [1192, 412] on button "삭제" at bounding box center [1184, 412] width 46 height 22
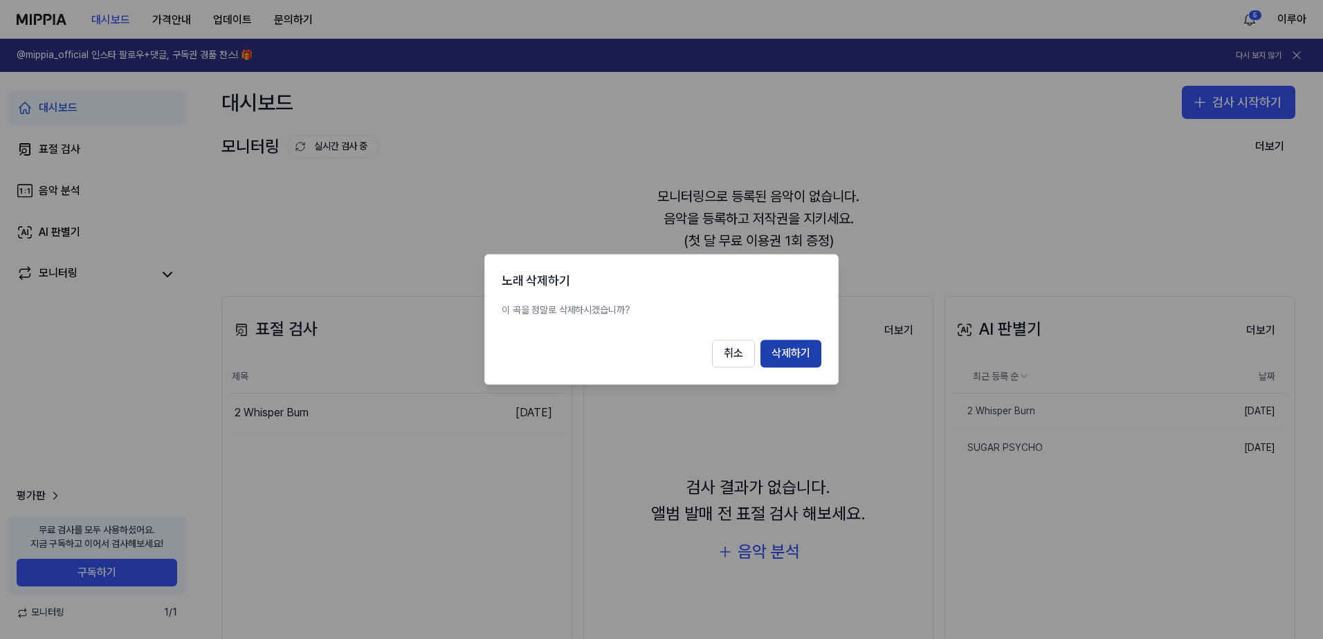
click at [782, 349] on button "삭제하기" at bounding box center [791, 354] width 61 height 28
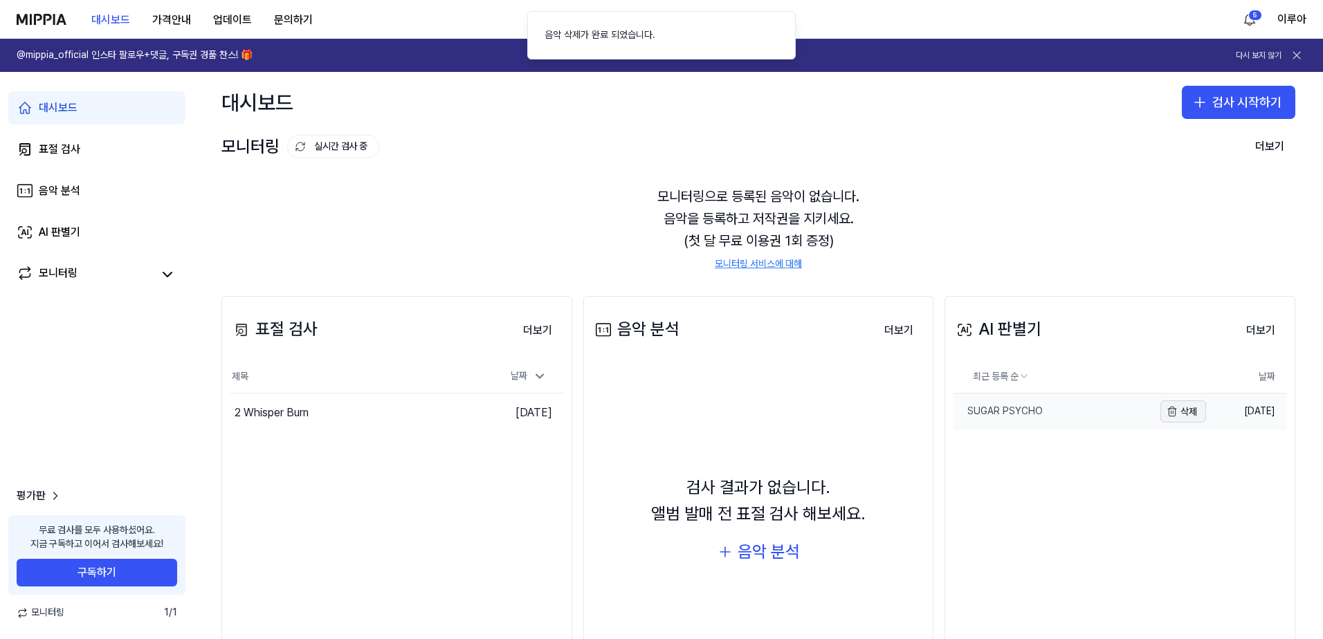
click at [1189, 408] on button "삭제" at bounding box center [1184, 412] width 46 height 22
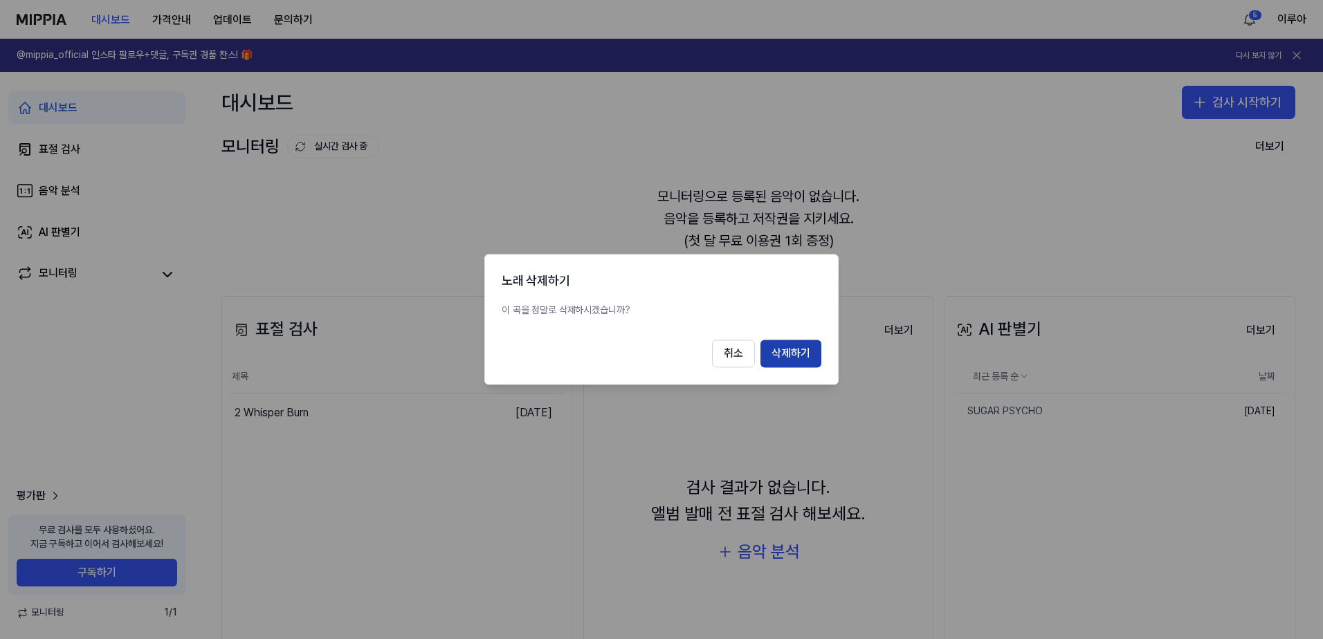
click at [809, 354] on button "삭제하기" at bounding box center [791, 354] width 61 height 28
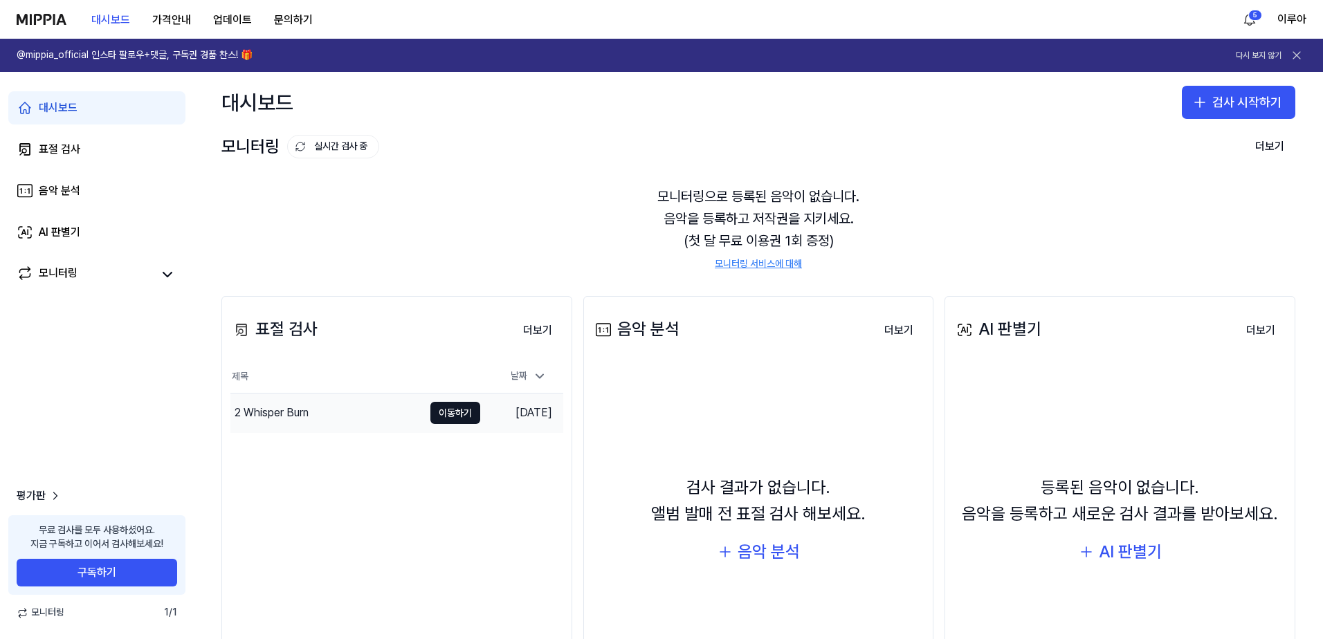
click at [297, 423] on div "2 Whisper Burn" at bounding box center [326, 413] width 193 height 39
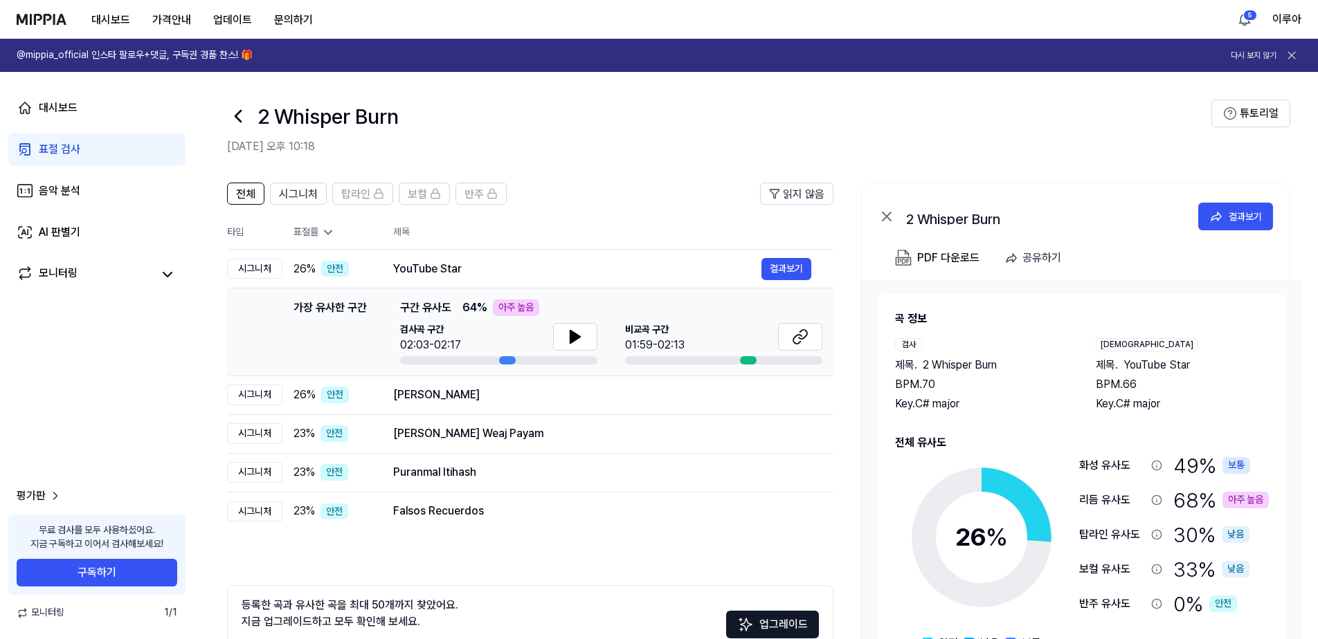
click at [57, 152] on div "표절 검사" at bounding box center [60, 149] width 42 height 17
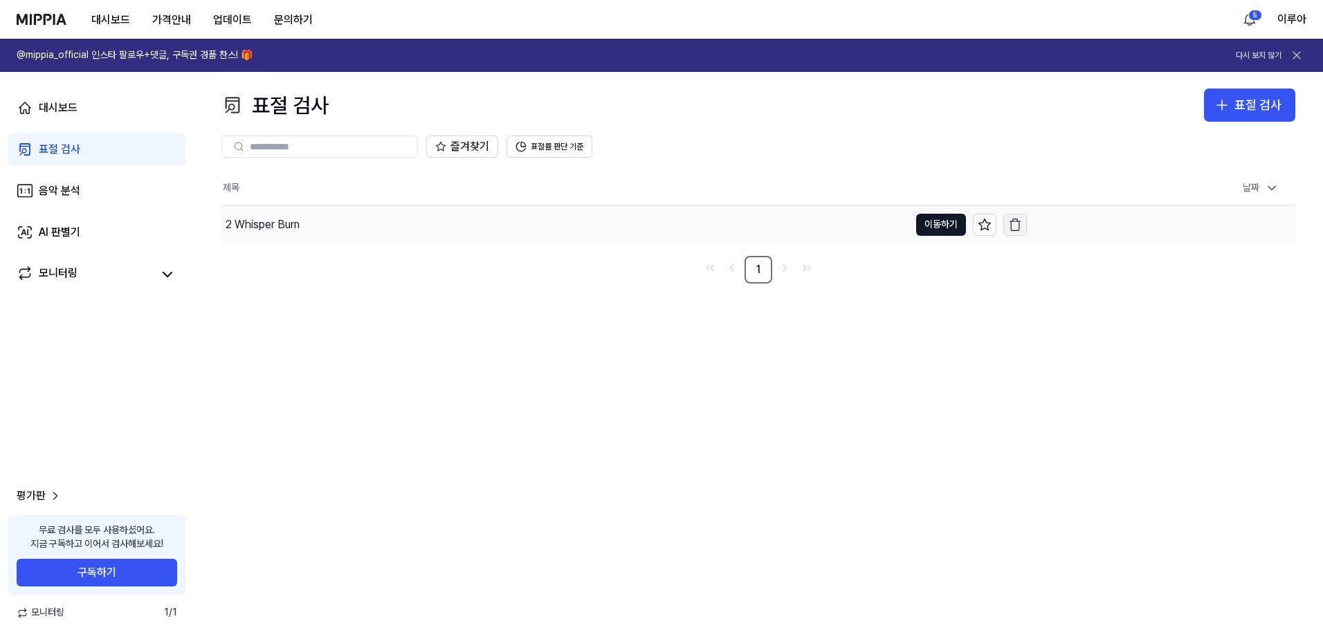
click at [1015, 228] on icon "button" at bounding box center [1015, 225] width 14 height 14
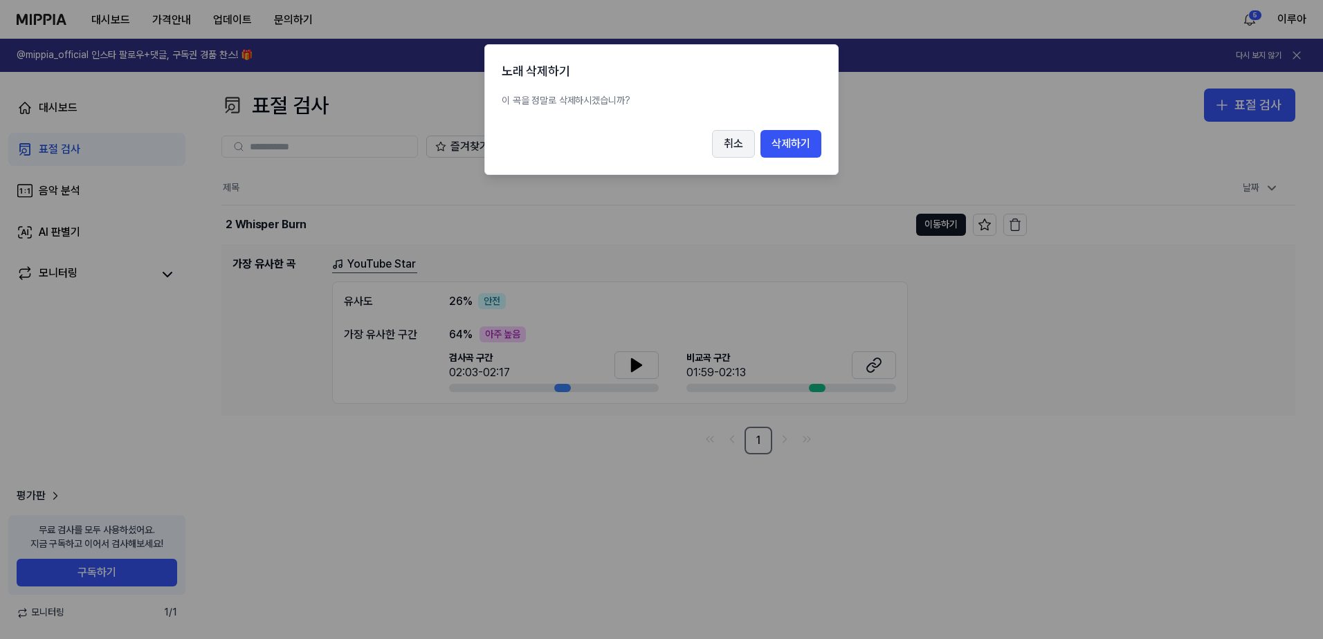
click at [731, 140] on button "취소" at bounding box center [733, 144] width 43 height 28
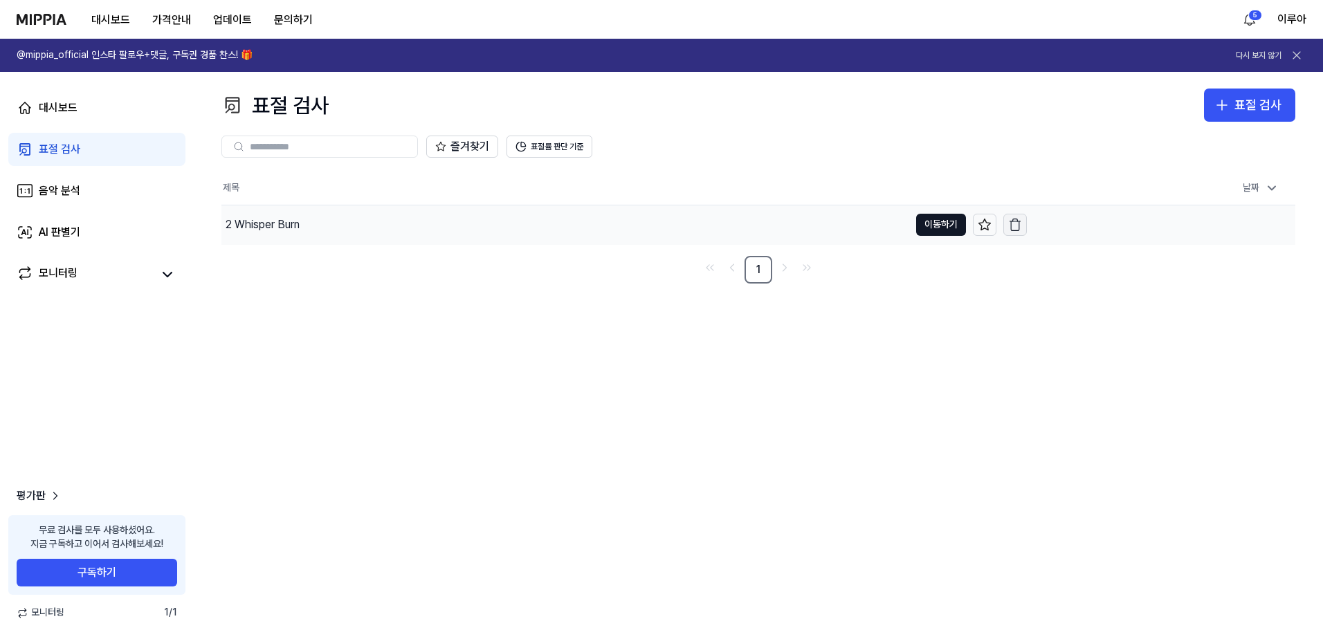
click at [1010, 223] on icon "button" at bounding box center [1015, 225] width 14 height 14
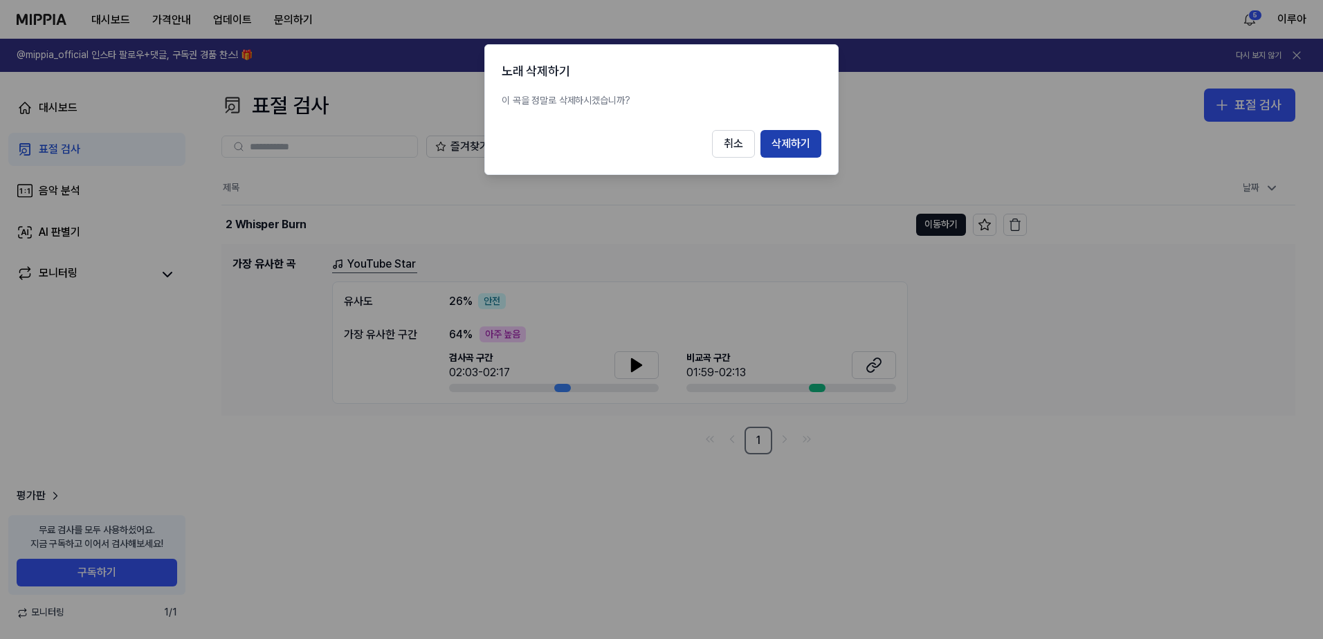
click at [803, 144] on button "삭제하기" at bounding box center [791, 144] width 61 height 28
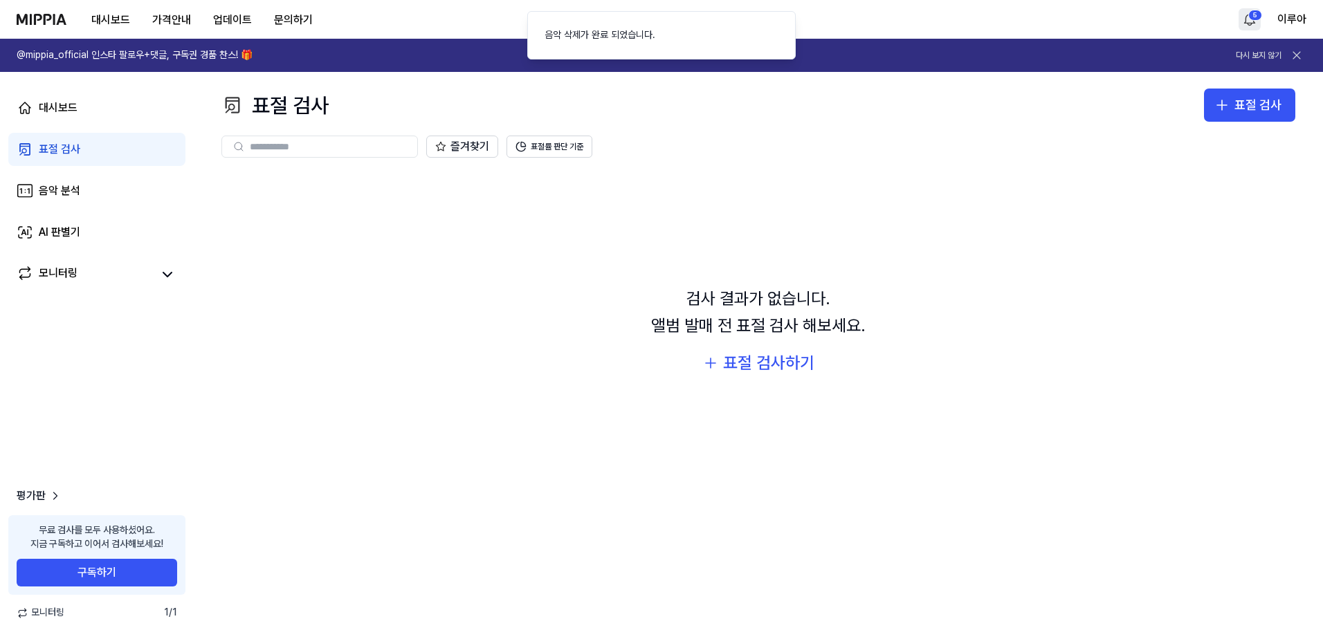
click at [1250, 21] on html "대시보드 가격안내 업데이트 문의하기 5 이루아 @mippia_official 인스타 팔로우+댓글, 구독권 경품 찬스! 🎁 다시 보지 않기 대시…" at bounding box center [661, 319] width 1323 height 639
